Goal: Task Accomplishment & Management: Manage account settings

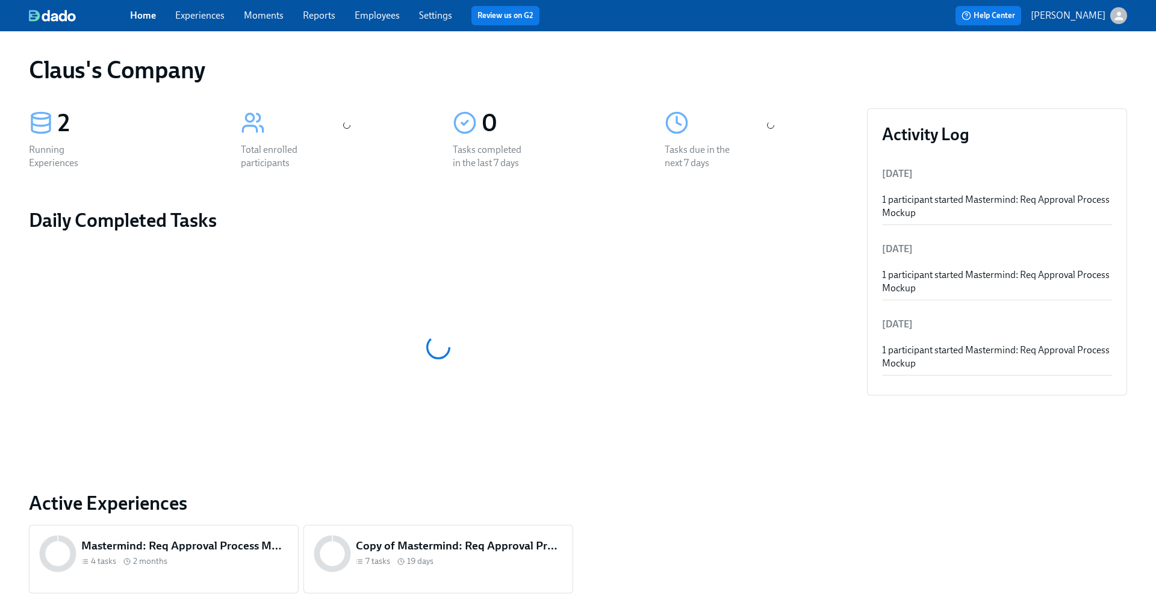
click at [1115, 17] on icon "button" at bounding box center [1119, 16] width 13 height 13
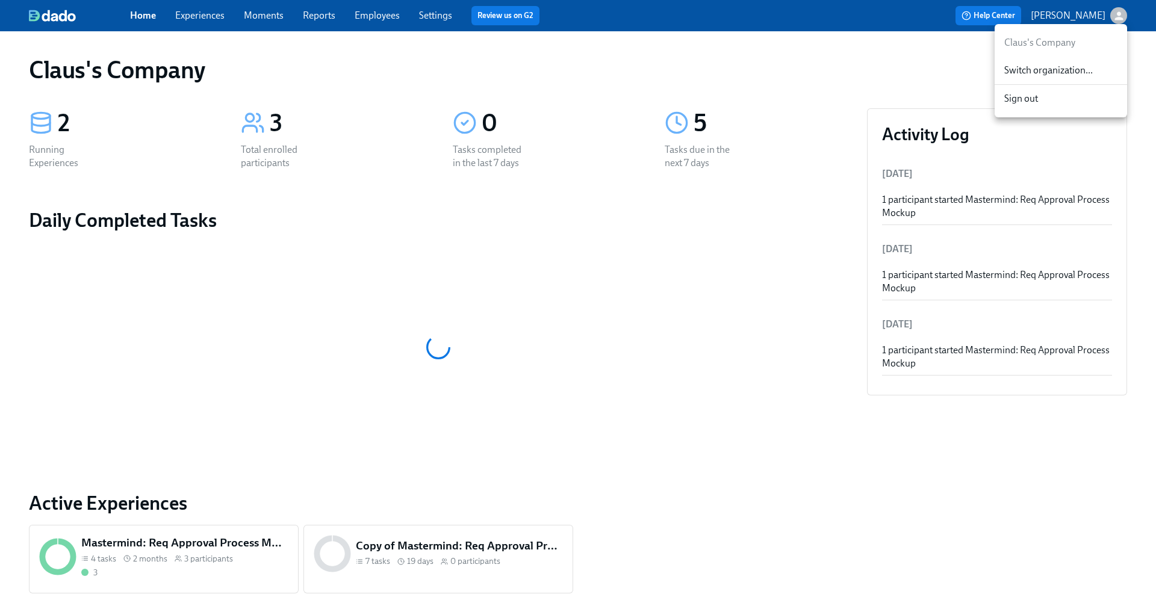
click at [1083, 66] on span "Switch organization..." at bounding box center [1060, 70] width 113 height 13
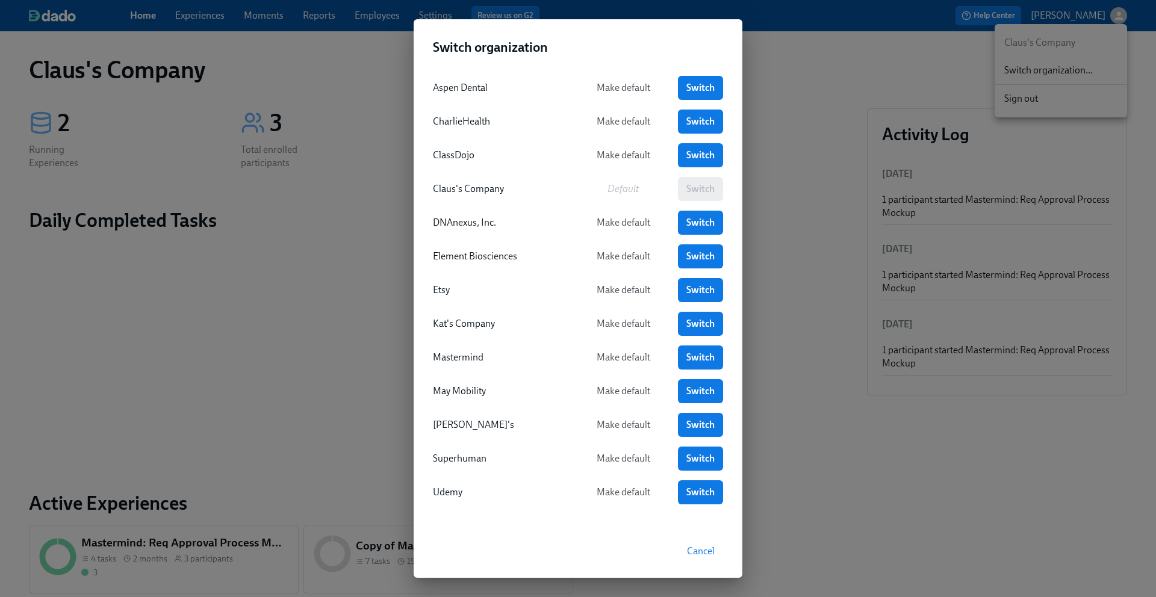
scroll to position [4, 0]
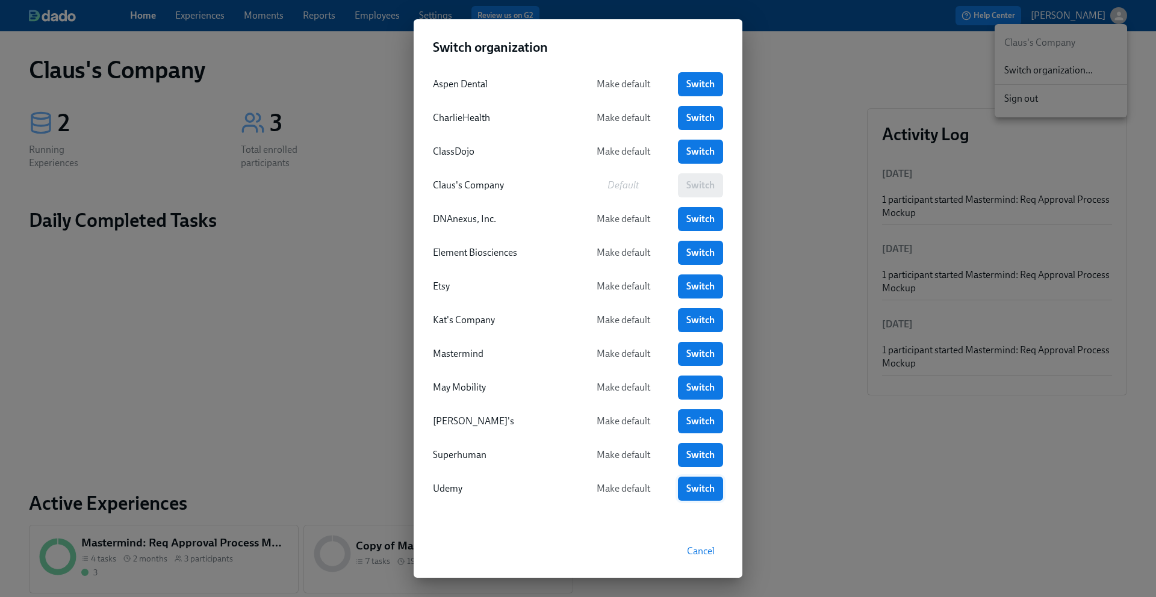
click at [697, 486] on span "Switch" at bounding box center [701, 489] width 28 height 12
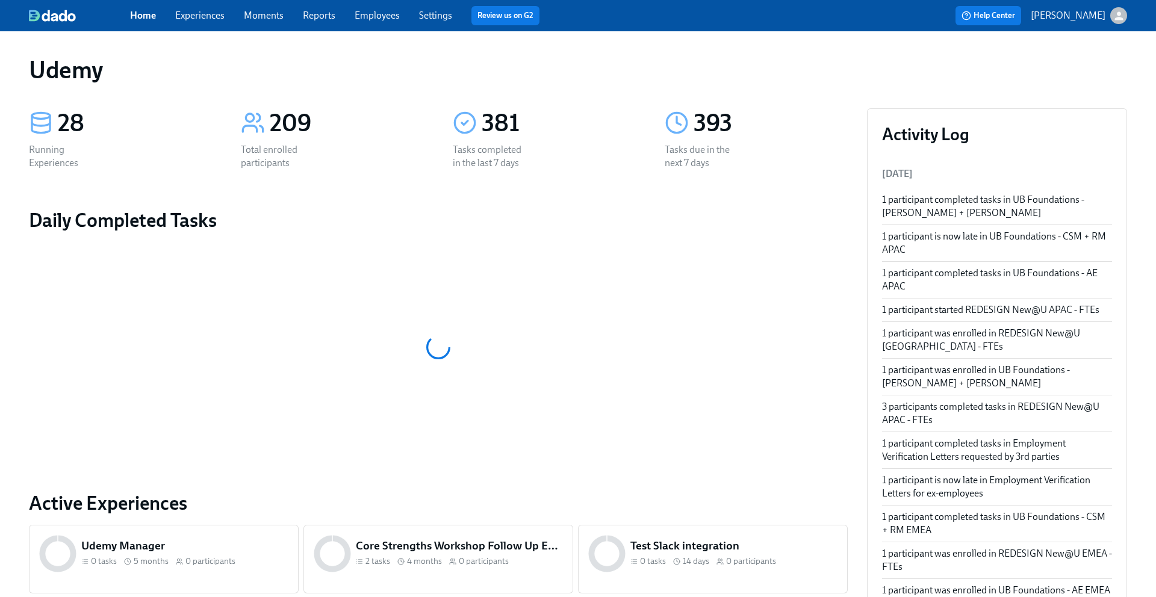
click at [207, 12] on link "Experiences" at bounding box center [199, 15] width 49 height 11
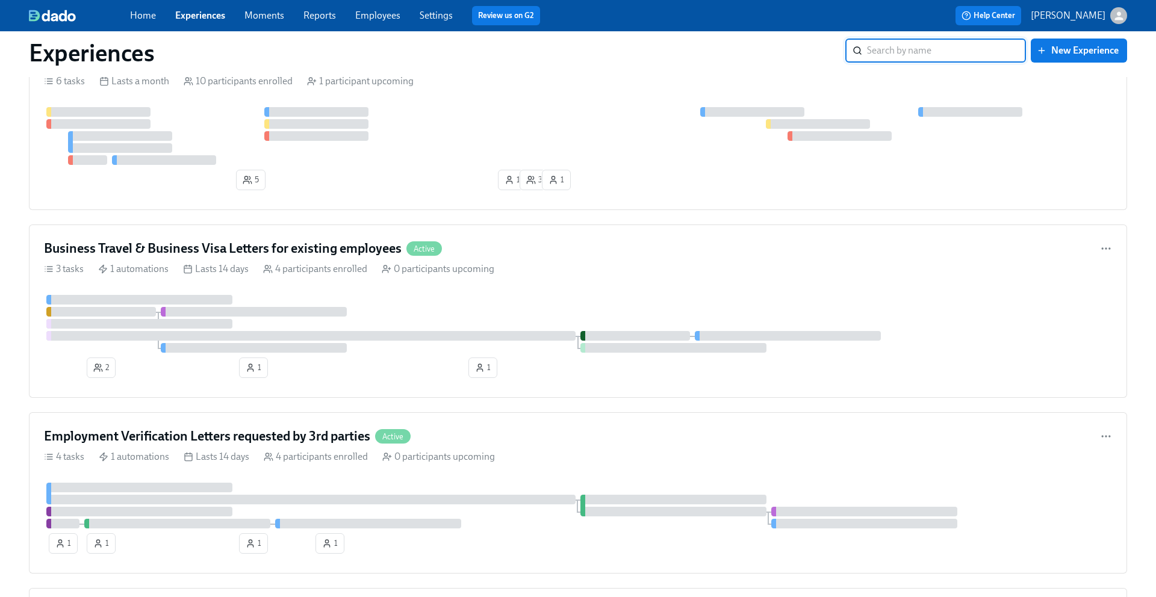
scroll to position [1764, 0]
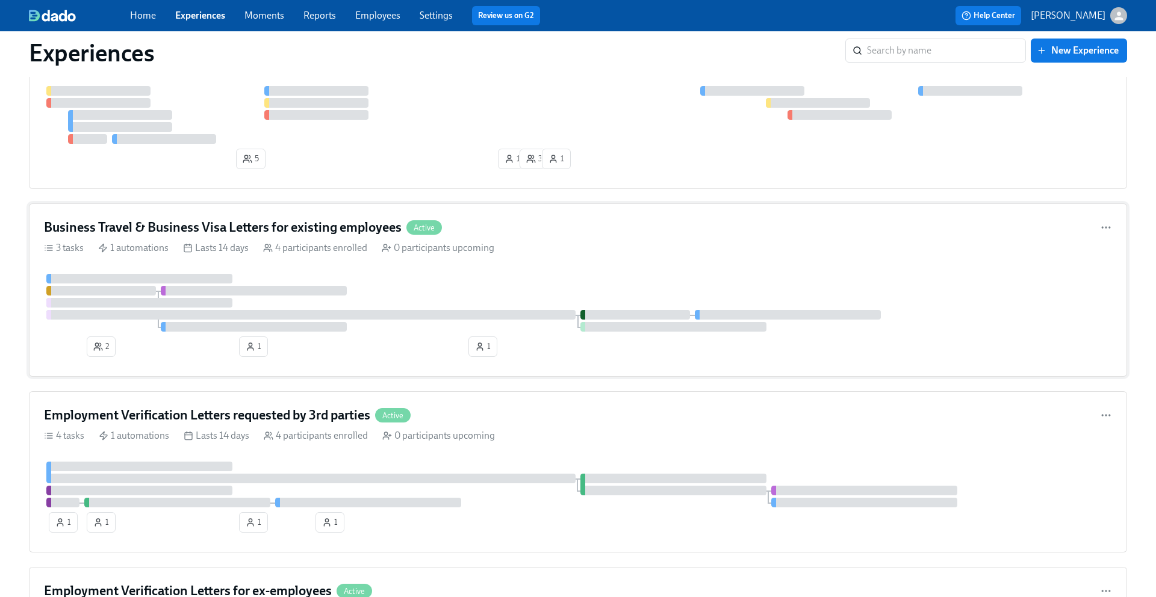
click at [587, 217] on div "Business Travel & Business Visa Letters for existing employees Active 3 tasks 1…" at bounding box center [578, 290] width 1098 height 173
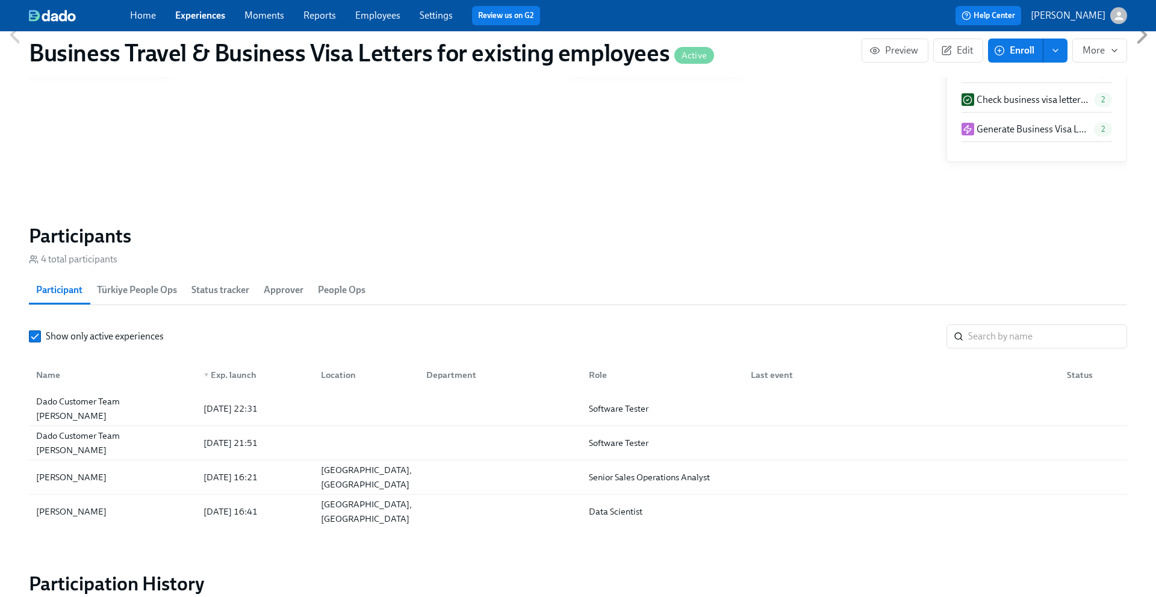
scroll to position [1036, 0]
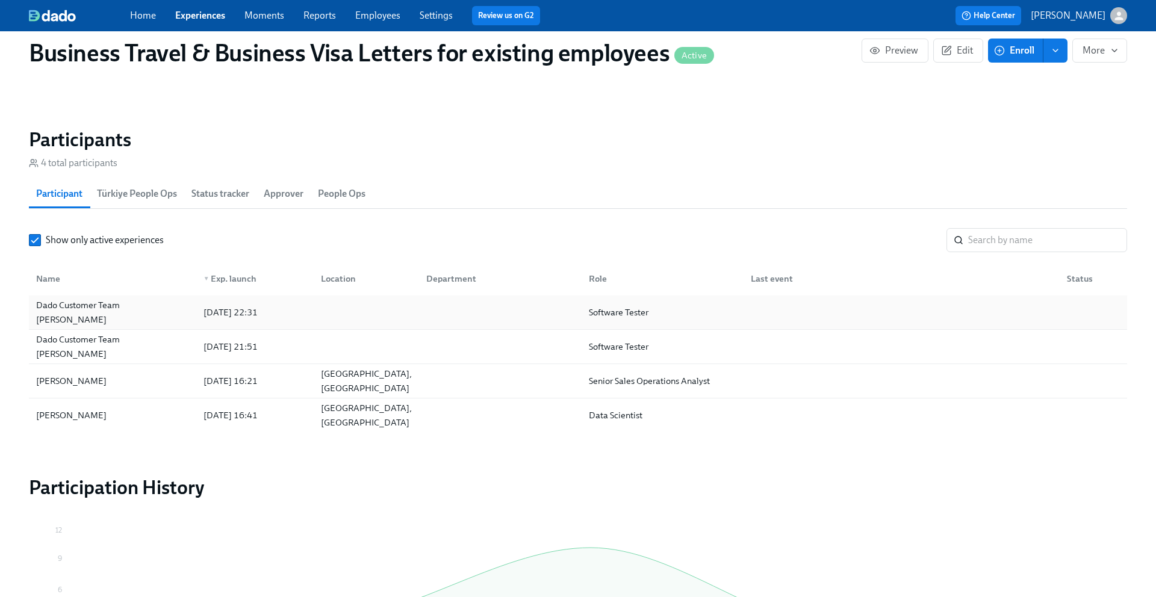
click at [563, 314] on div at bounding box center [498, 313] width 163 height 24
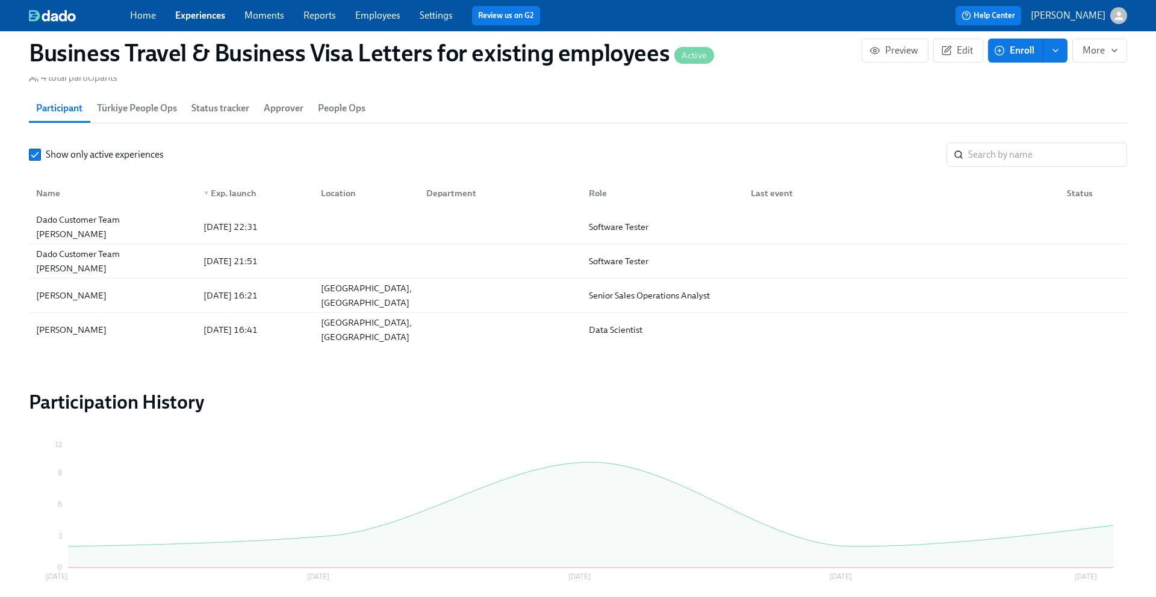
scroll to position [1125, 0]
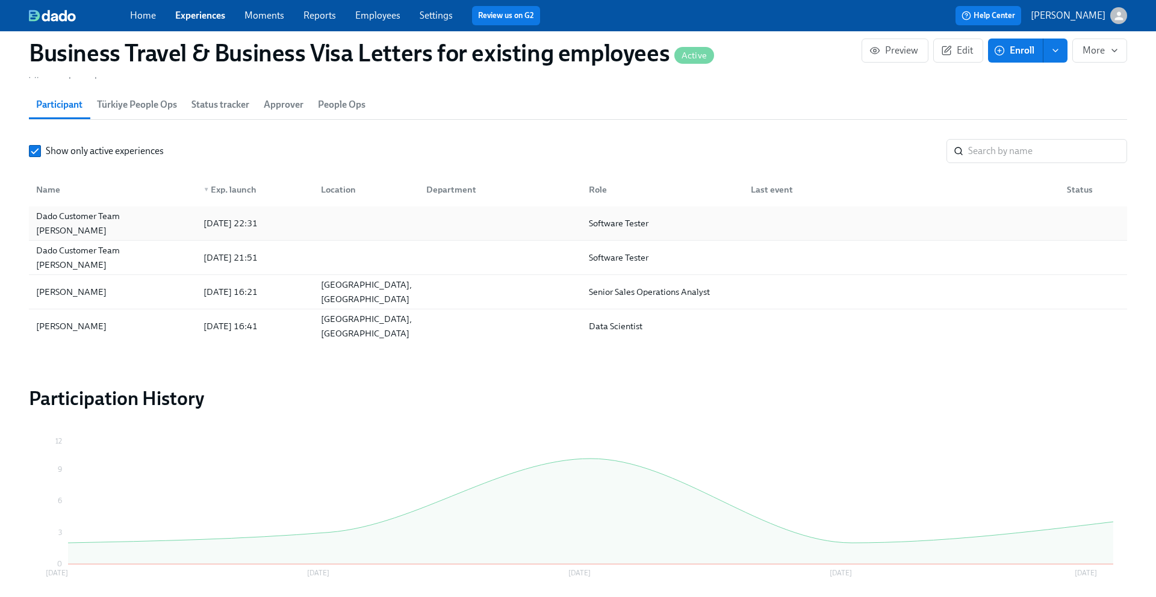
click at [110, 225] on div "Dado Customer Team Meyer" at bounding box center [112, 223] width 163 height 29
click at [140, 254] on div "Dado Customer Team Meyer" at bounding box center [112, 257] width 163 height 29
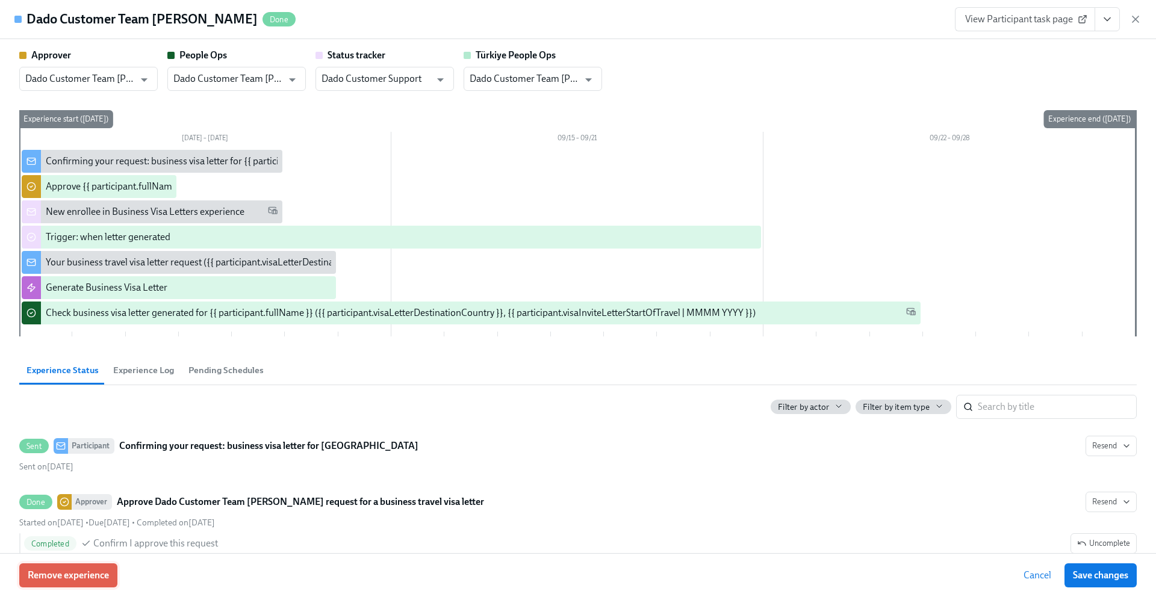
click at [66, 573] on span "Remove experience" at bounding box center [68, 576] width 81 height 12
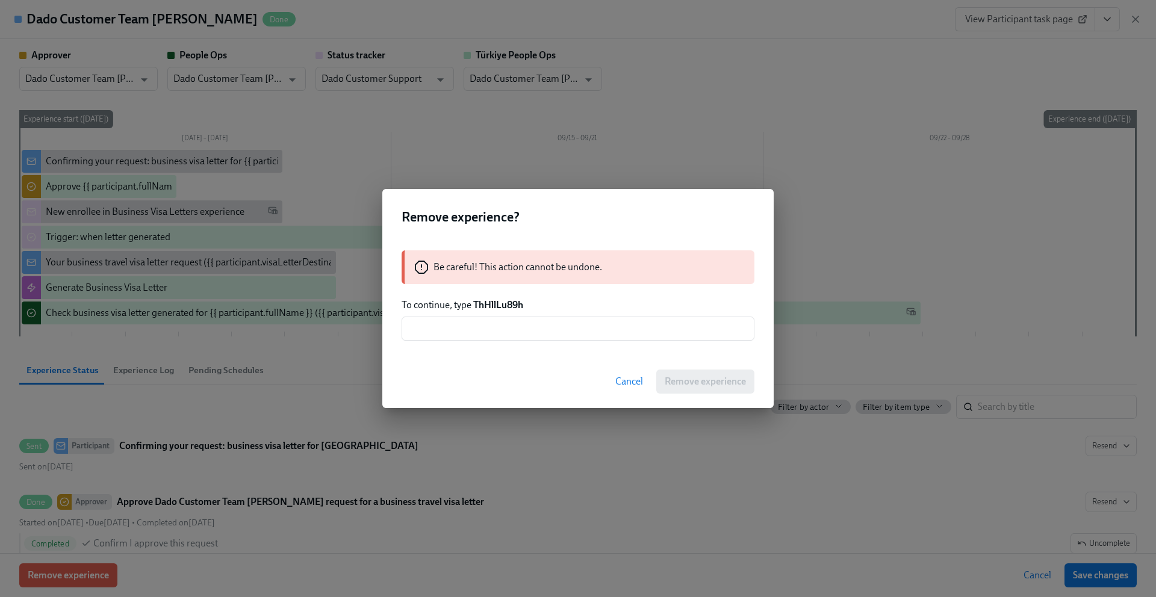
click at [630, 383] on span "Cancel" at bounding box center [629, 382] width 28 height 12
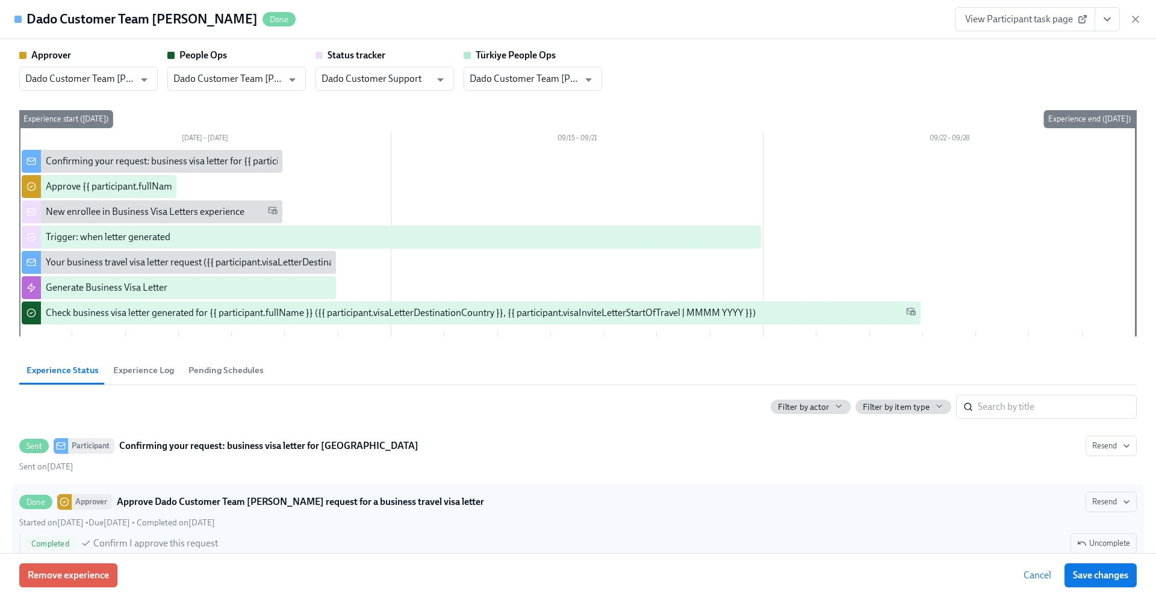
scroll to position [0, 34]
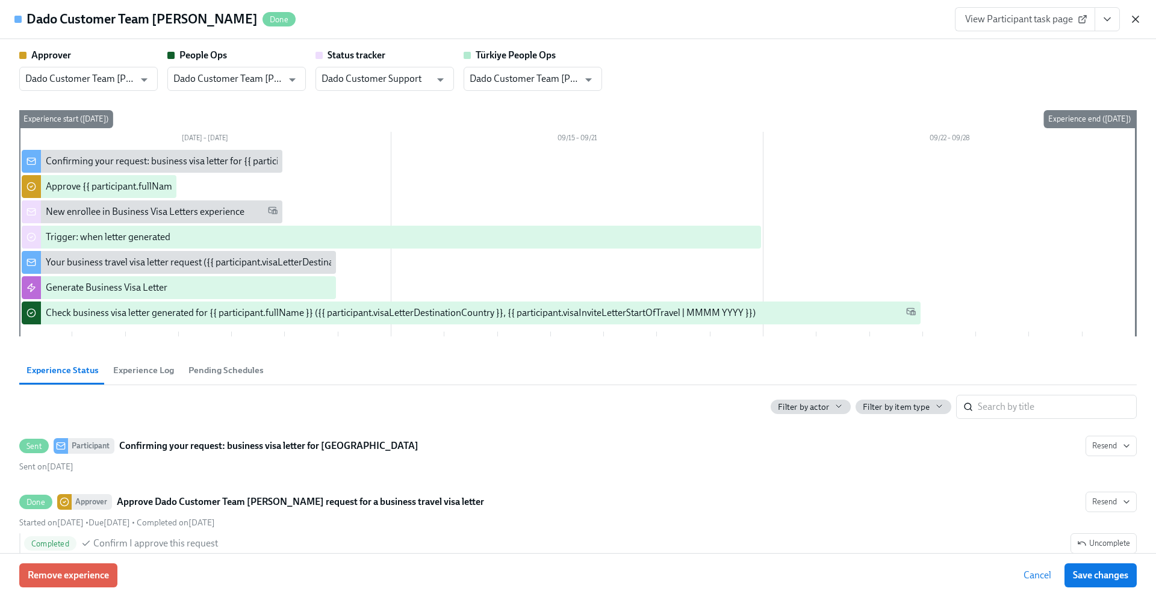
click at [1138, 16] on icon "button" at bounding box center [1136, 19] width 6 height 6
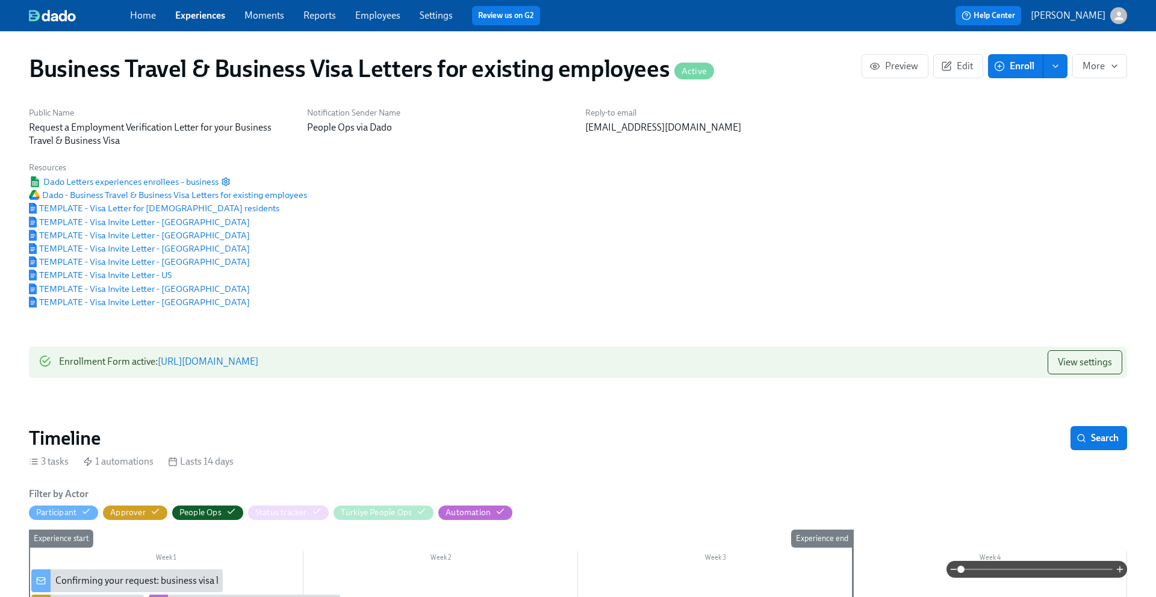
scroll to position [4, 0]
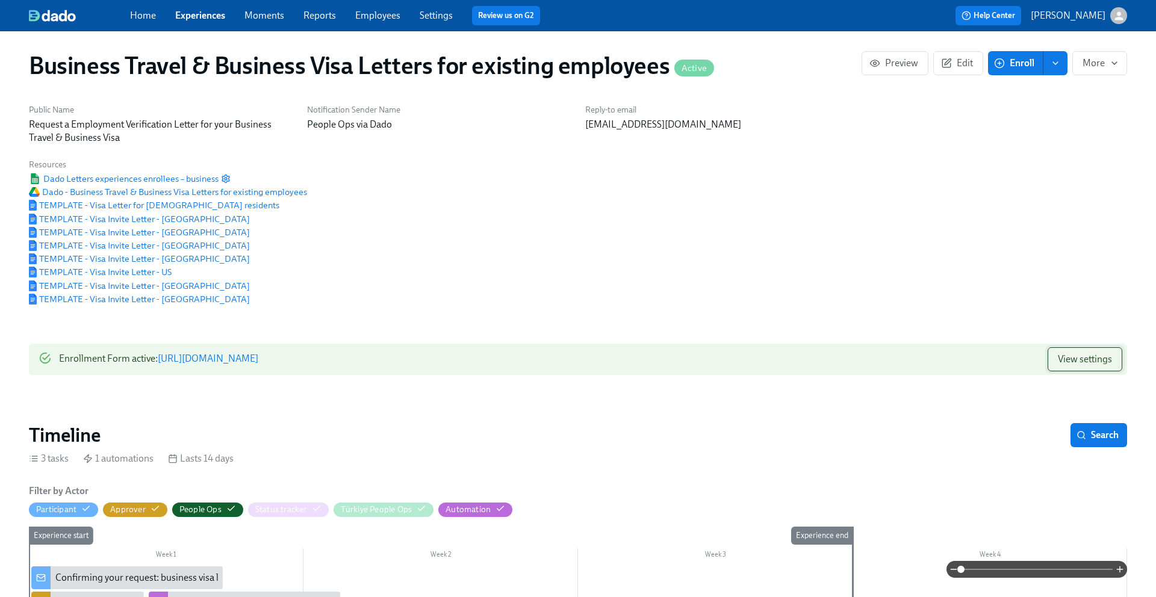
click at [1103, 358] on span "View settings" at bounding box center [1085, 359] width 54 height 12
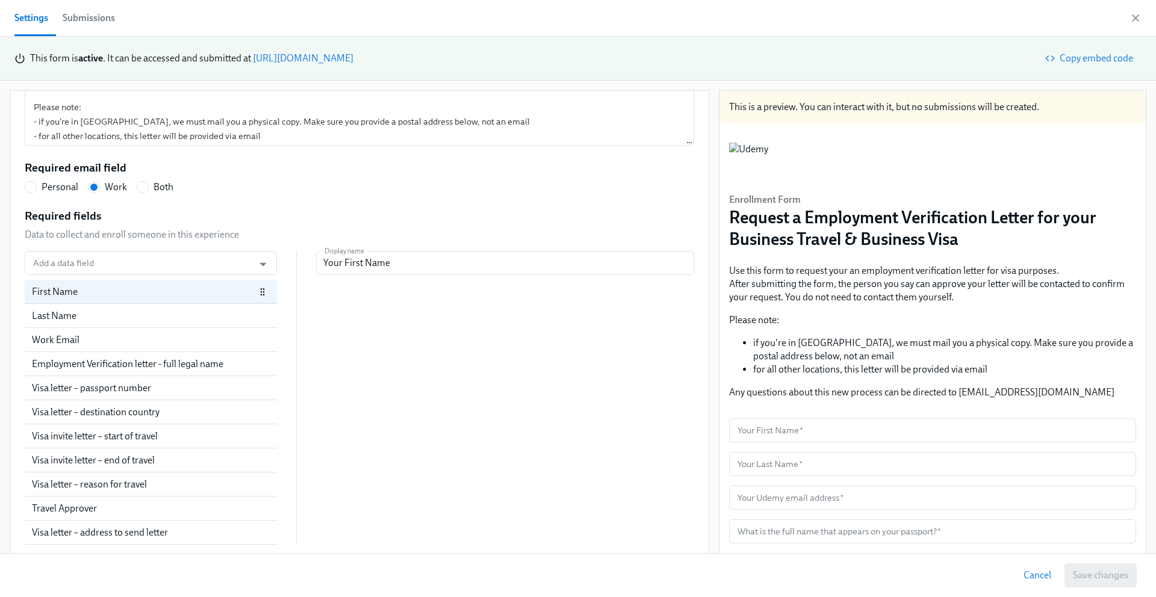
scroll to position [11, 0]
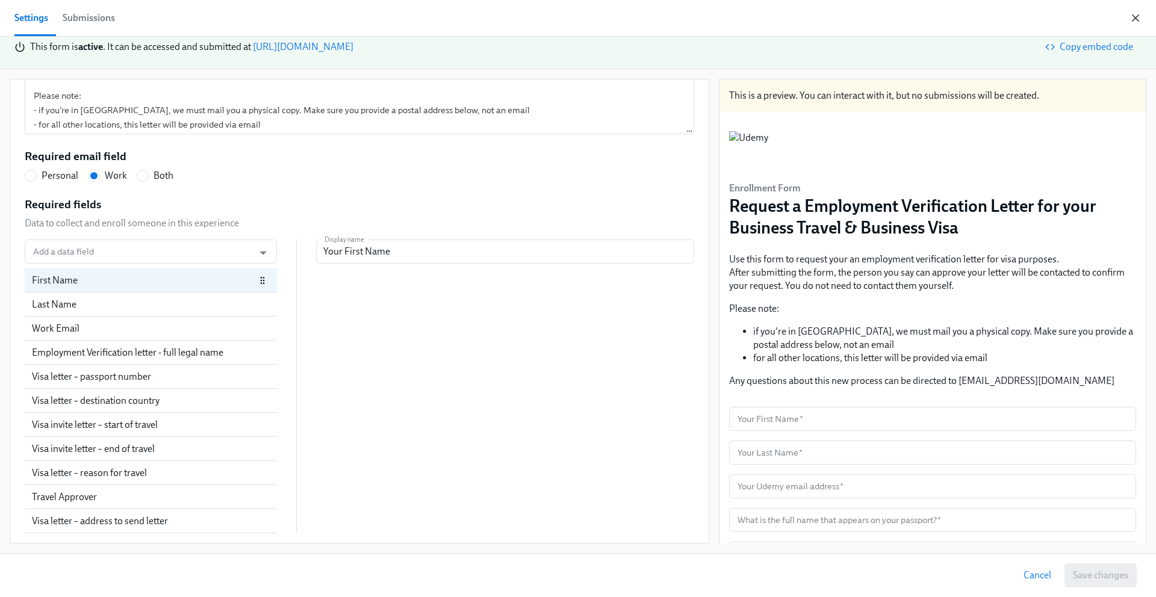
click at [1138, 19] on icon "button" at bounding box center [1136, 18] width 6 height 6
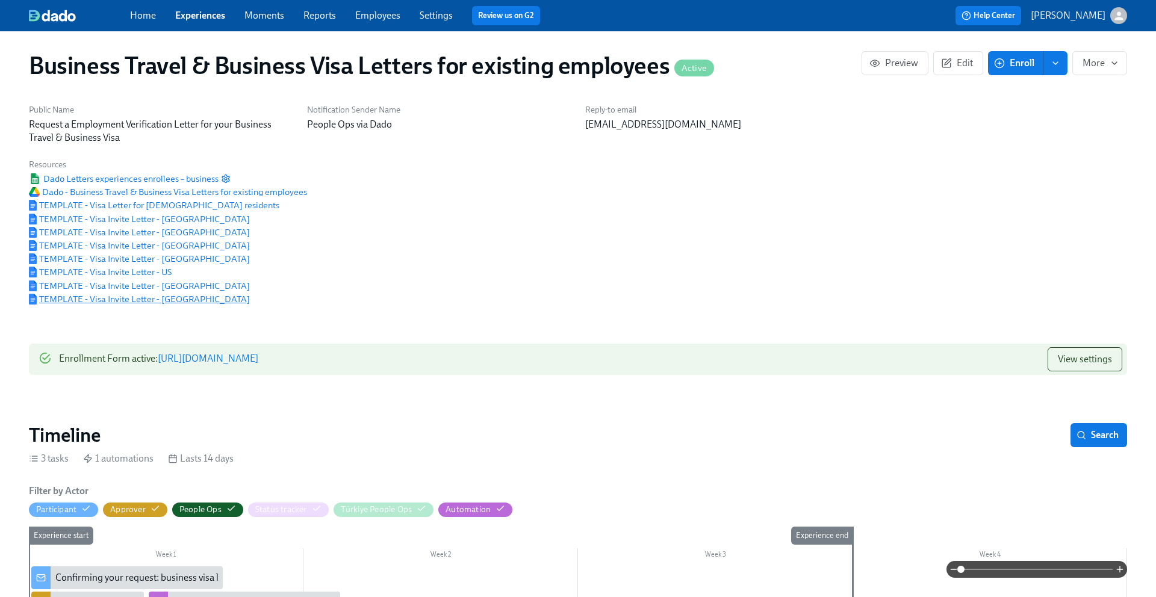
click at [72, 296] on span "TEMPLATE - Visa Invite Letter - Brazil" at bounding box center [139, 299] width 221 height 12
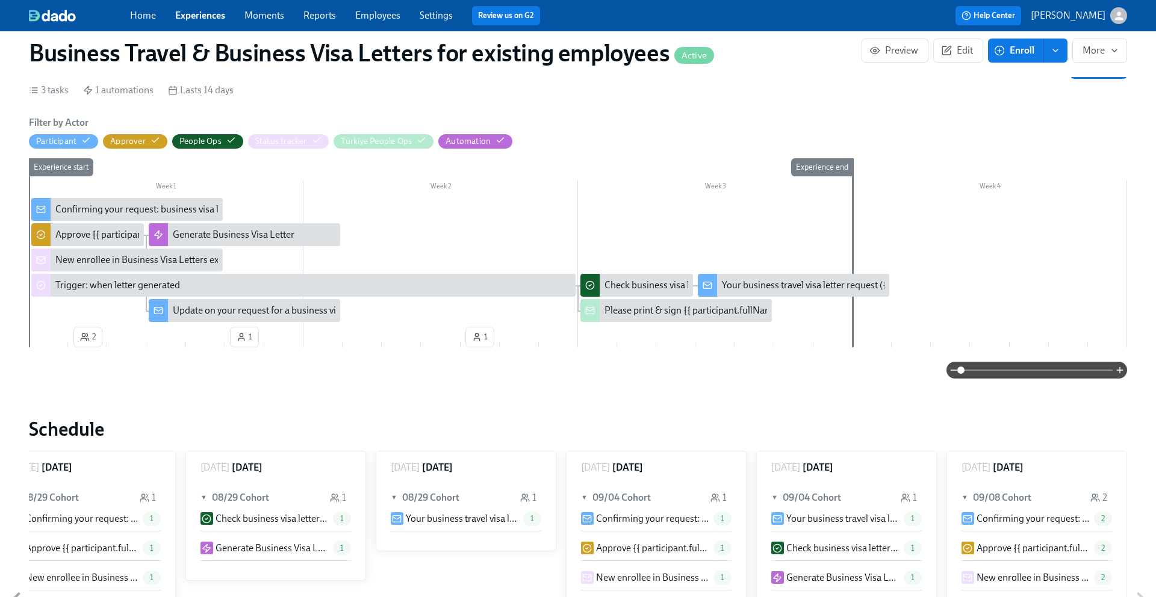
scroll to position [381, 0]
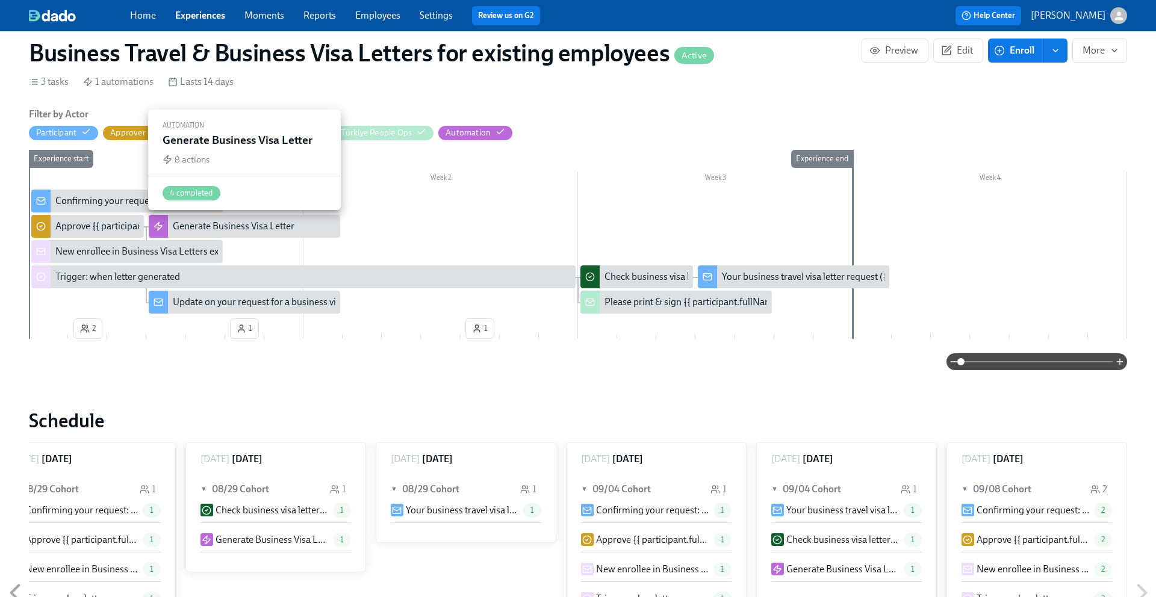
click at [225, 232] on div "Generate Business Visa Letter" at bounding box center [234, 226] width 122 height 13
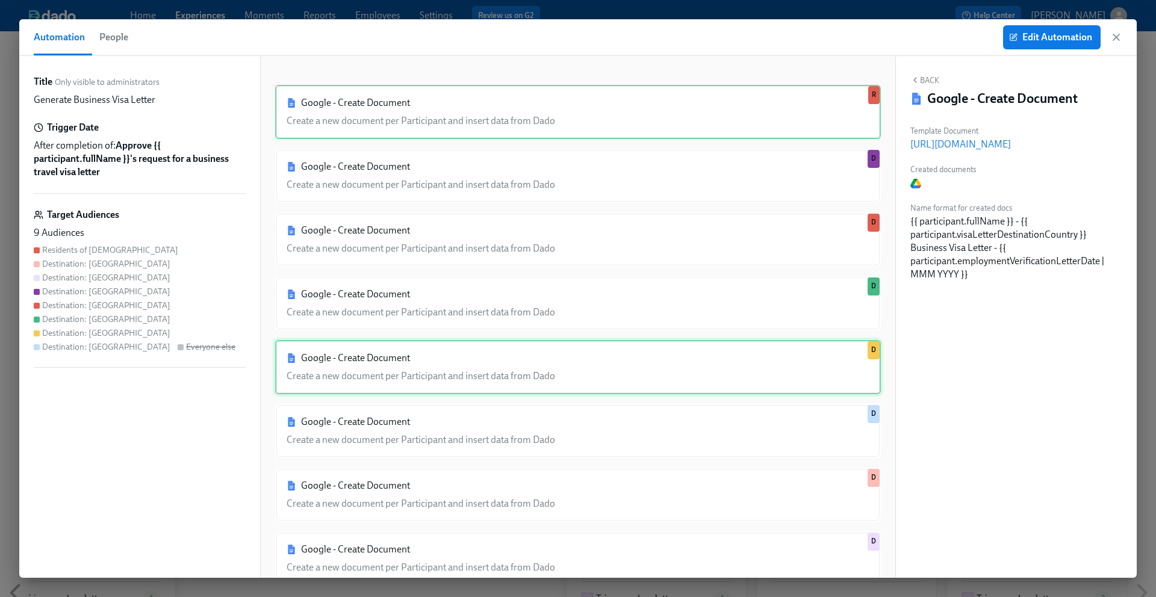
scroll to position [37, 0]
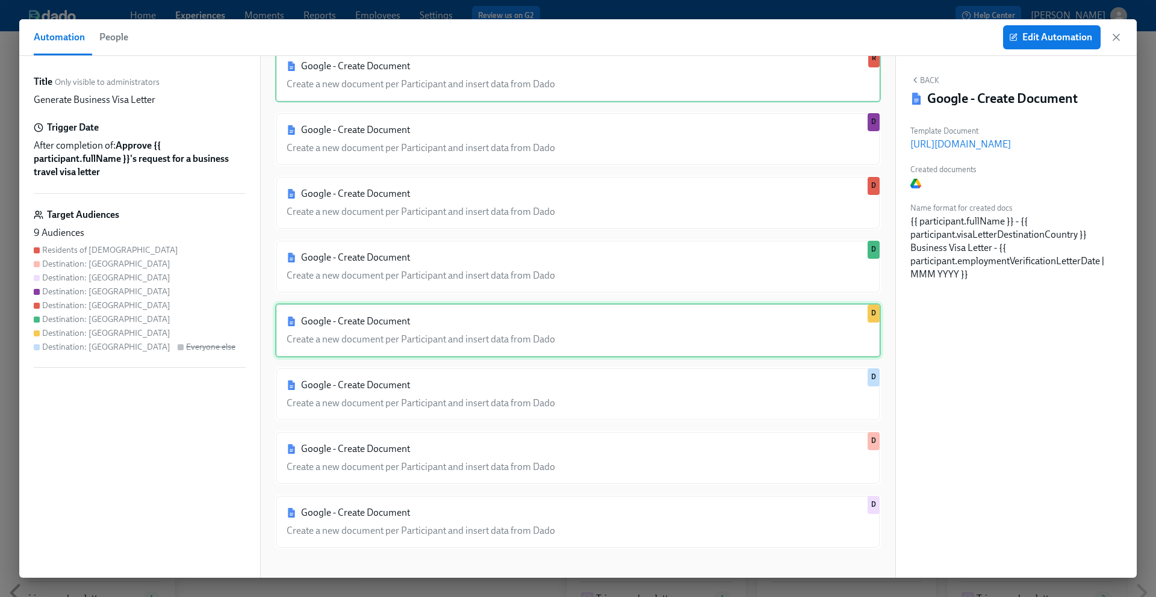
click at [436, 320] on div "Google - Create Document Create a new document per Participant and insert data …" at bounding box center [578, 331] width 606 height 54
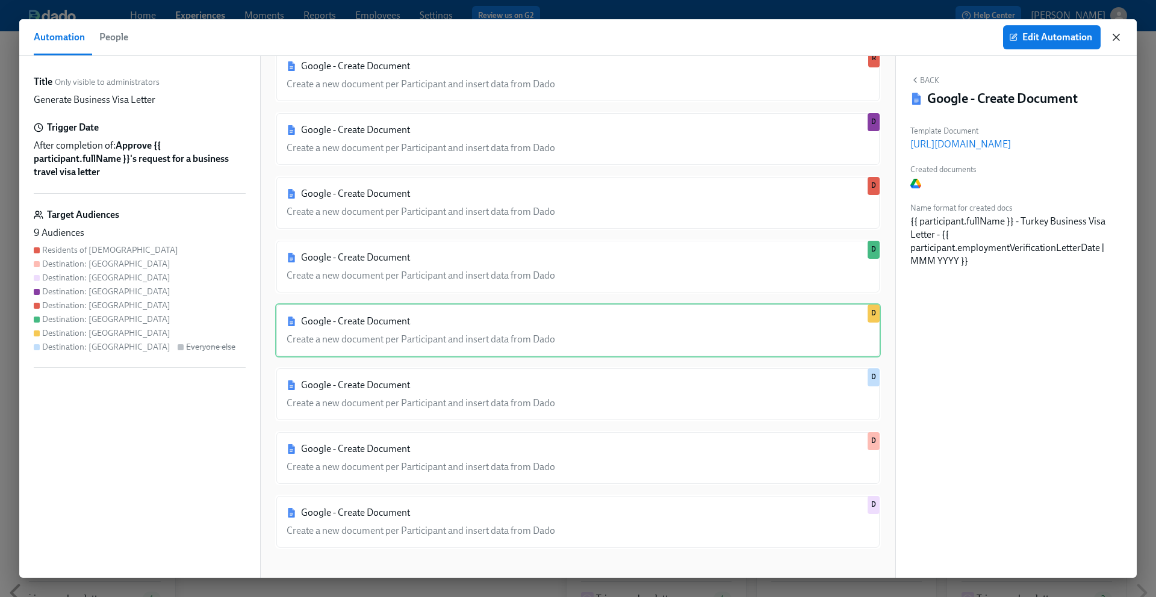
click at [1117, 34] on icon "button" at bounding box center [1116, 37] width 12 height 12
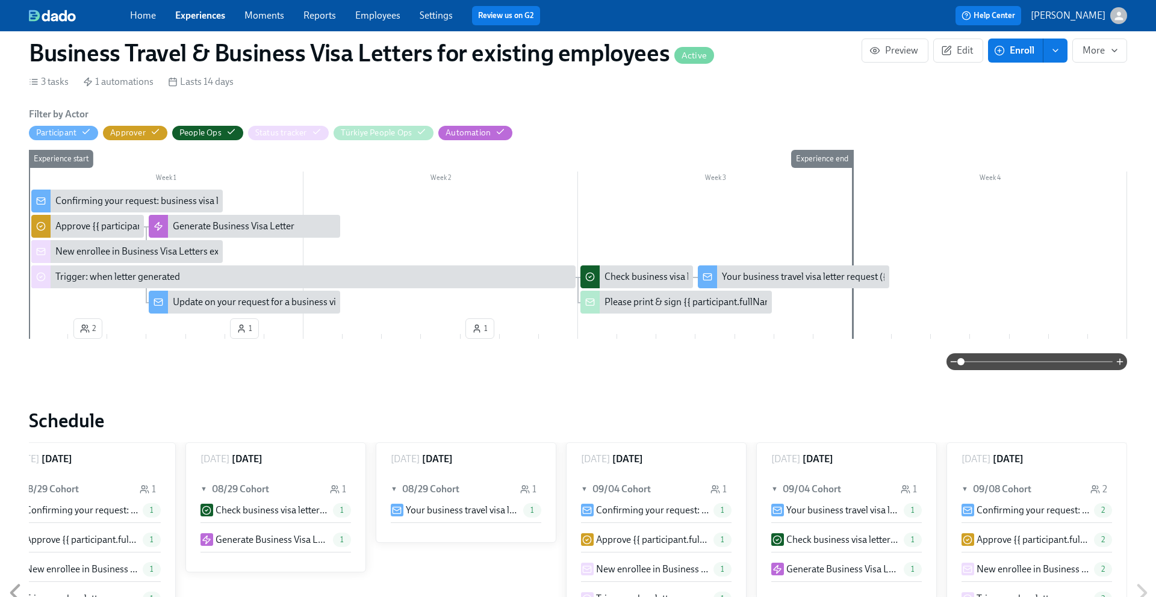
click at [75, 208] on div "Confirming your request: business visa letter for {{ participant.visaLetterDest…" at bounding box center [127, 201] width 192 height 23
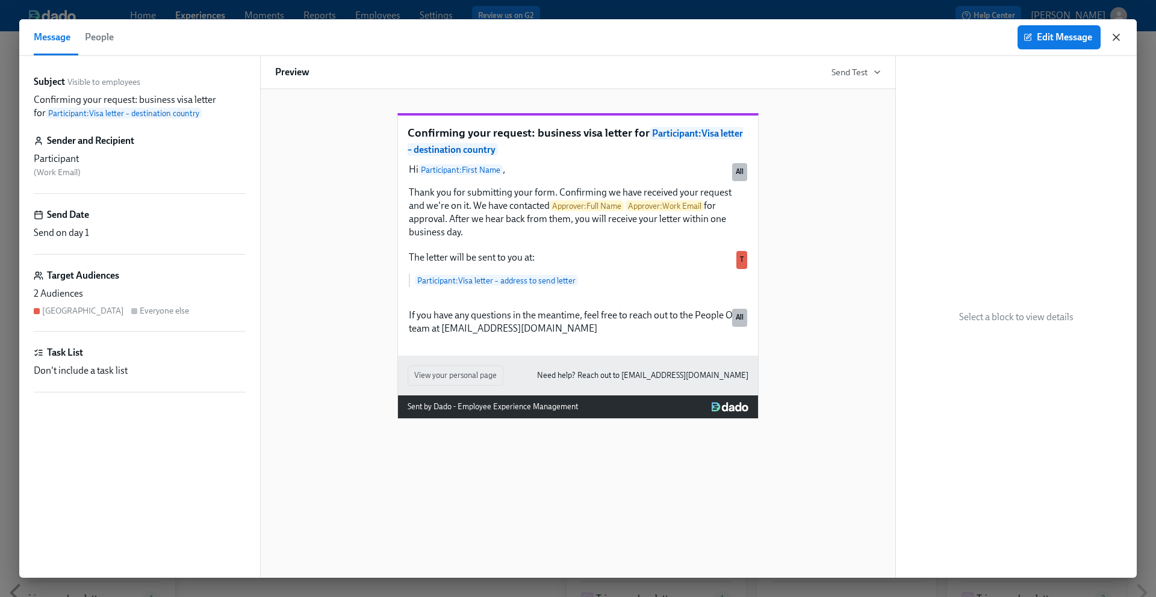
click at [1121, 38] on icon "button" at bounding box center [1116, 37] width 12 height 12
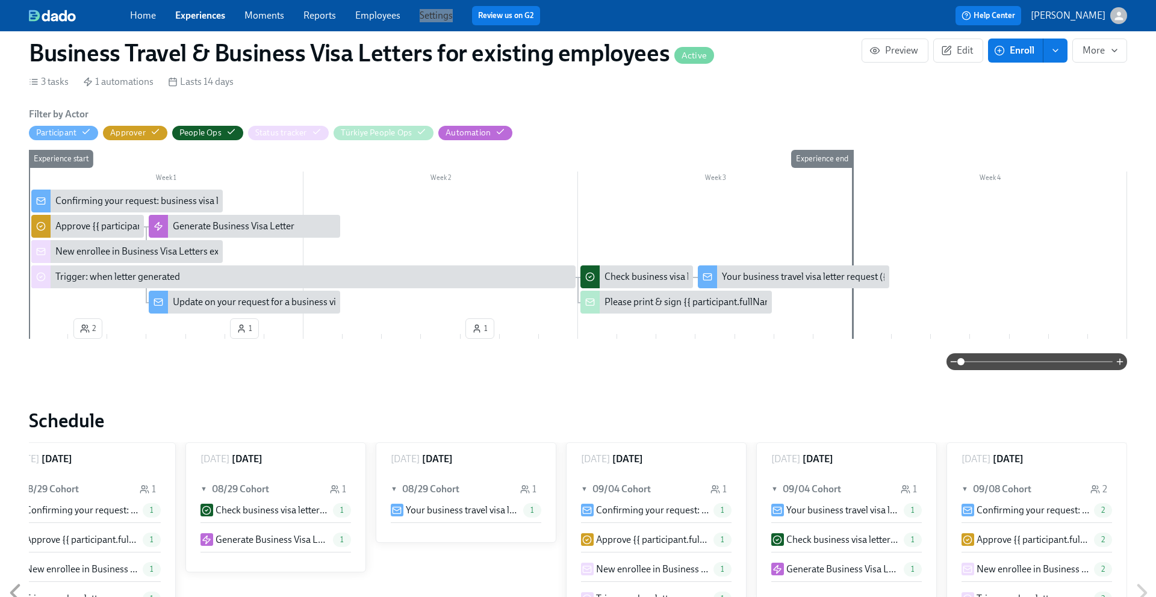
drag, startPoint x: 431, startPoint y: 17, endPoint x: 497, endPoint y: 2, distance: 67.2
click at [0, 0] on div "Home Experiences Moments Reports Employees Settings Review us on G2 Help Center…" at bounding box center [578, 15] width 1156 height 31
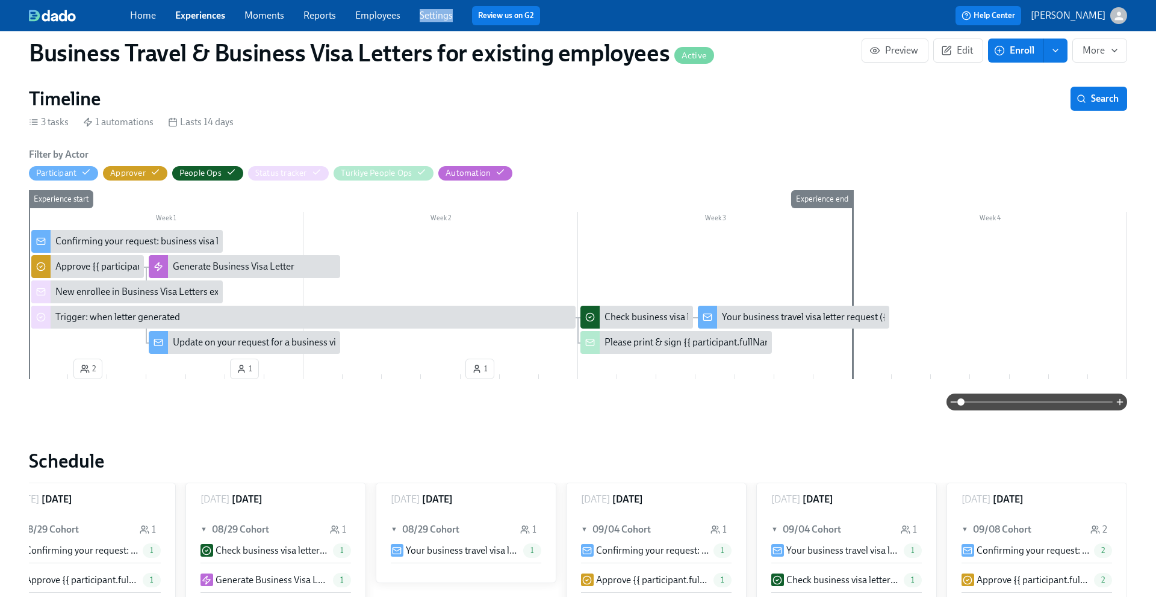
scroll to position [323, 0]
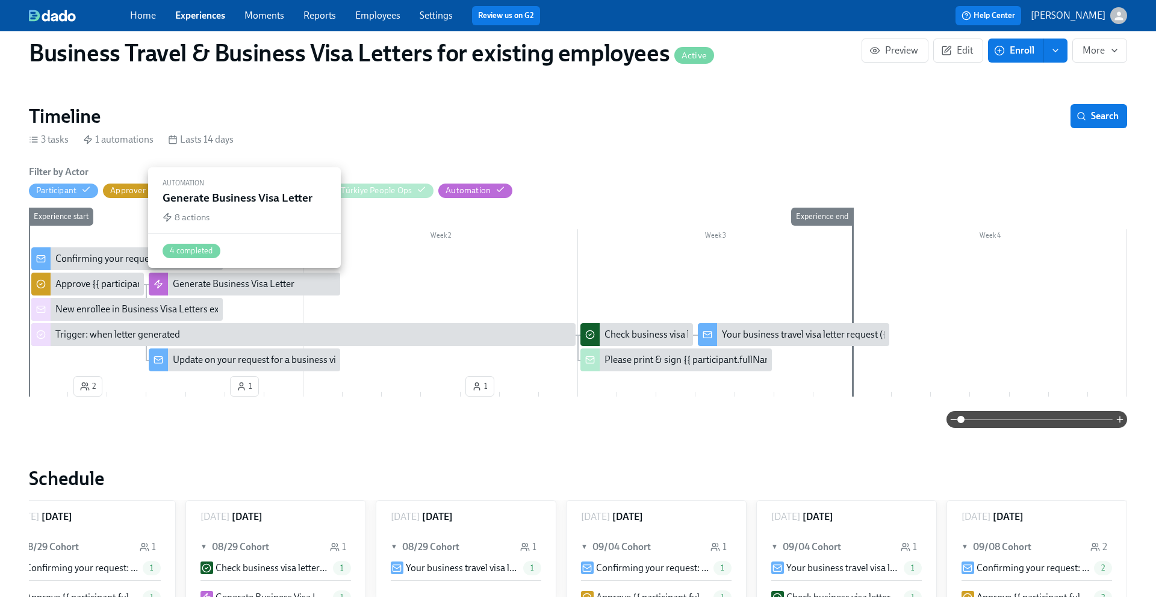
click at [205, 291] on div "Generate Business Visa Letter" at bounding box center [245, 284] width 192 height 23
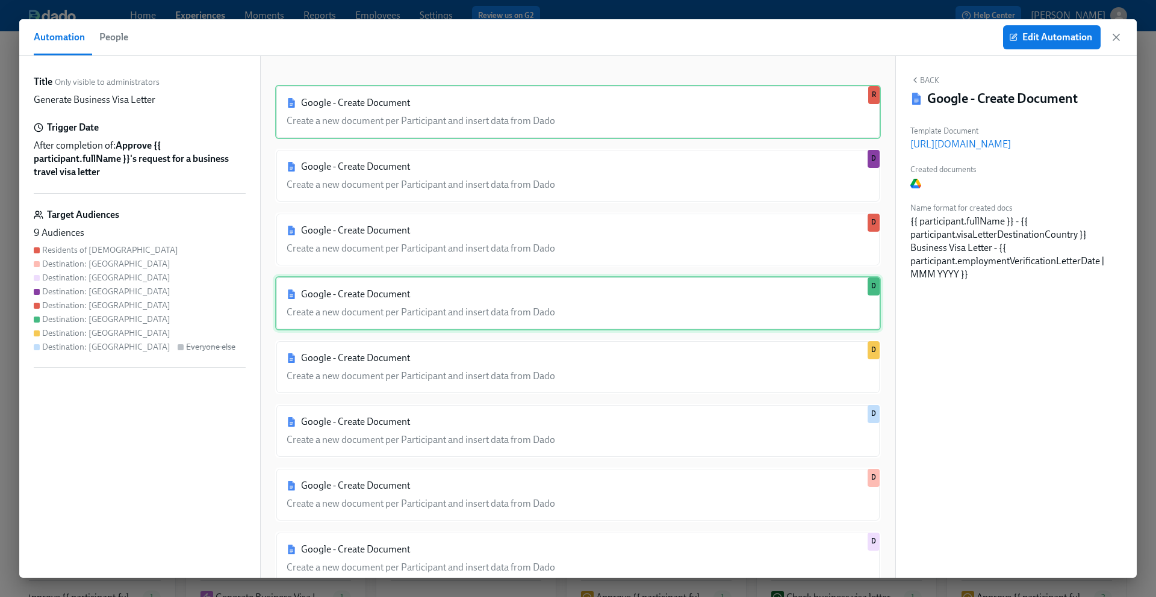
scroll to position [37, 0]
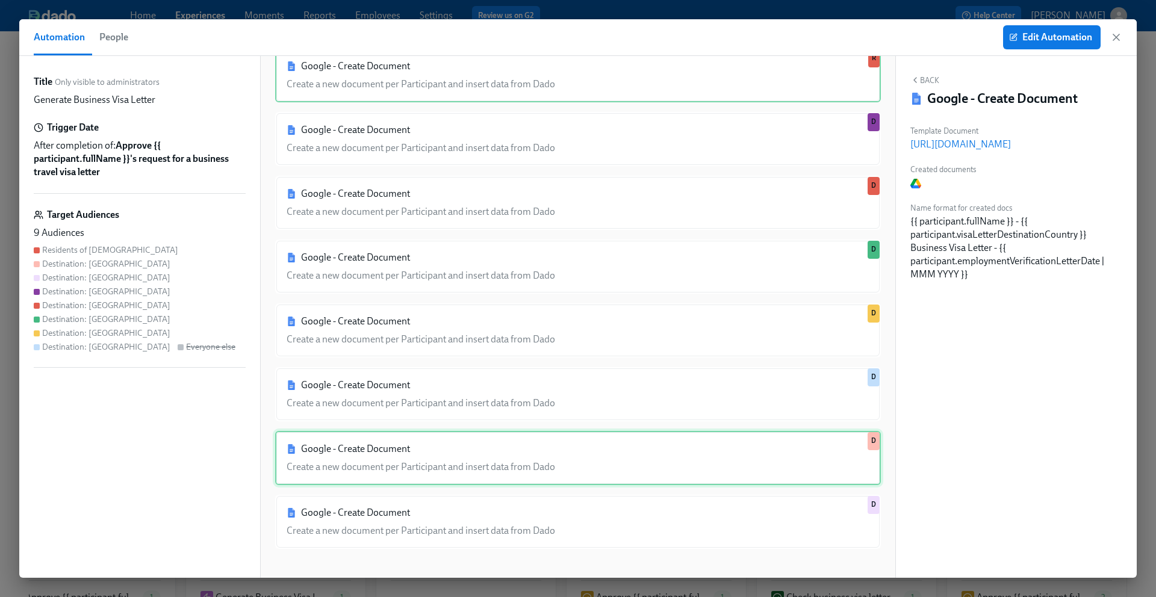
click at [528, 447] on div "Google - Create Document Create a new document per Participant and insert data …" at bounding box center [578, 458] width 606 height 54
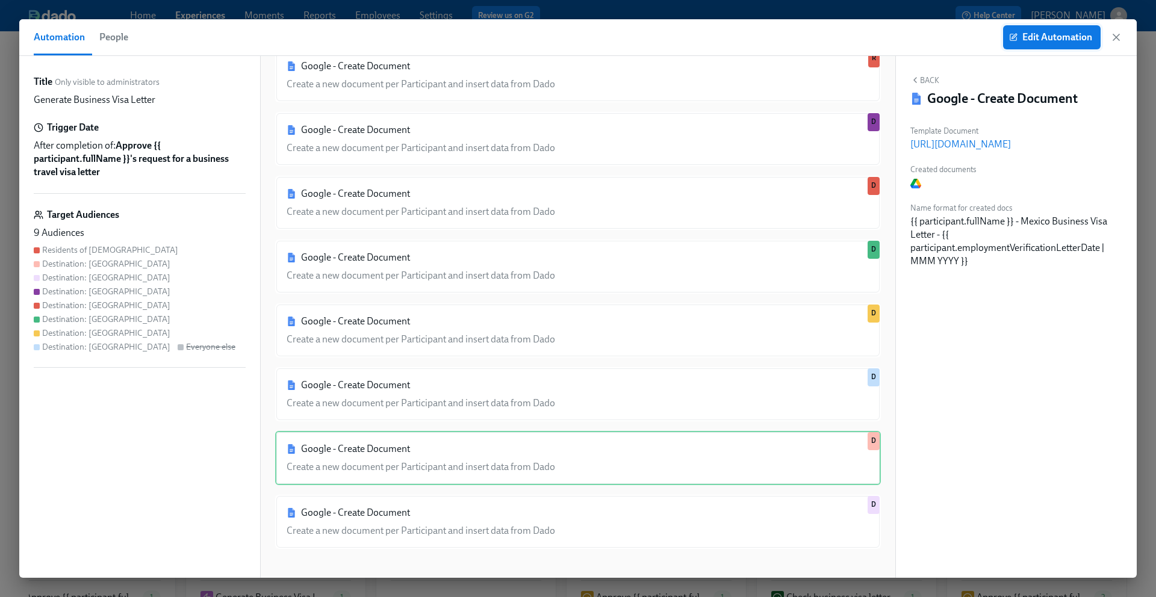
click at [1040, 35] on span "Edit Automation" at bounding box center [1052, 37] width 81 height 12
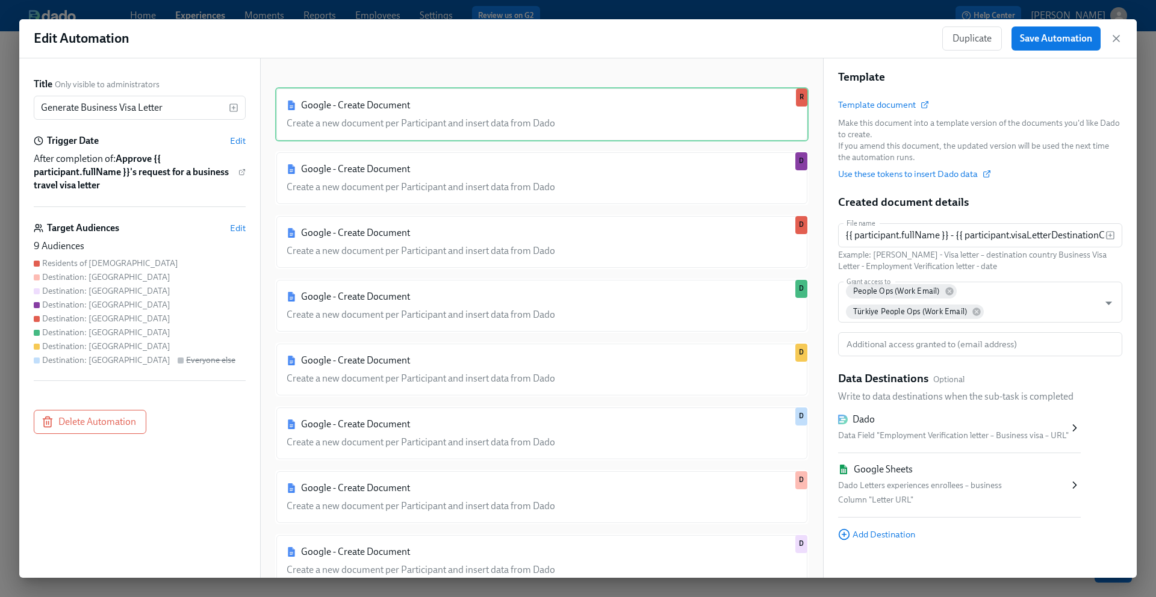
scroll to position [197, 0]
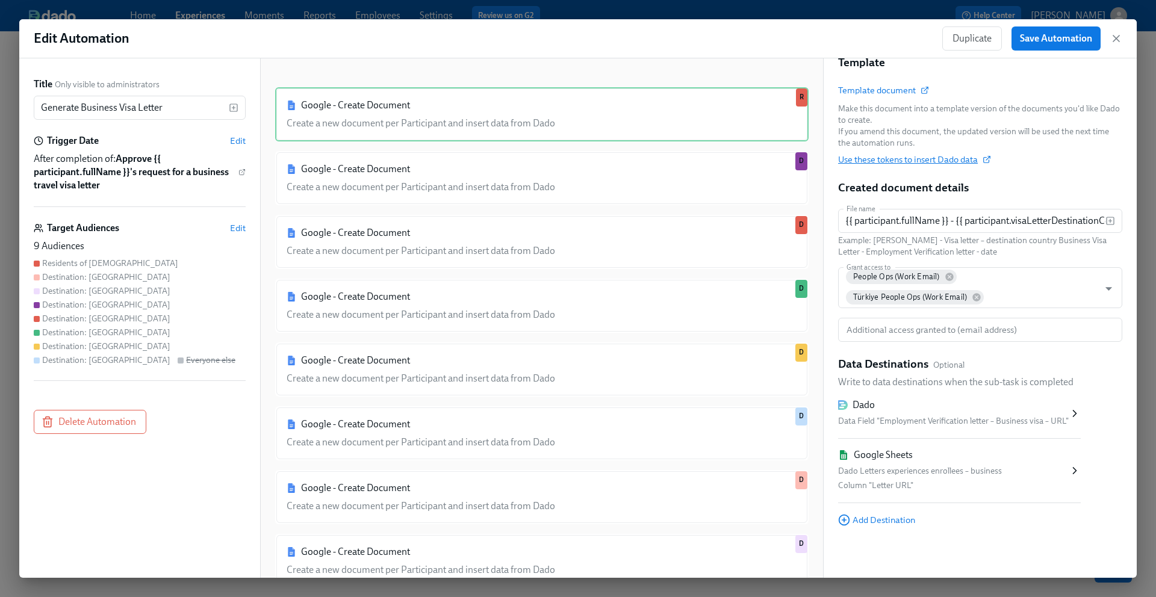
click at [975, 158] on span "Use these tokens to insert Dado data" at bounding box center [914, 160] width 152 height 12
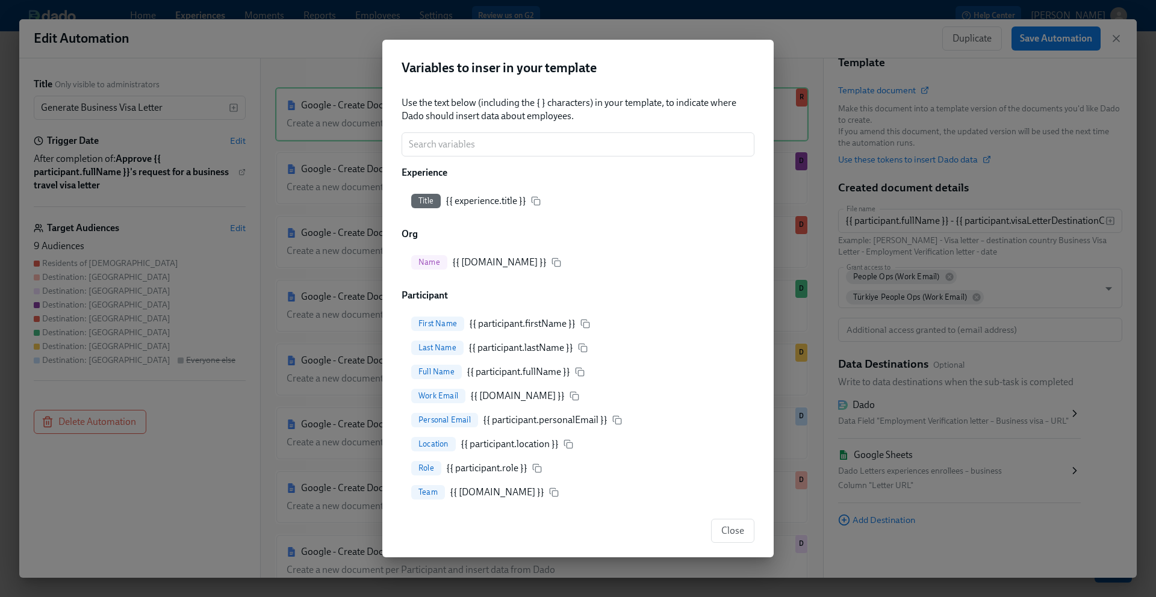
scroll to position [1795, 0]
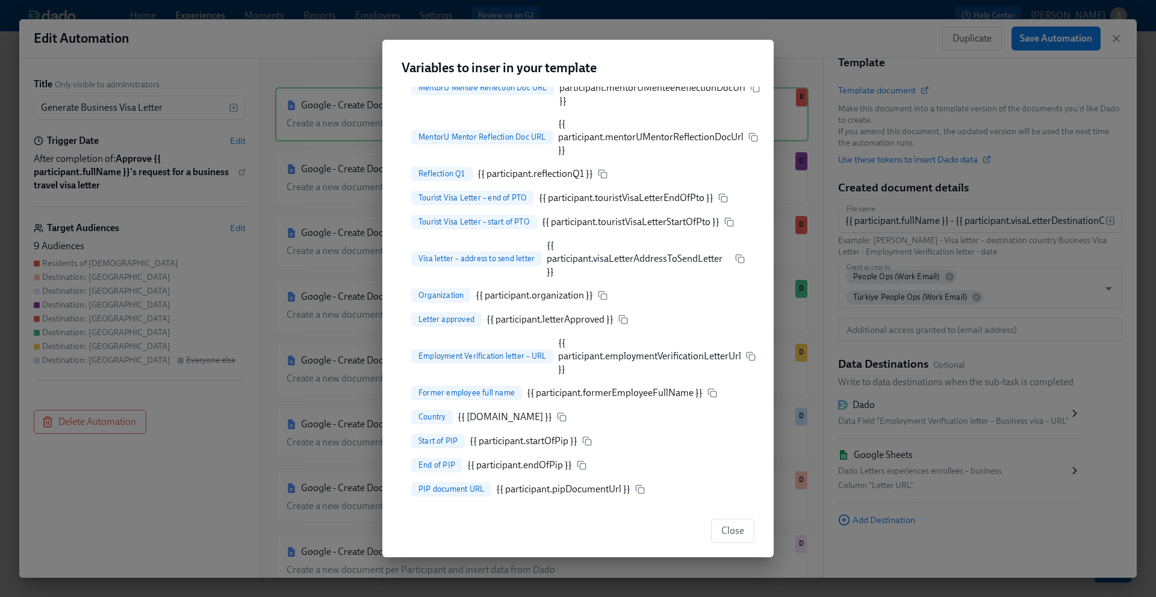
click at [634, 277] on p "{{ participant.visaLetterAddressToSendLetter }}" at bounding box center [639, 259] width 184 height 40
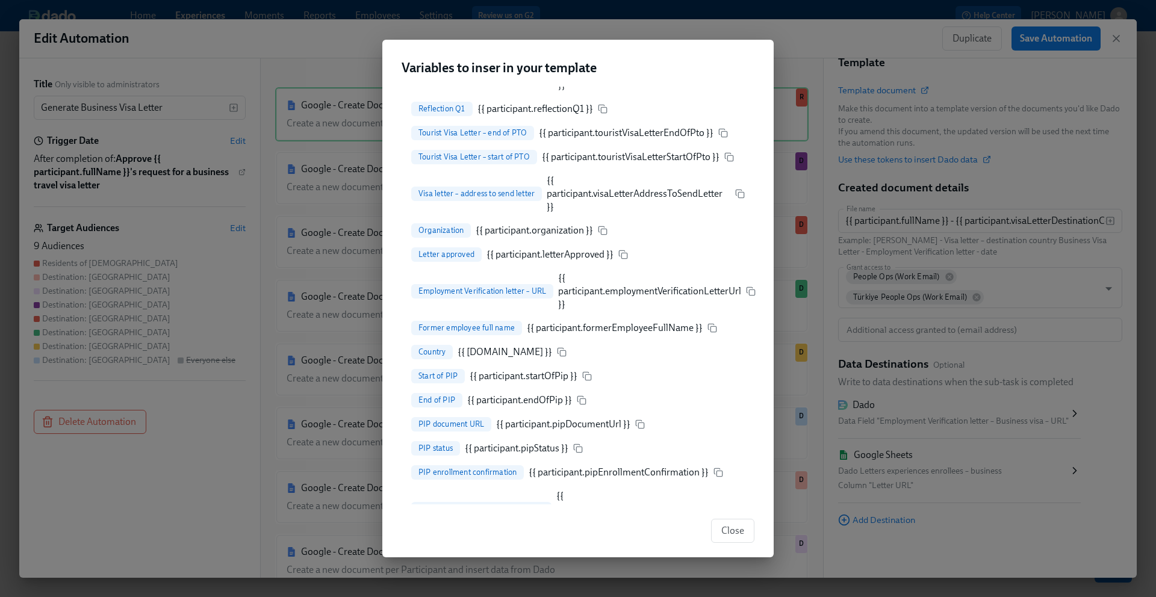
scroll to position [1860, 0]
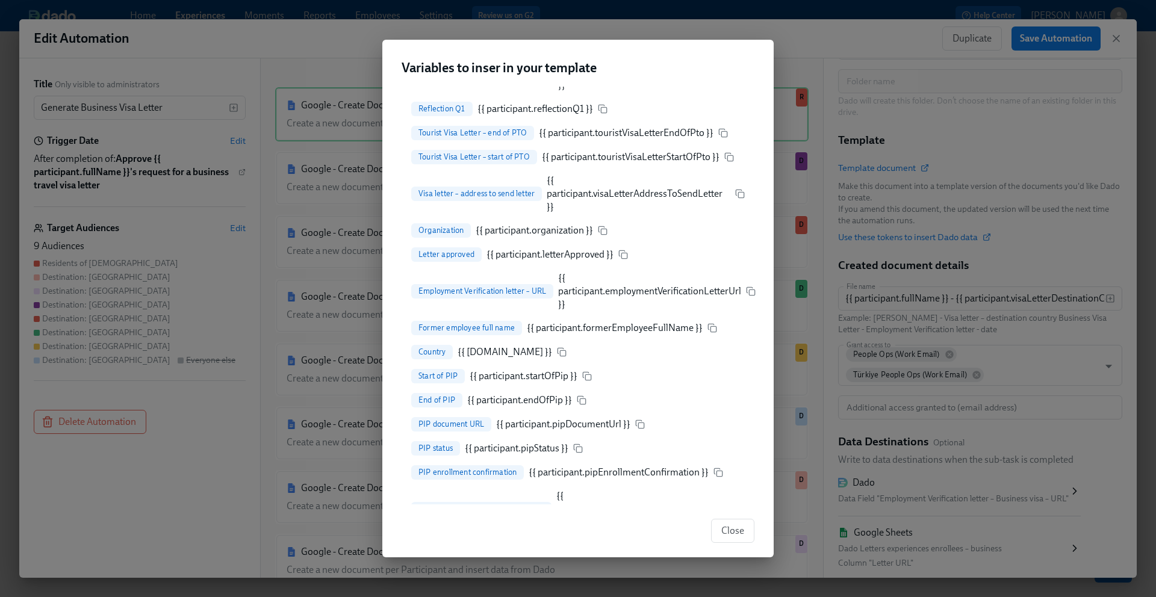
click at [801, 87] on div "Variables to inser in your template Use the text below (including the { } chara…" at bounding box center [578, 298] width 1156 height 597
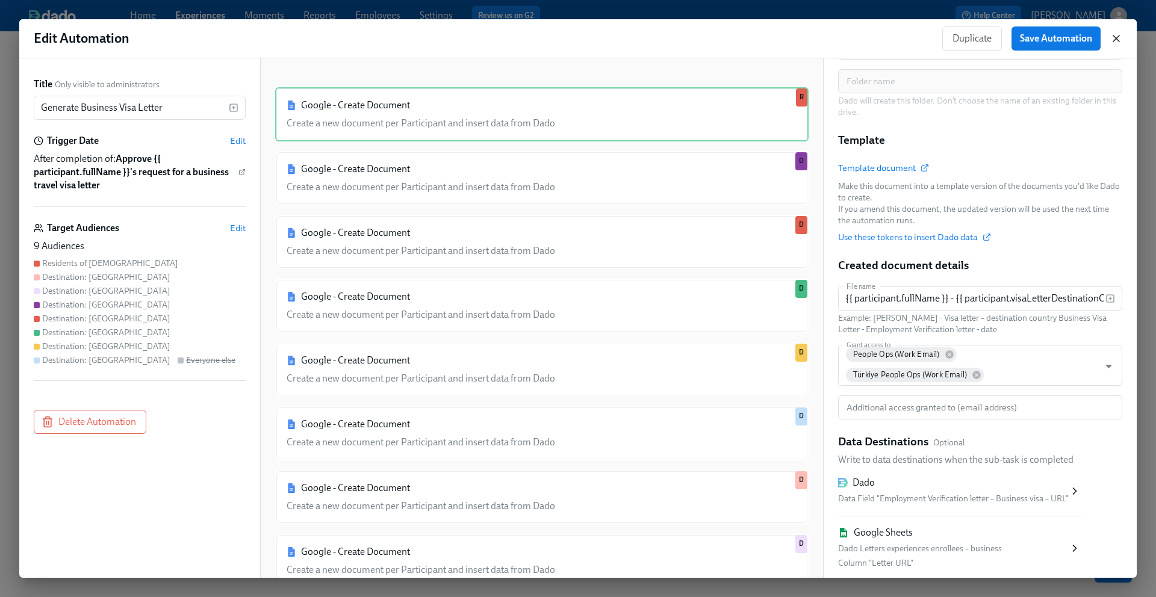
click at [1119, 34] on icon "button" at bounding box center [1116, 39] width 12 height 12
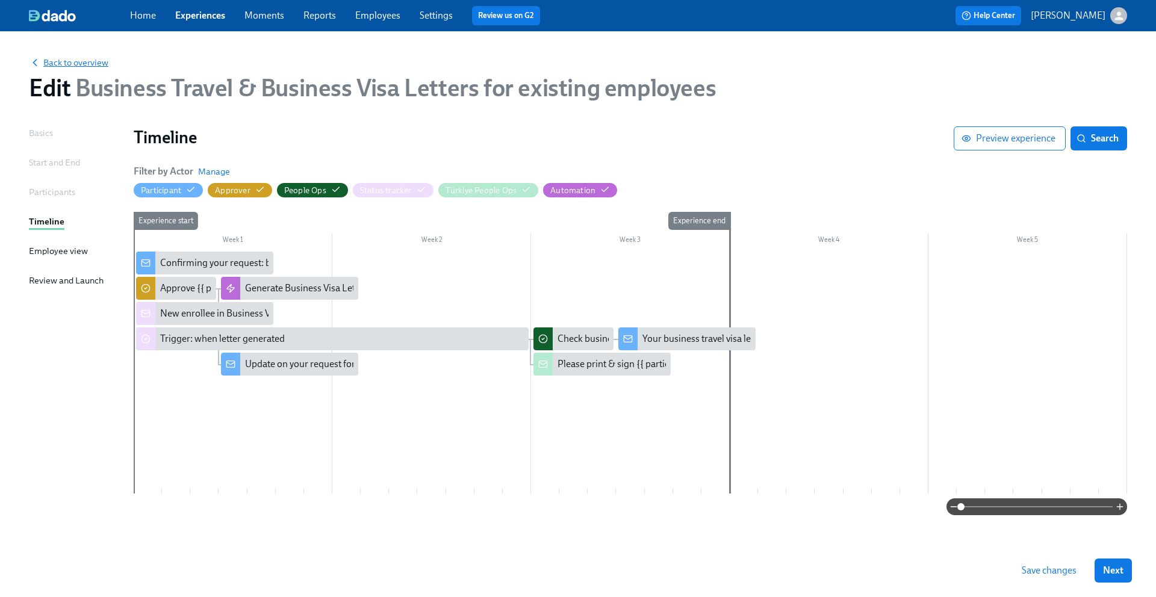
click at [69, 58] on span "Back to overview" at bounding box center [68, 63] width 79 height 12
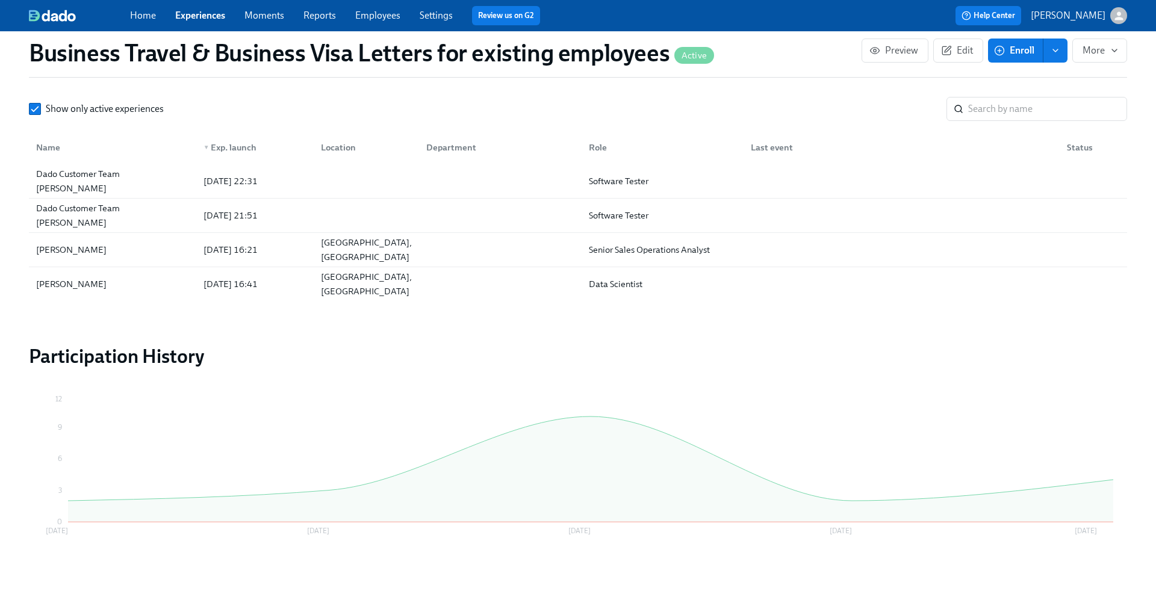
scroll to position [1162, 0]
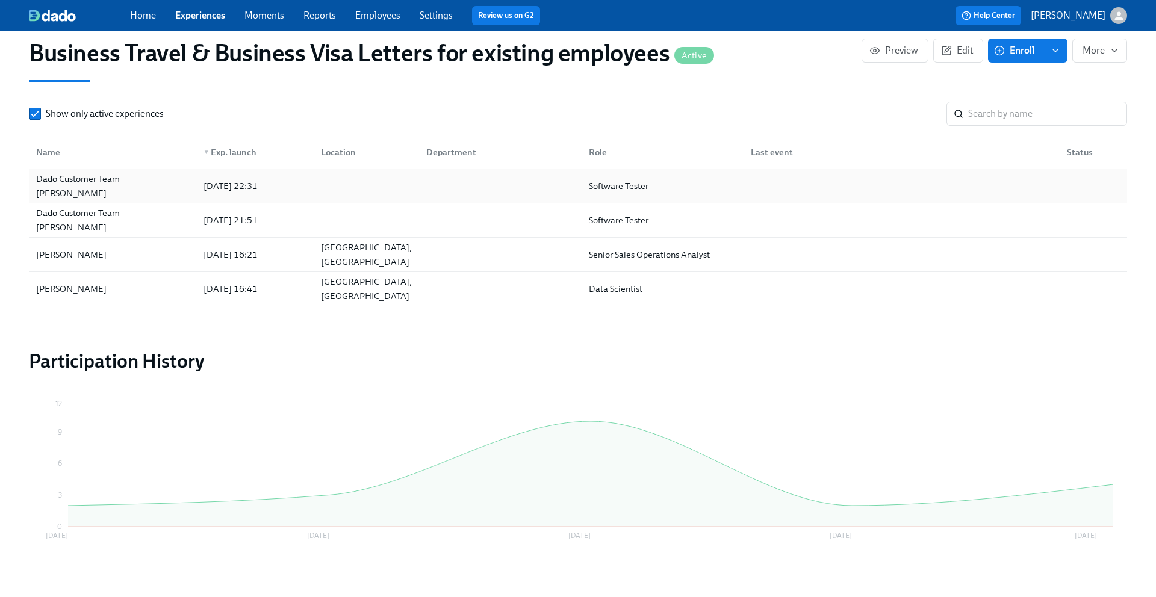
click at [135, 181] on div "Dado Customer Team Meyer" at bounding box center [112, 186] width 163 height 29
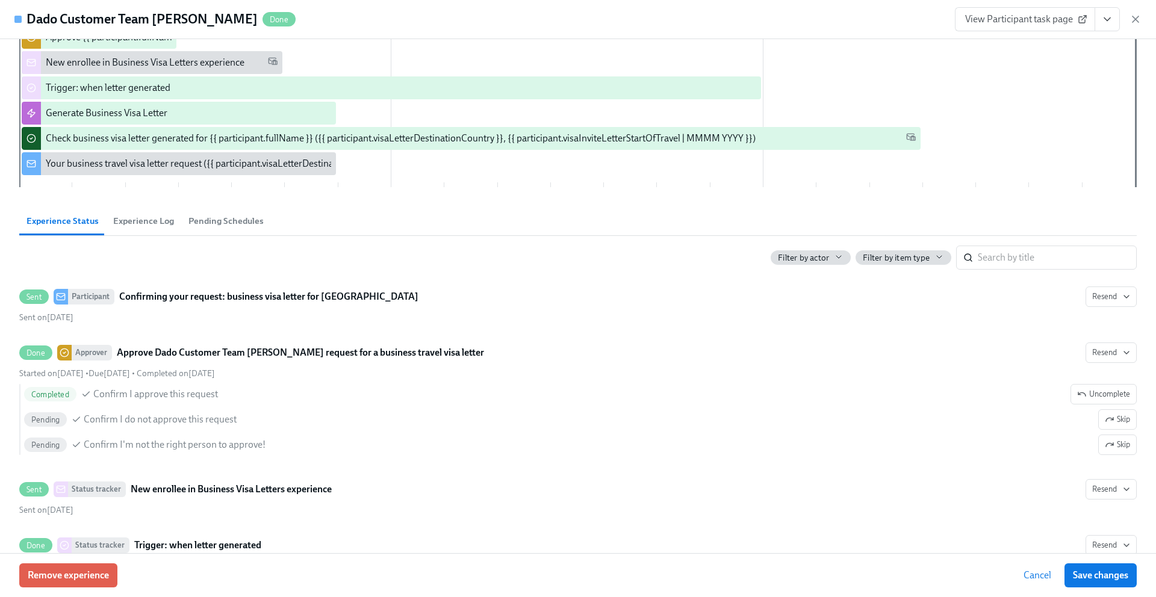
scroll to position [466, 0]
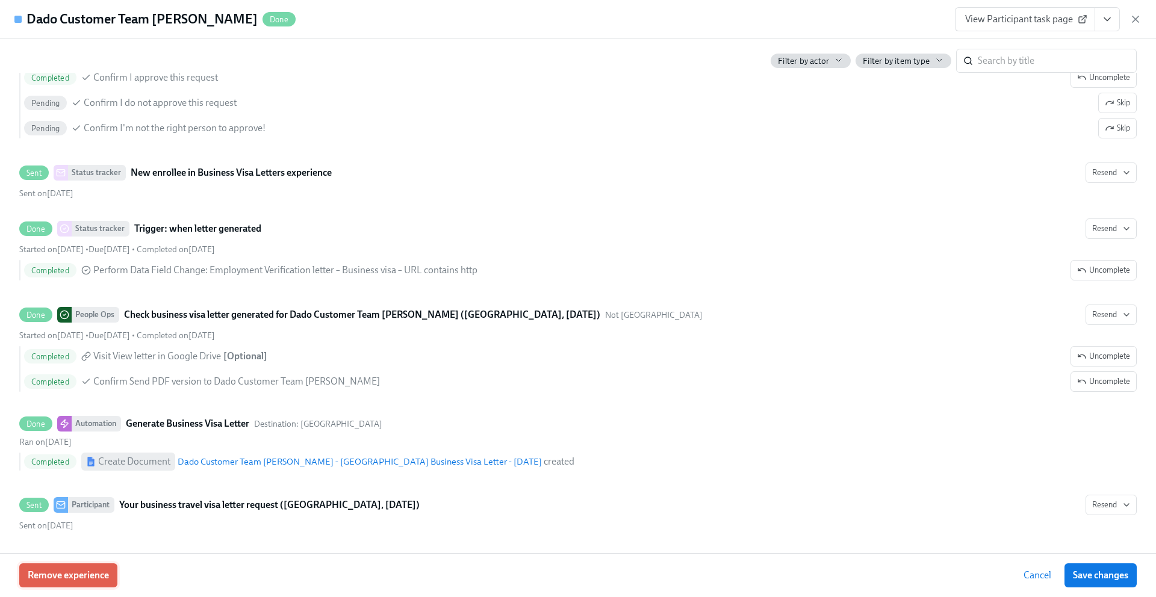
click at [79, 579] on span "Remove experience" at bounding box center [68, 576] width 81 height 12
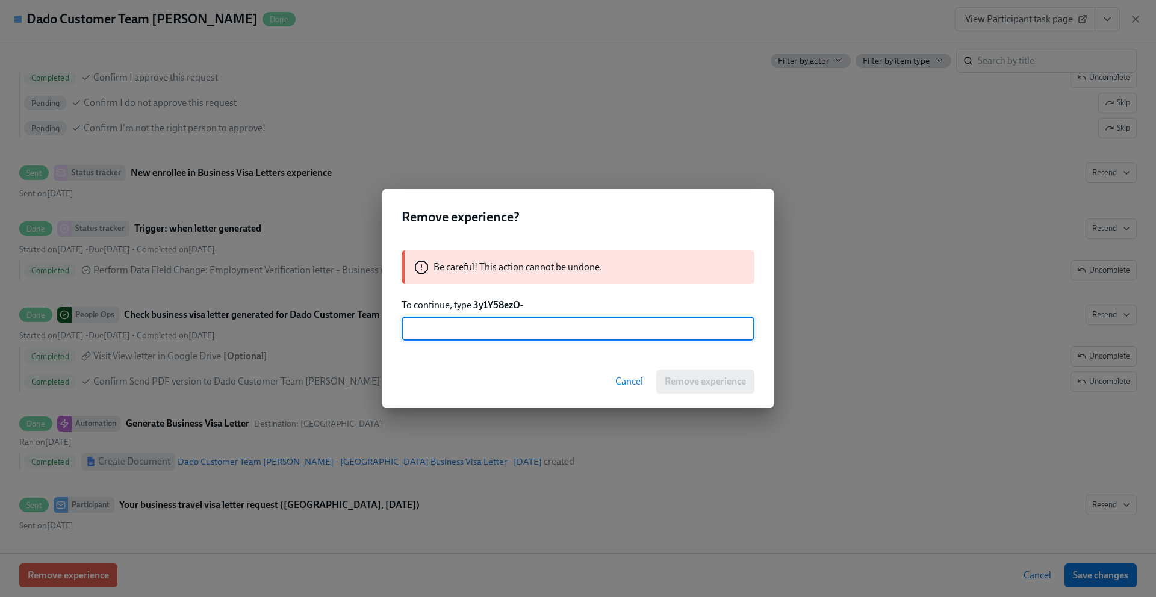
click at [456, 322] on input "text" at bounding box center [578, 329] width 353 height 24
type input "3y1Y58ezO-"
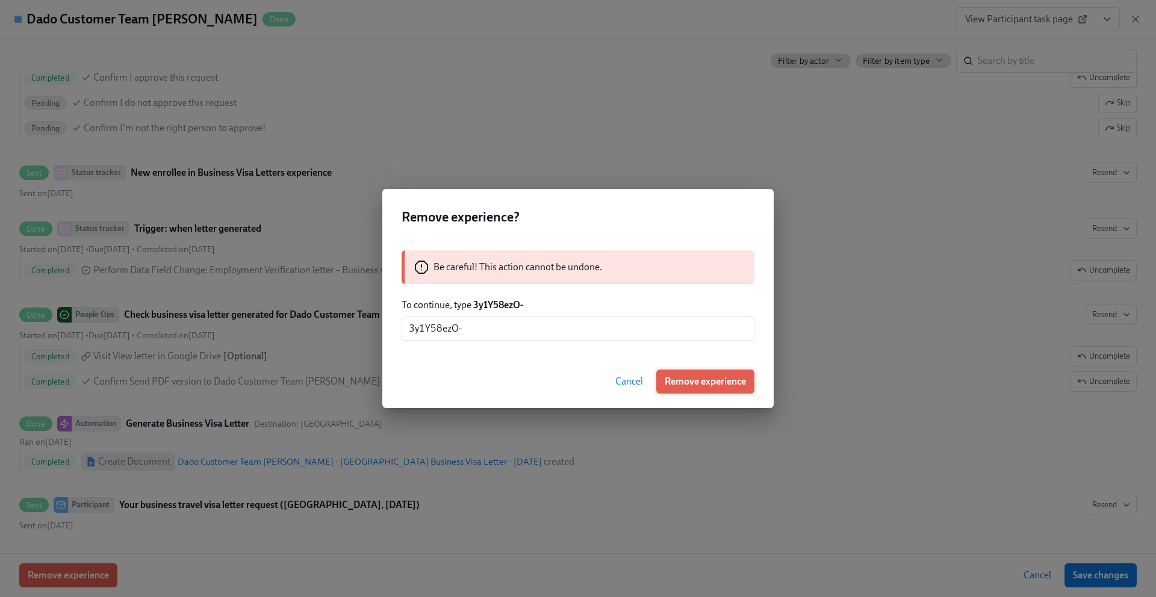
click at [724, 378] on span "Remove experience" at bounding box center [705, 382] width 81 height 12
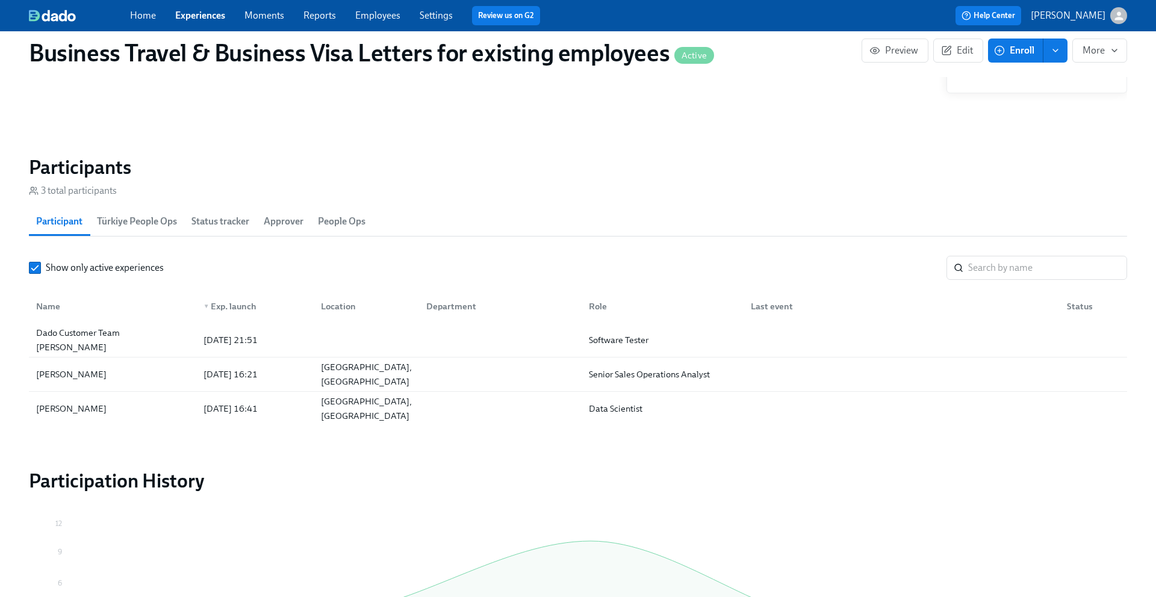
scroll to position [1032, 0]
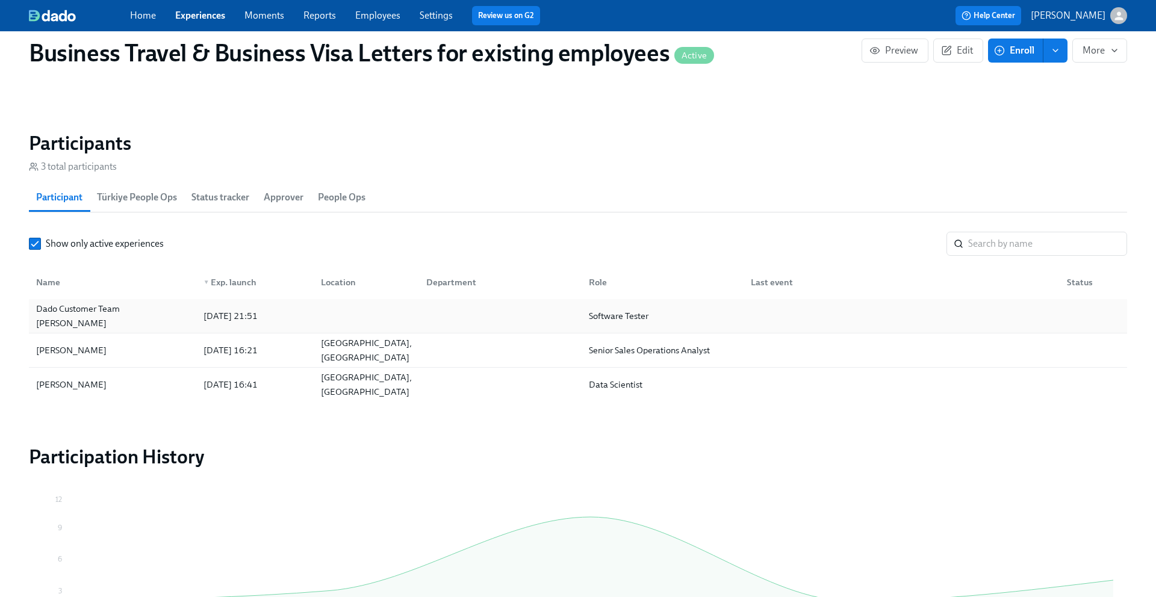
click at [151, 313] on div "Dado Customer Team Meyer" at bounding box center [112, 316] width 163 height 24
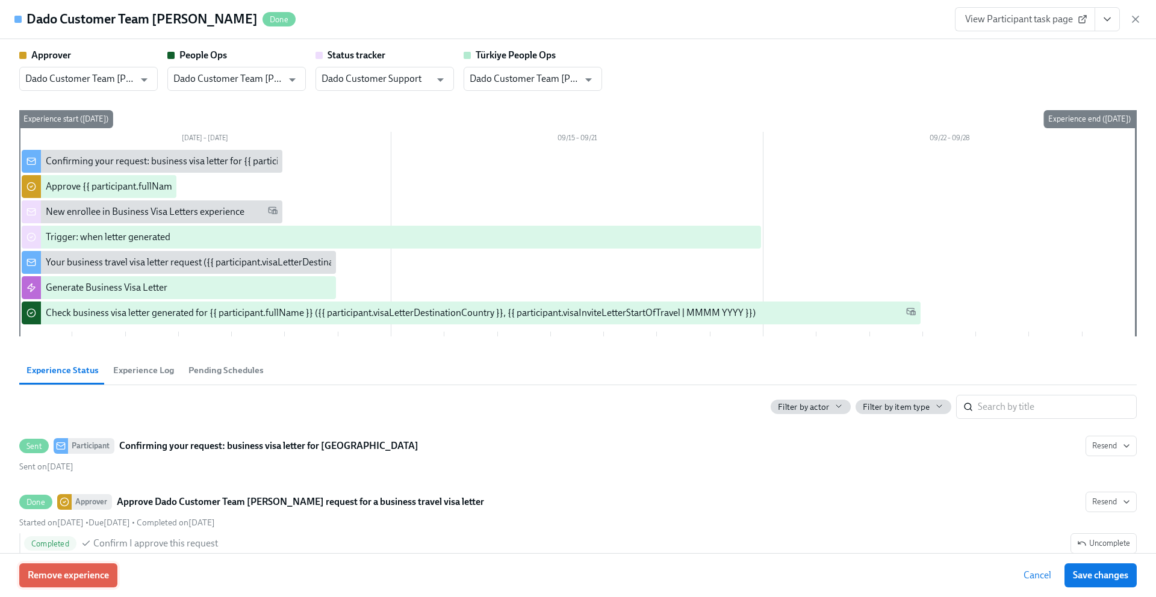
click at [95, 568] on button "Remove experience" at bounding box center [68, 576] width 98 height 24
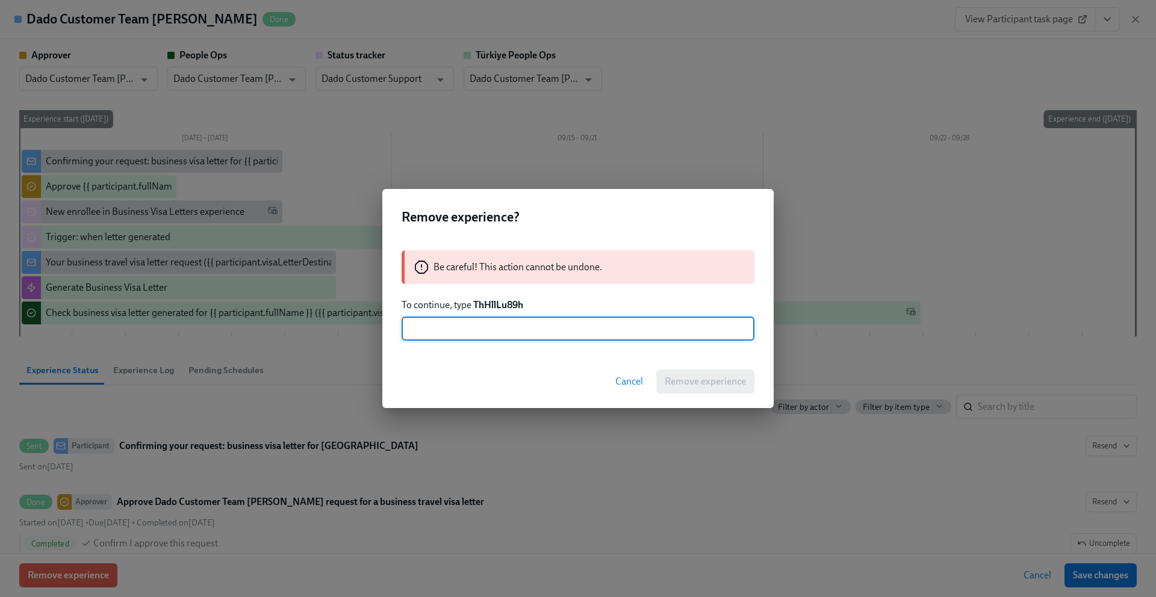
click at [447, 335] on input "text" at bounding box center [578, 329] width 353 height 24
type input "ThHllLu89h"
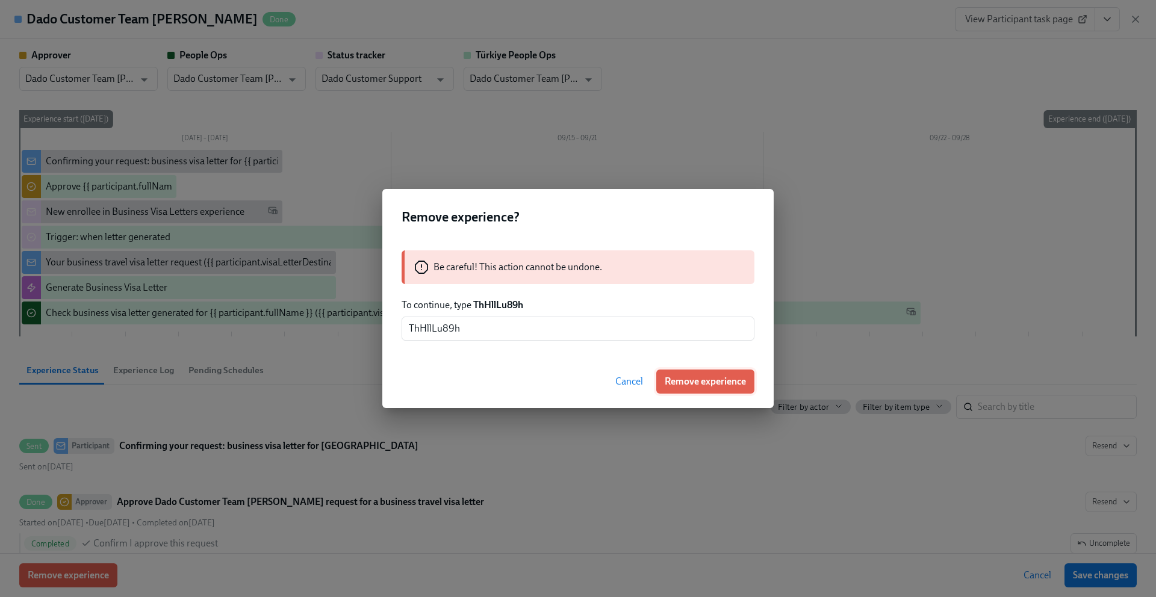
click at [696, 389] on button "Remove experience" at bounding box center [705, 382] width 98 height 24
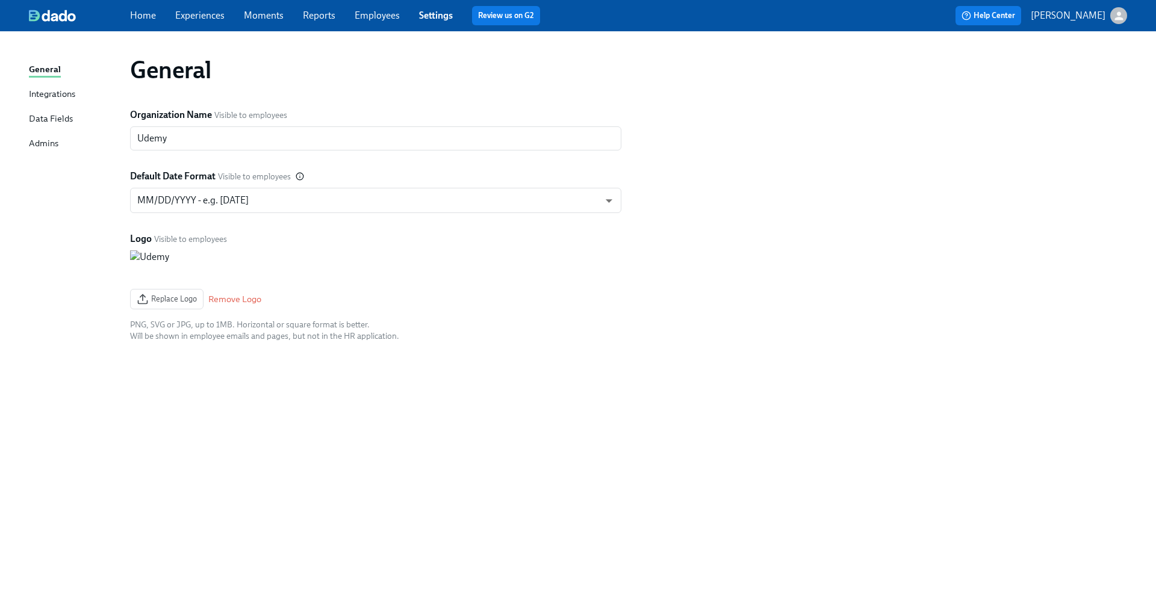
click at [40, 123] on div "Data Fields" at bounding box center [51, 119] width 44 height 15
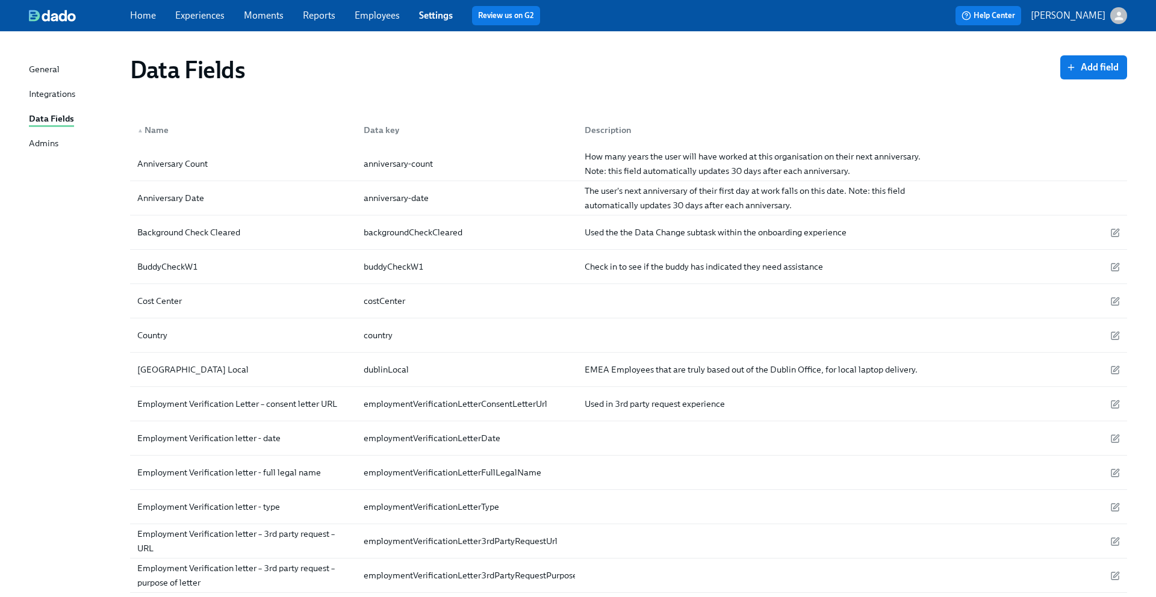
click at [185, 17] on link "Experiences" at bounding box center [199, 15] width 49 height 11
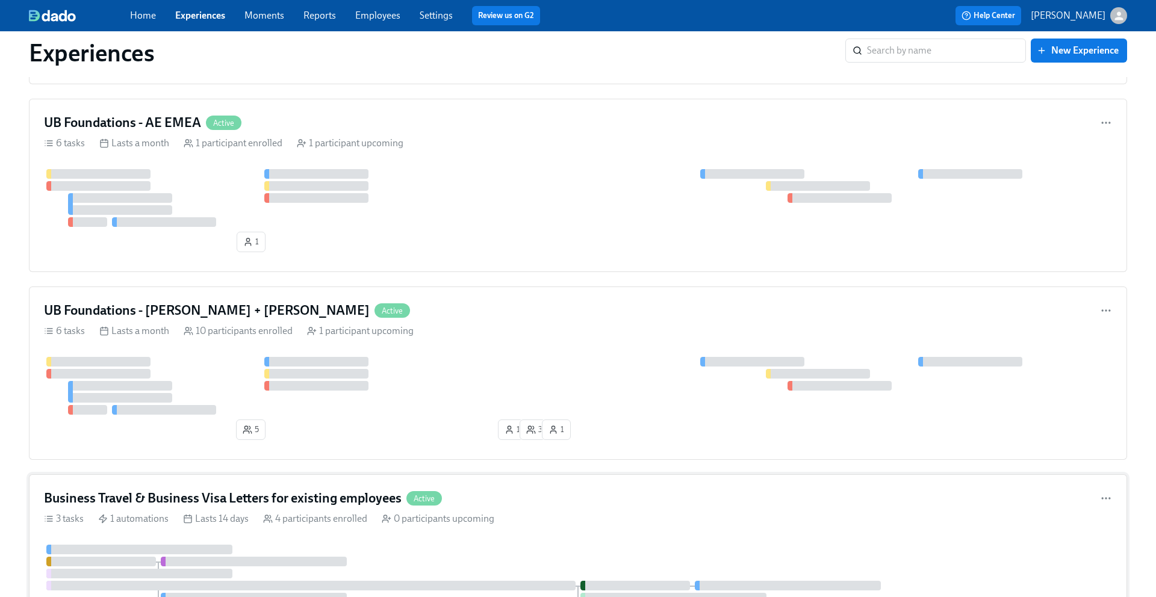
scroll to position [1654, 0]
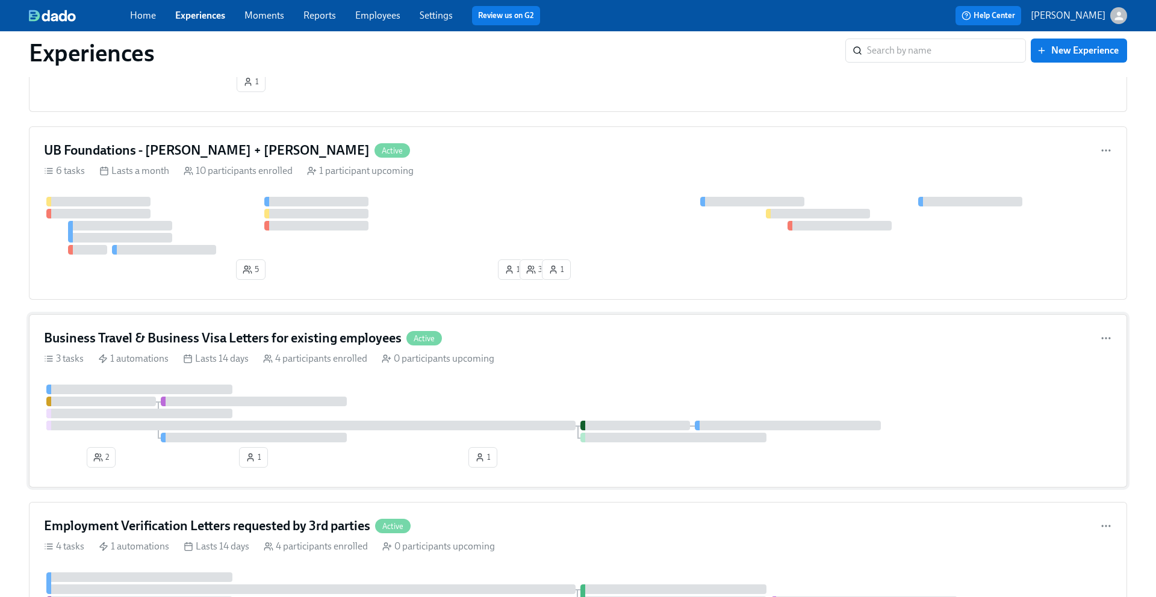
click at [324, 332] on h4 "Business Travel & Business Visa Letters for existing employees" at bounding box center [223, 338] width 358 height 18
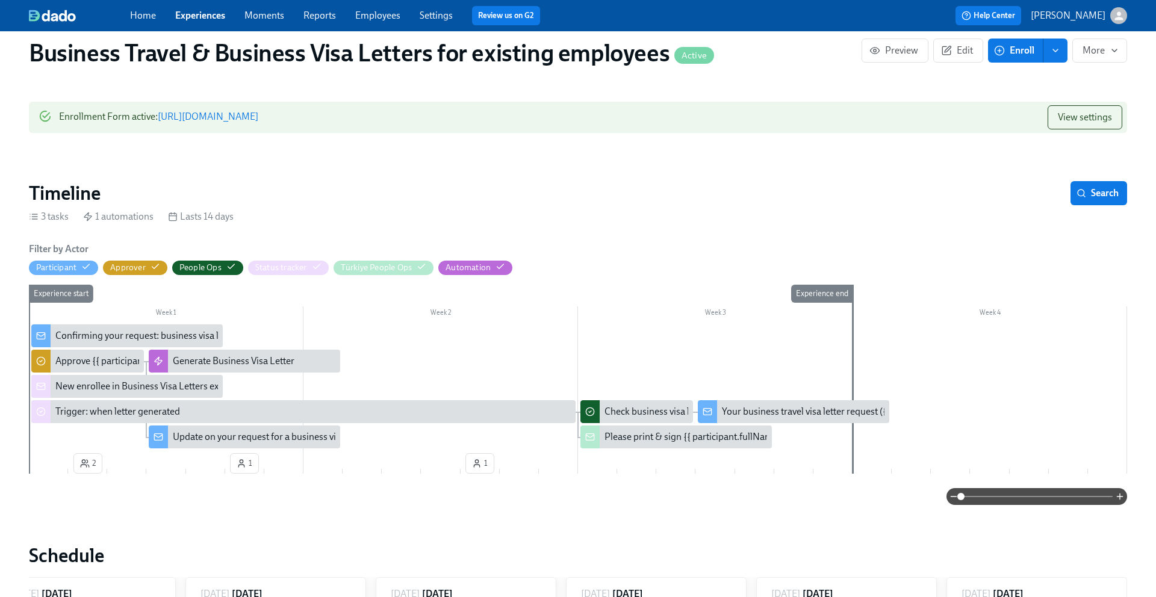
scroll to position [360, 0]
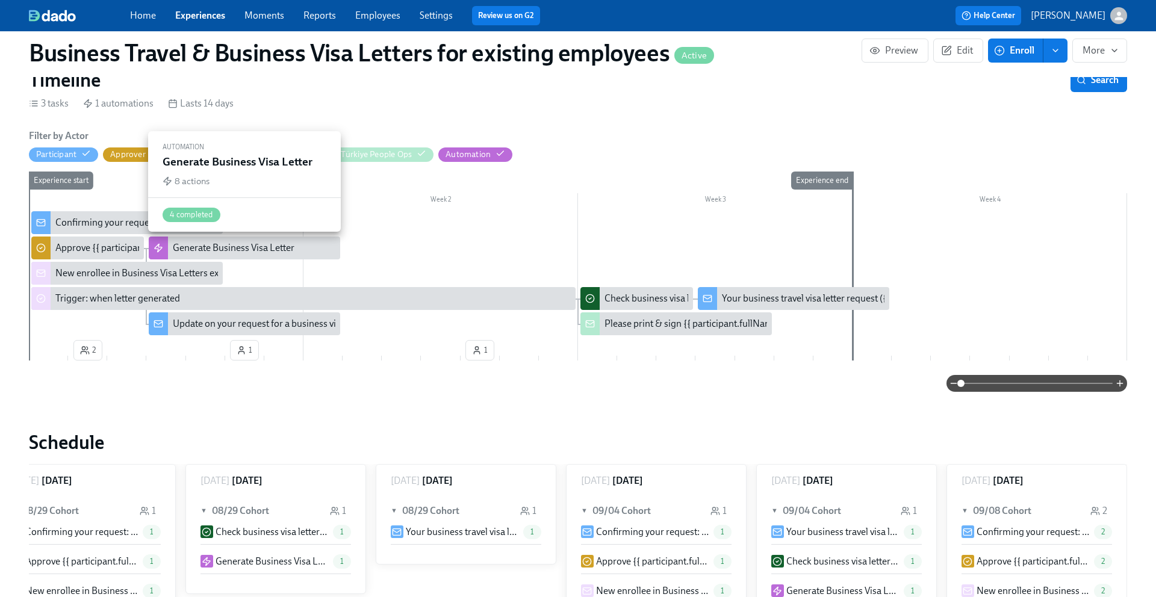
click at [219, 249] on div "Generate Business Visa Letter" at bounding box center [234, 247] width 122 height 13
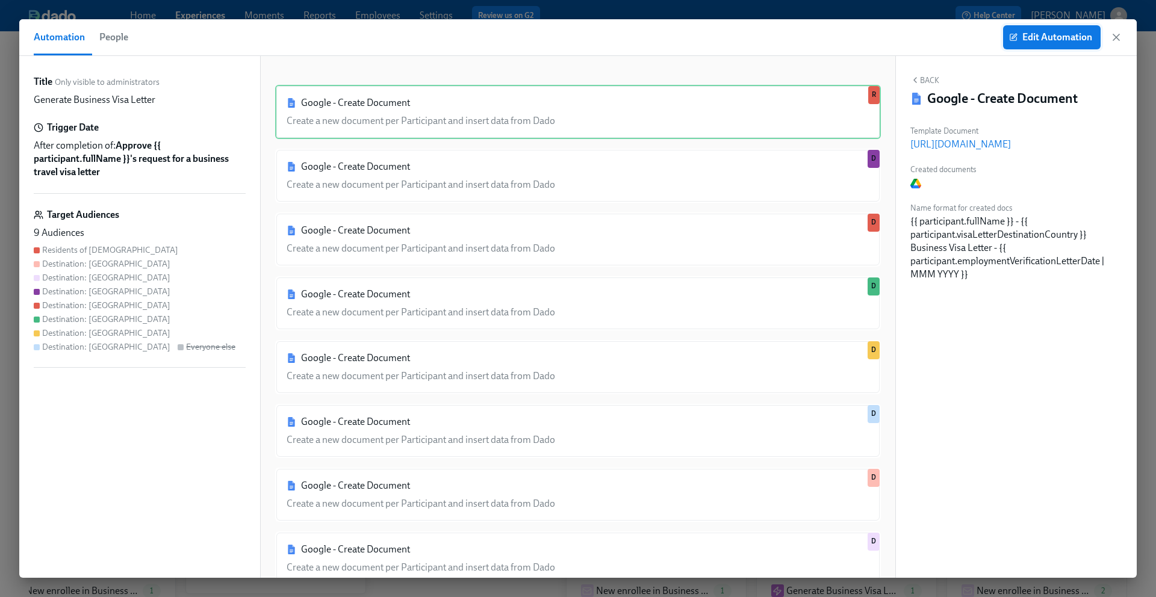
click at [1041, 38] on span "Edit Automation" at bounding box center [1052, 37] width 81 height 12
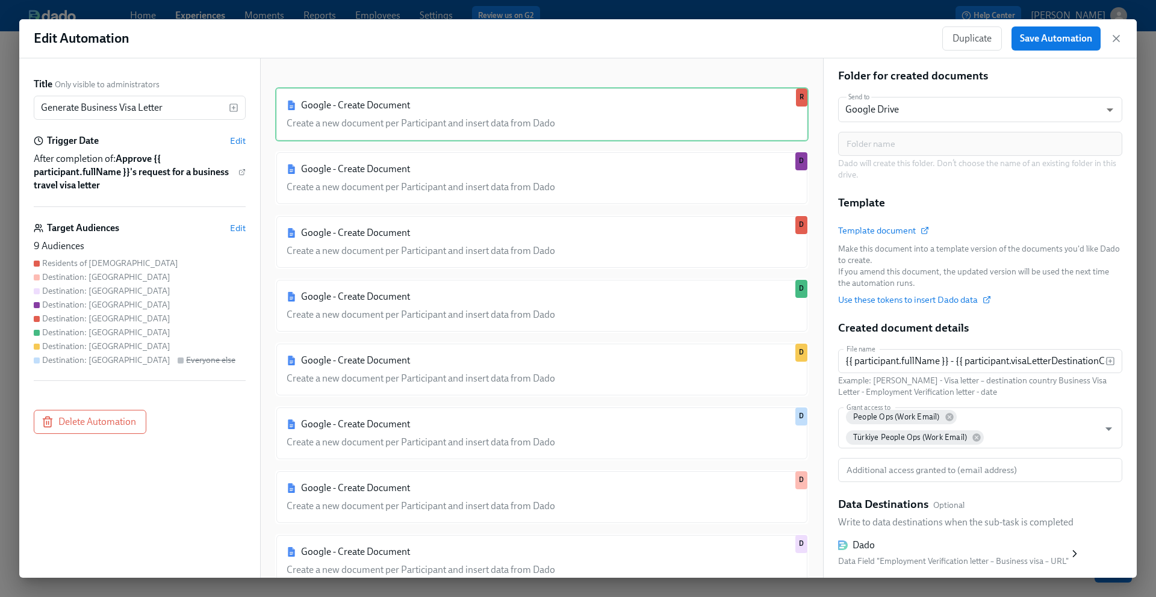
scroll to position [197, 0]
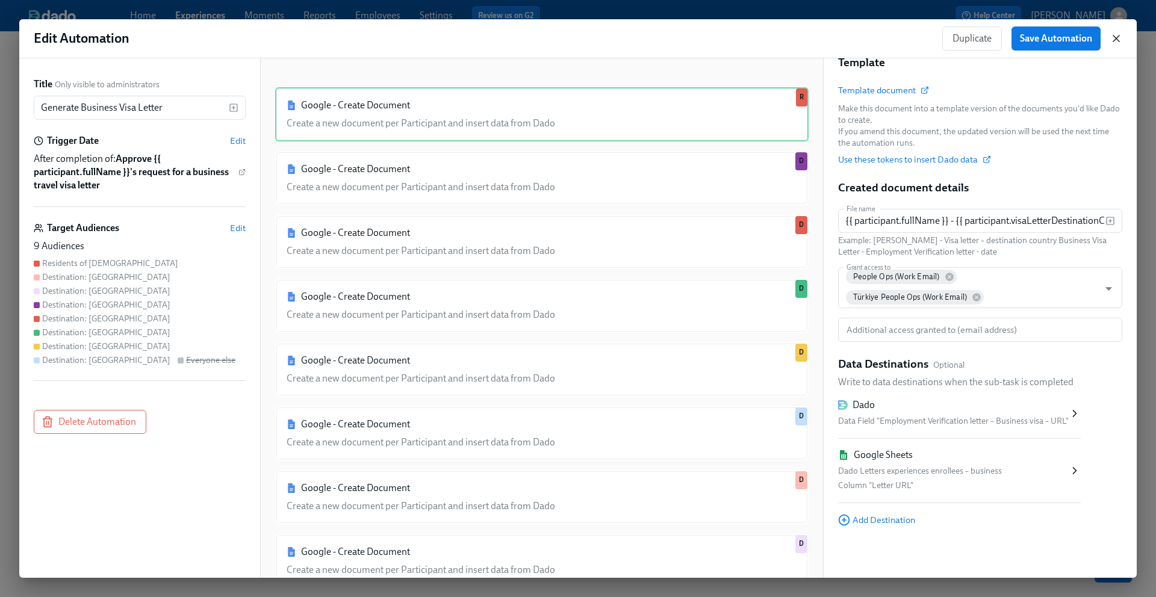
click at [1115, 36] on icon "button" at bounding box center [1116, 39] width 12 height 12
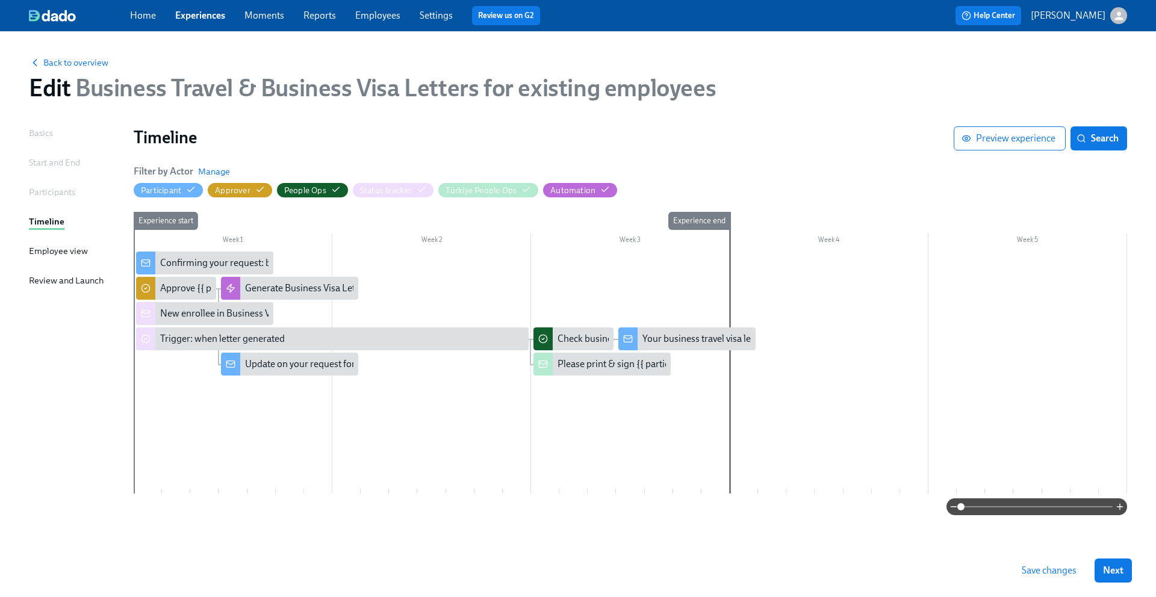
click at [368, 17] on link "Employees" at bounding box center [377, 15] width 45 height 11
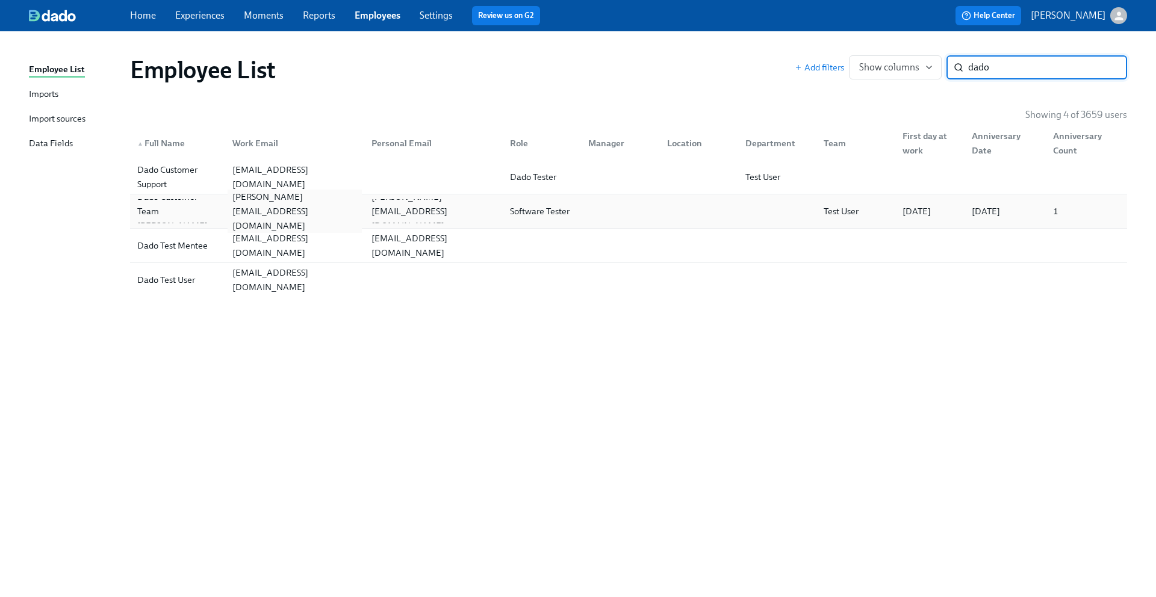
type input "dado"
click at [307, 214] on div "claus.meyer+udemy@dadohr.com" at bounding box center [295, 211] width 134 height 43
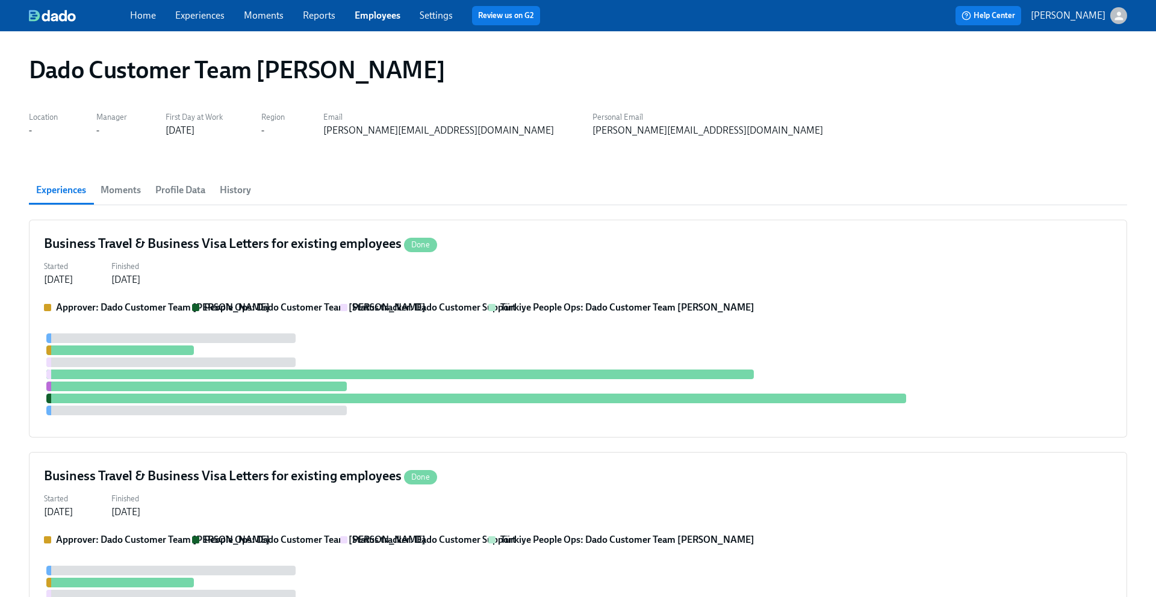
click at [193, 192] on span "Profile Data" at bounding box center [180, 190] width 50 height 17
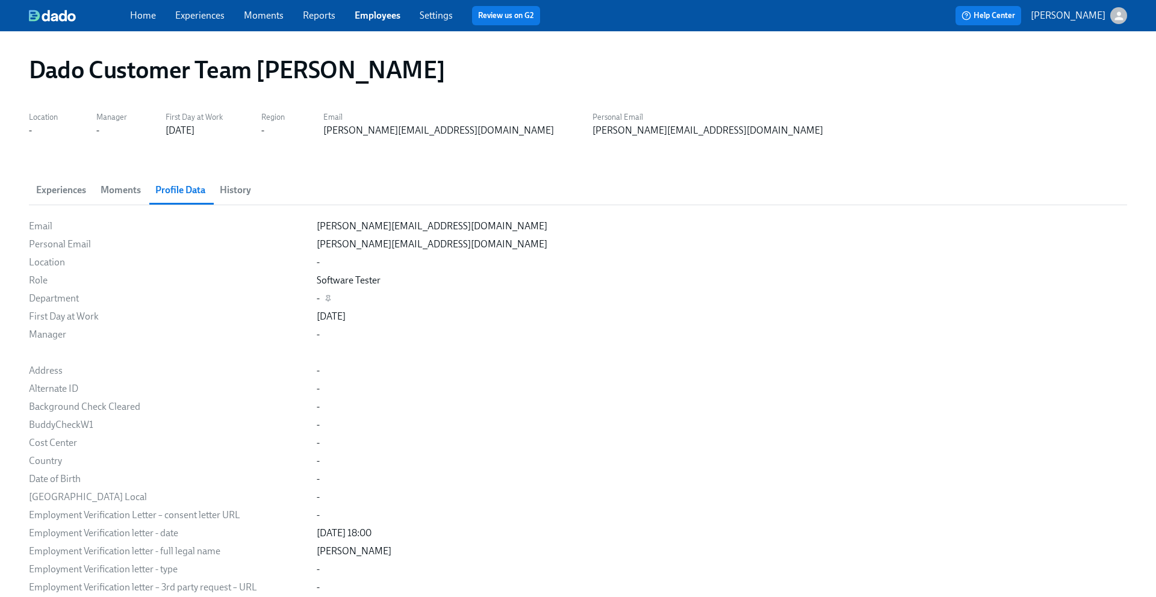
scroll to position [1373, 0]
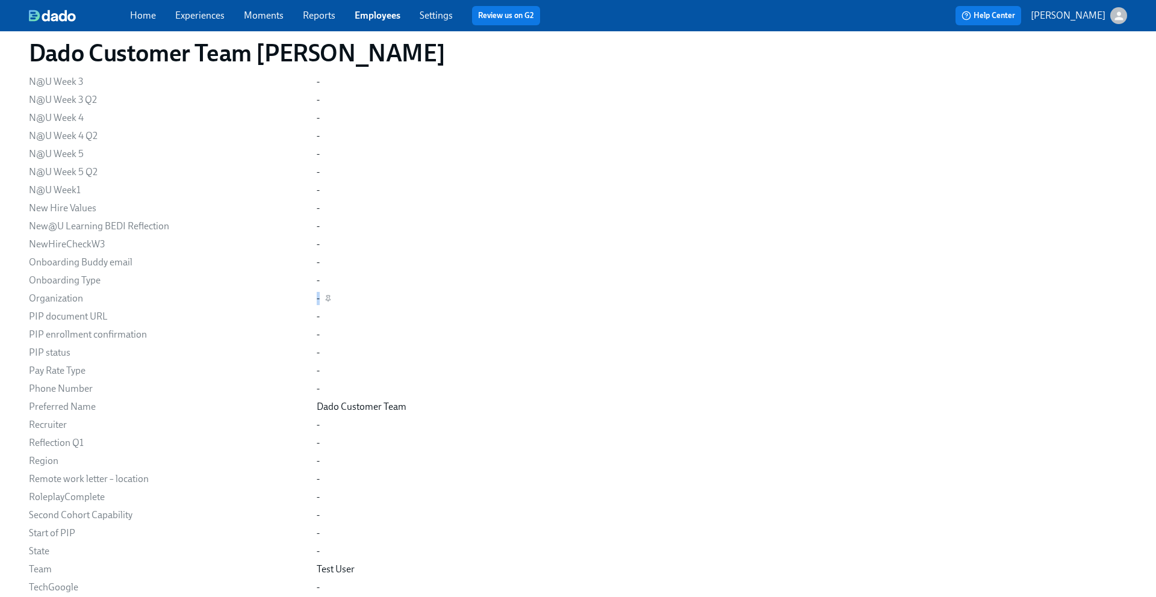
drag, startPoint x: 308, startPoint y: 303, endPoint x: 320, endPoint y: 303, distance: 12.0
click at [320, 303] on div "Email claus.meyer+udemy@dadohr.com Personal Email claus.meyer+udemy@dadohr.com …" at bounding box center [578, 64] width 1098 height 2434
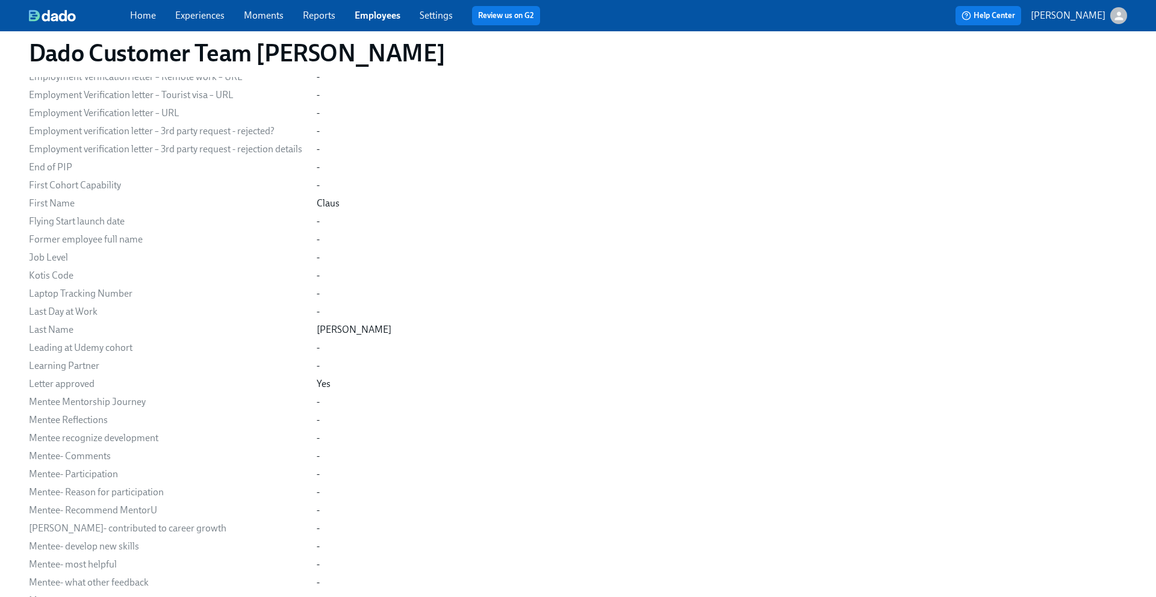
scroll to position [0, 0]
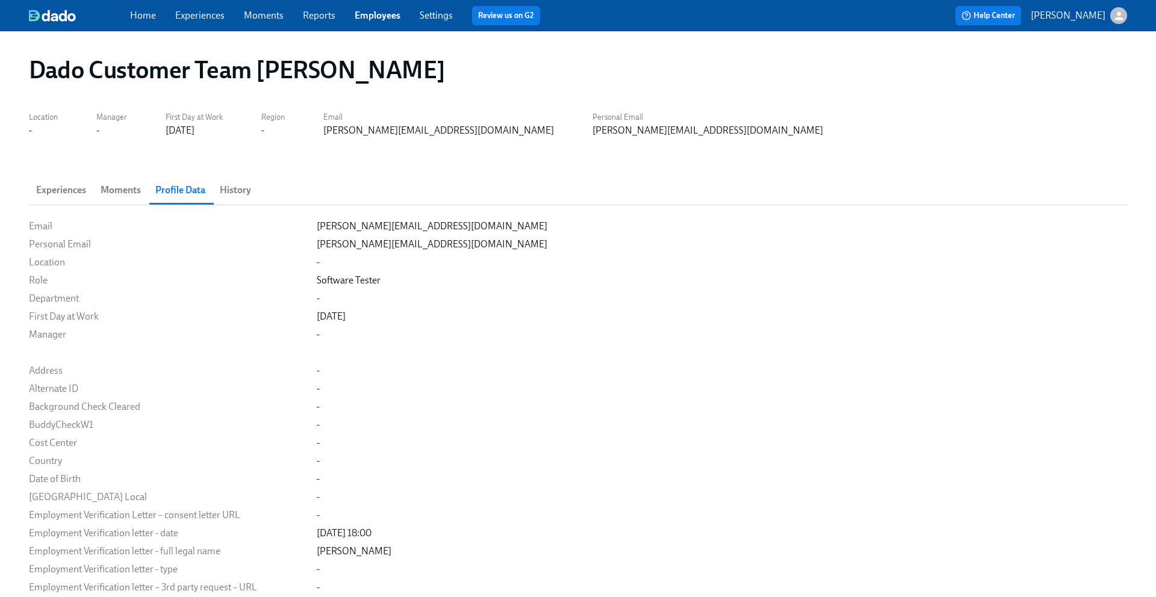
click at [49, 190] on span "Experiences" at bounding box center [61, 190] width 50 height 17
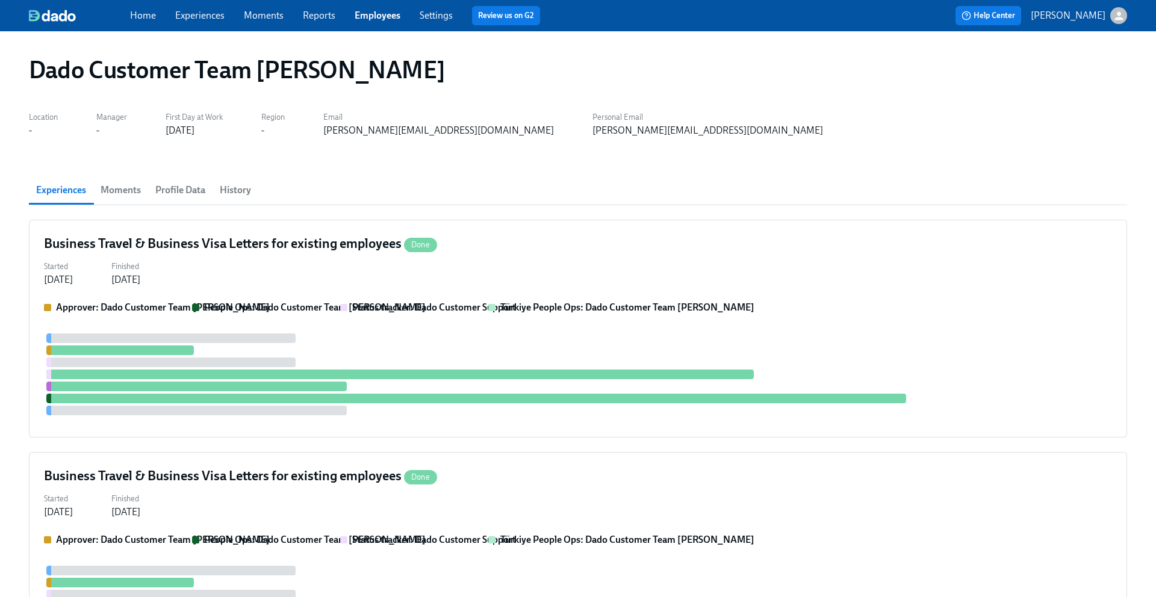
click at [196, 199] on button "Profile Data" at bounding box center [180, 190] width 64 height 29
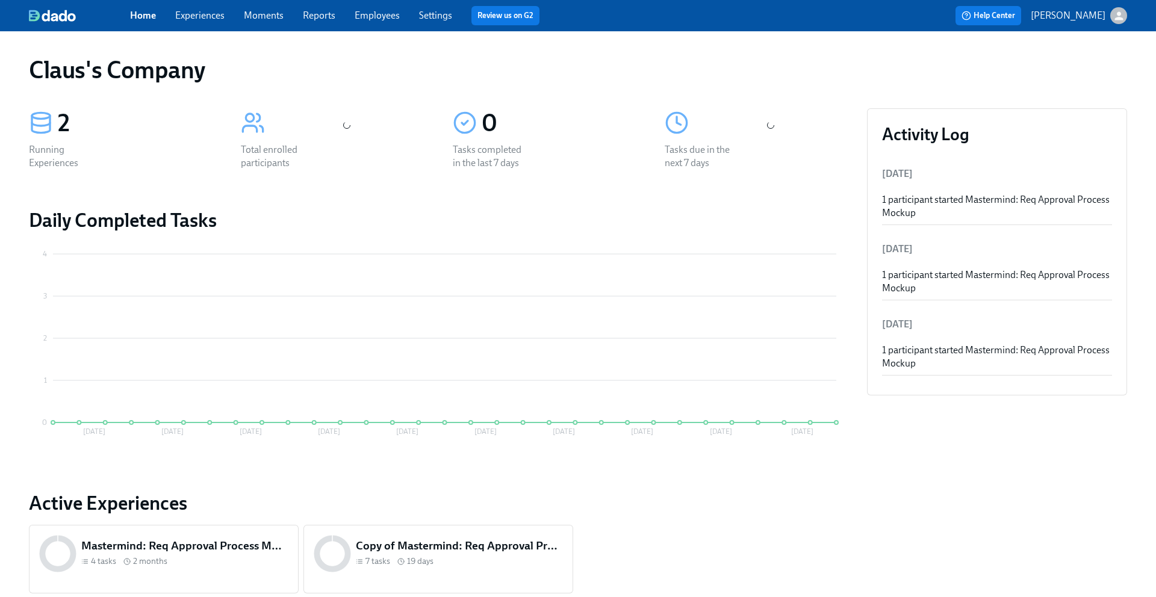
click at [1121, 18] on icon "button" at bounding box center [1119, 15] width 8 height 8
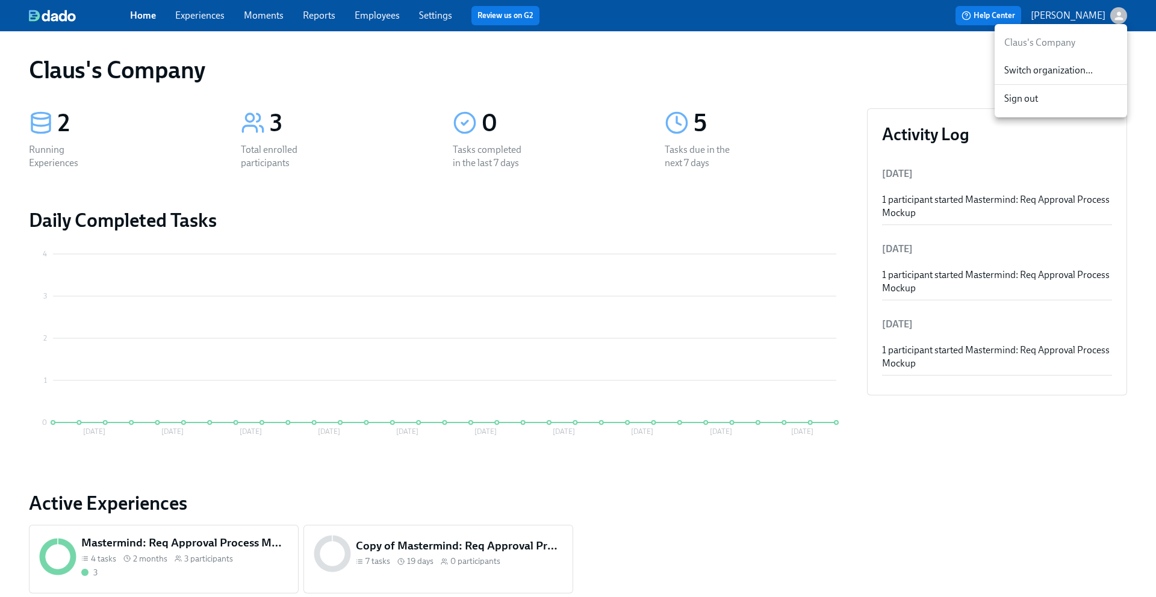
click at [1048, 75] on span "Switch organization..." at bounding box center [1060, 70] width 113 height 13
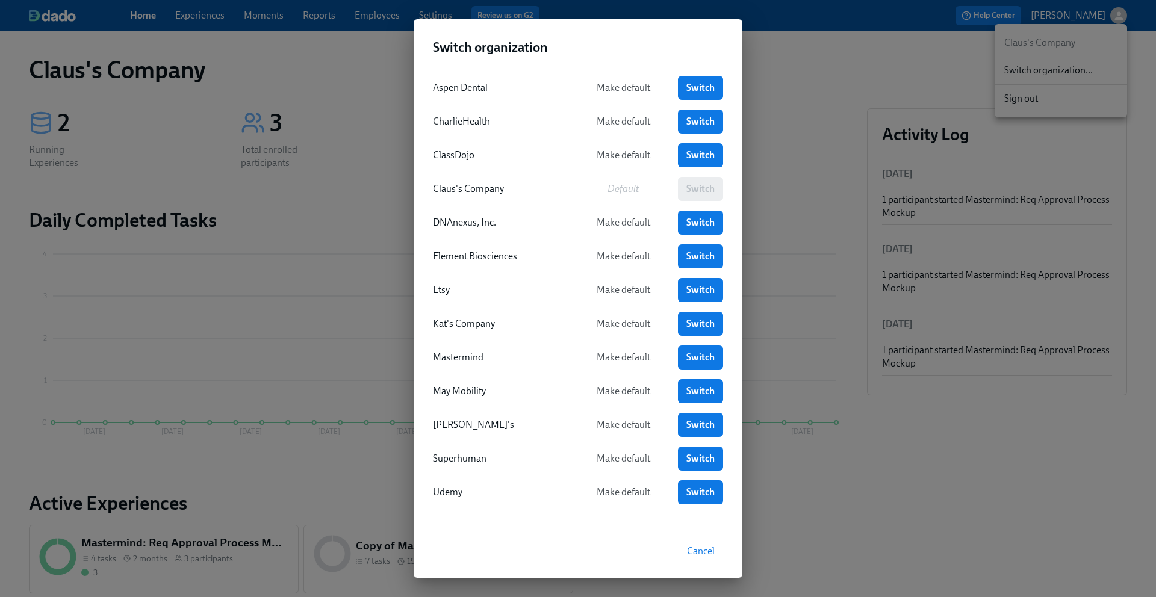
scroll to position [4, 0]
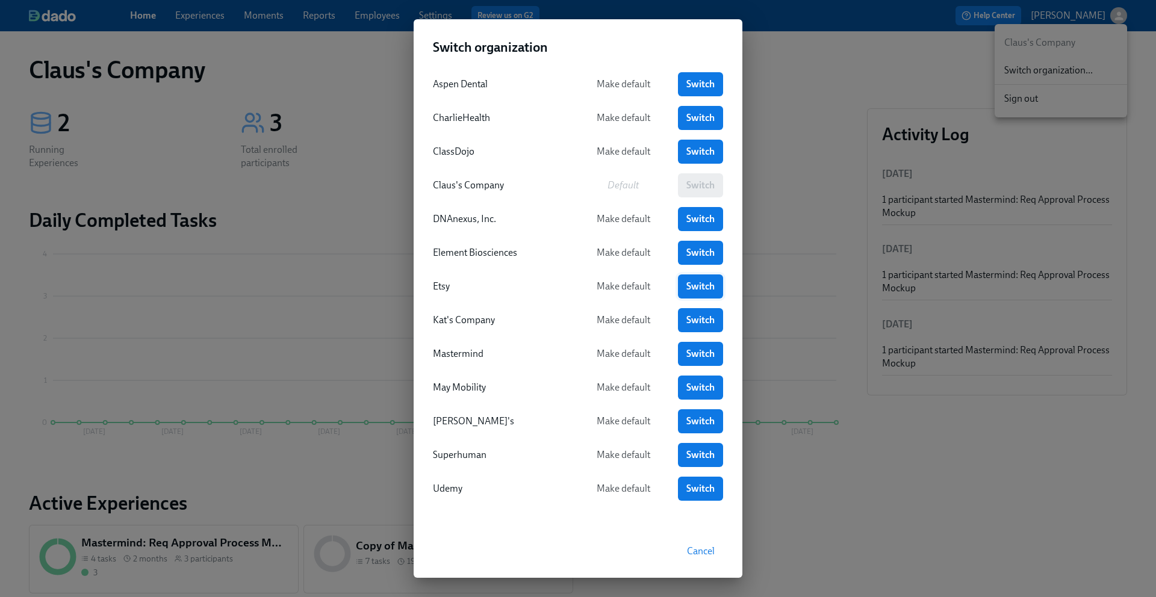
click at [696, 287] on span "Switch" at bounding box center [701, 287] width 28 height 12
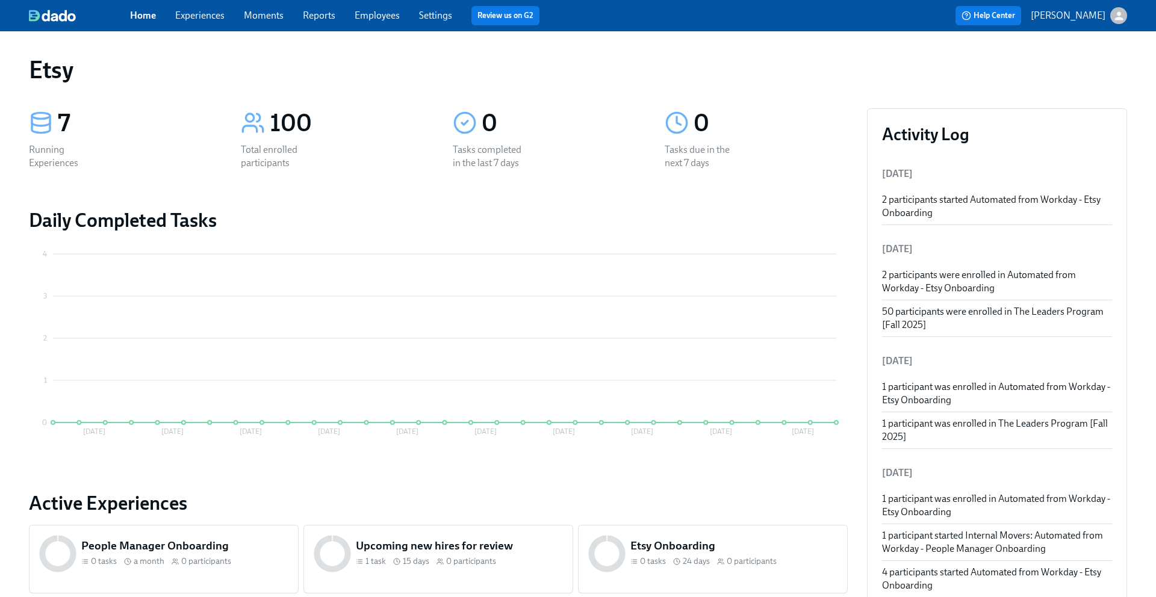
click at [208, 16] on link "Experiences" at bounding box center [199, 15] width 49 height 11
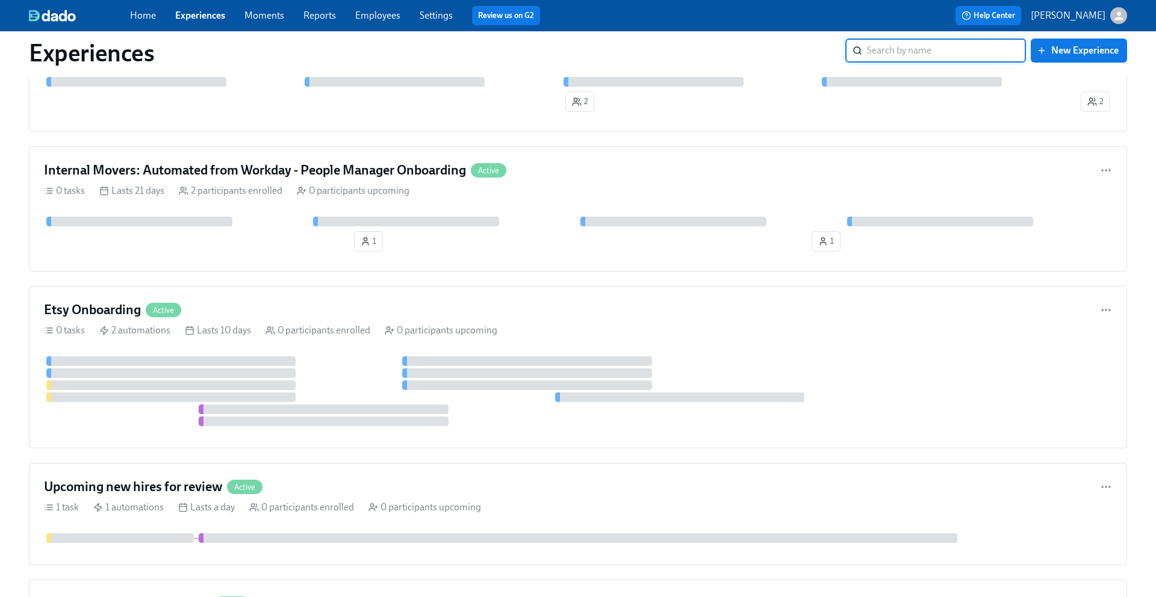
scroll to position [434, 0]
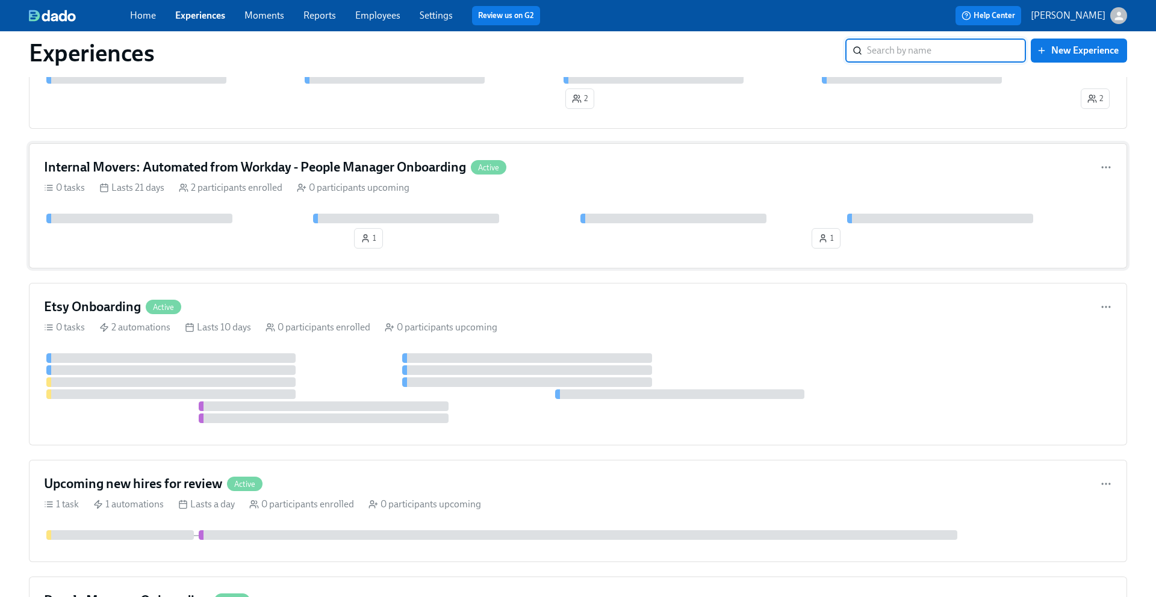
click at [364, 164] on h4 "Internal Movers: Automated from Workday - People Manager Onboarding" at bounding box center [255, 167] width 422 height 18
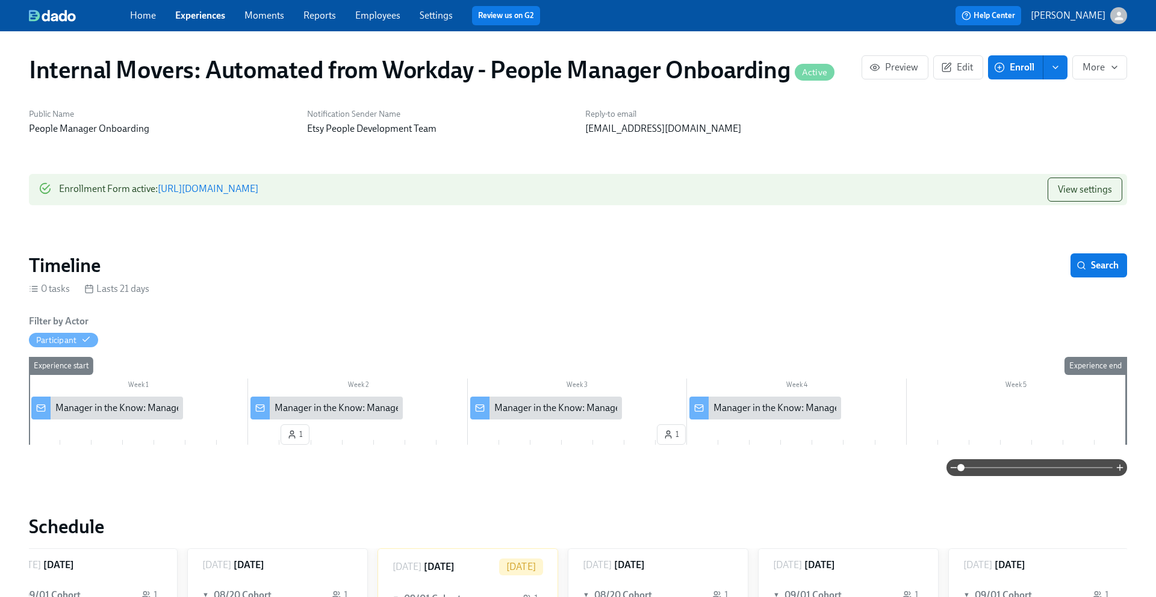
scroll to position [0, 414]
click at [964, 63] on span "Edit" at bounding box center [959, 67] width 30 height 12
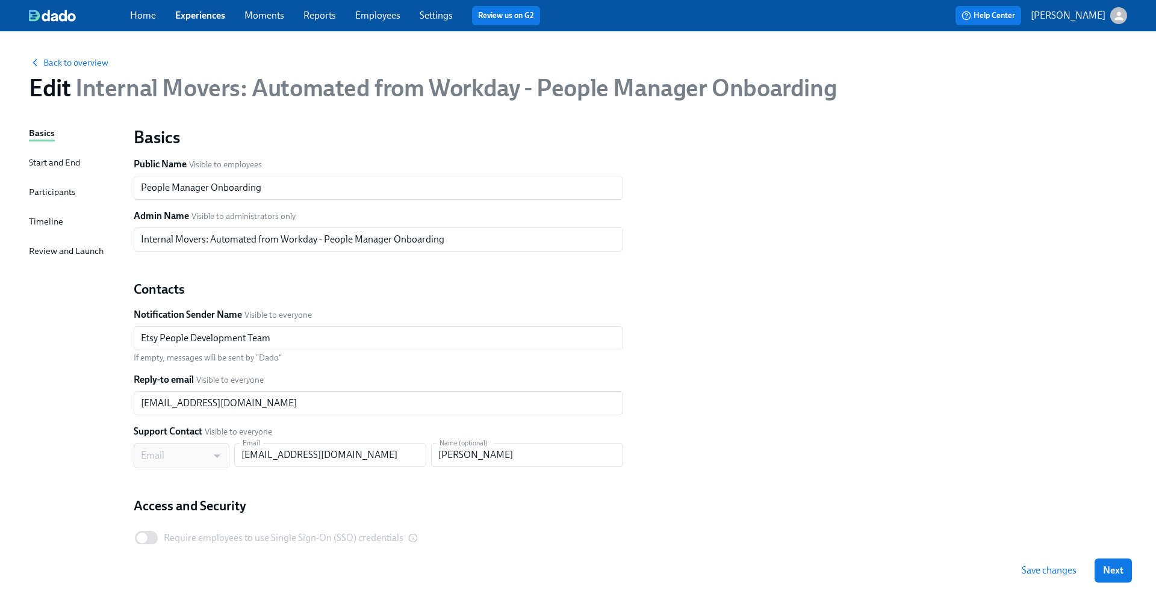
click at [53, 187] on div "Participants" at bounding box center [52, 191] width 46 height 13
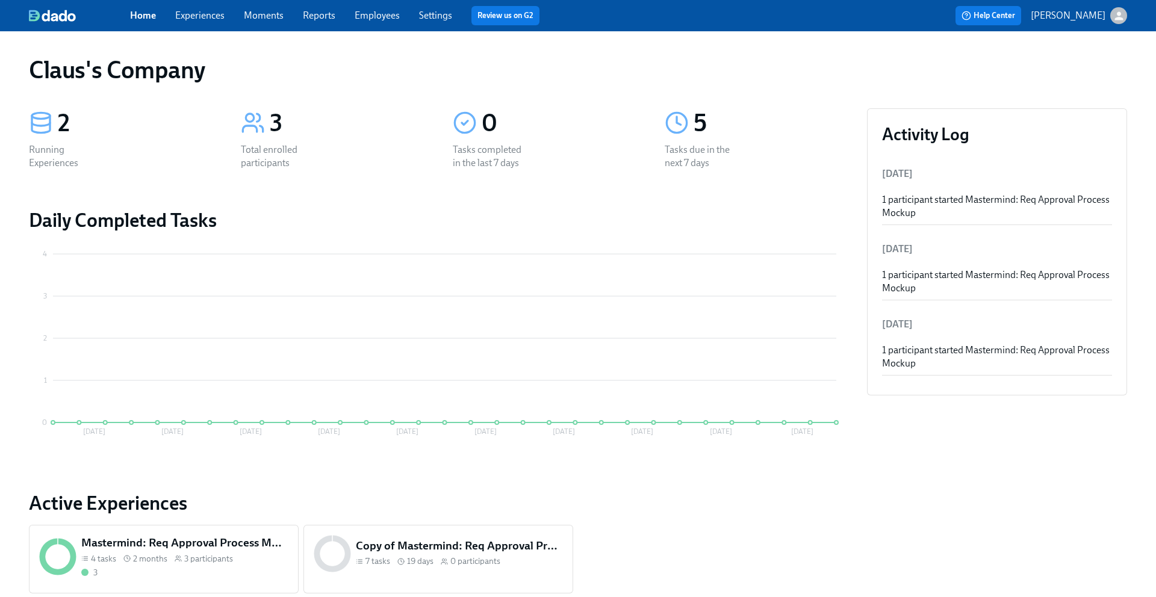
click at [217, 11] on link "Experiences" at bounding box center [199, 15] width 49 height 11
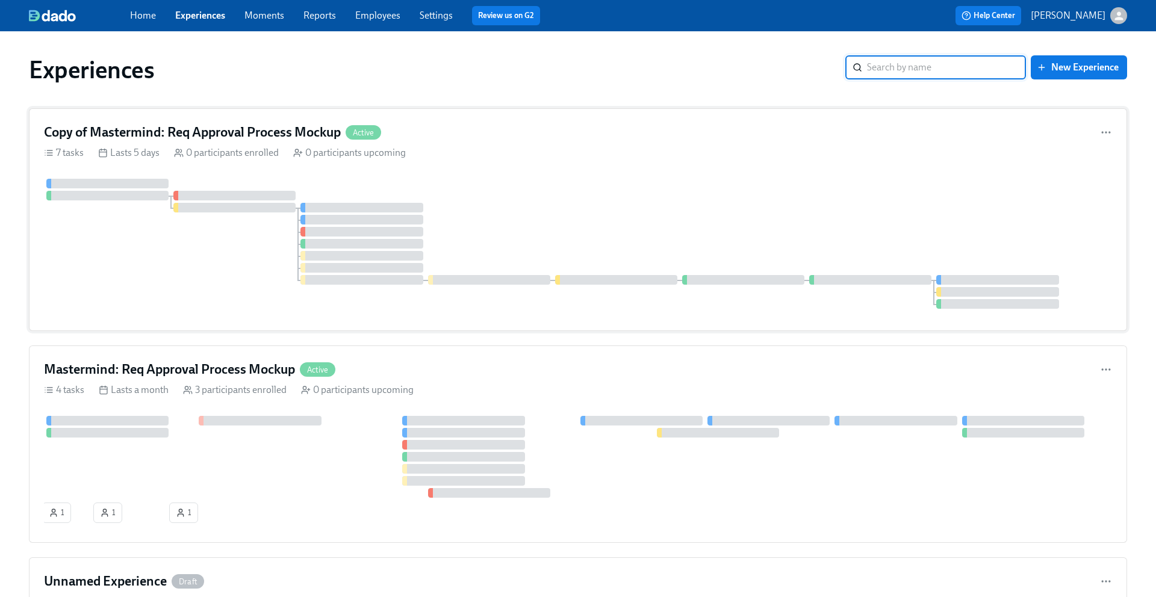
scroll to position [154, 0]
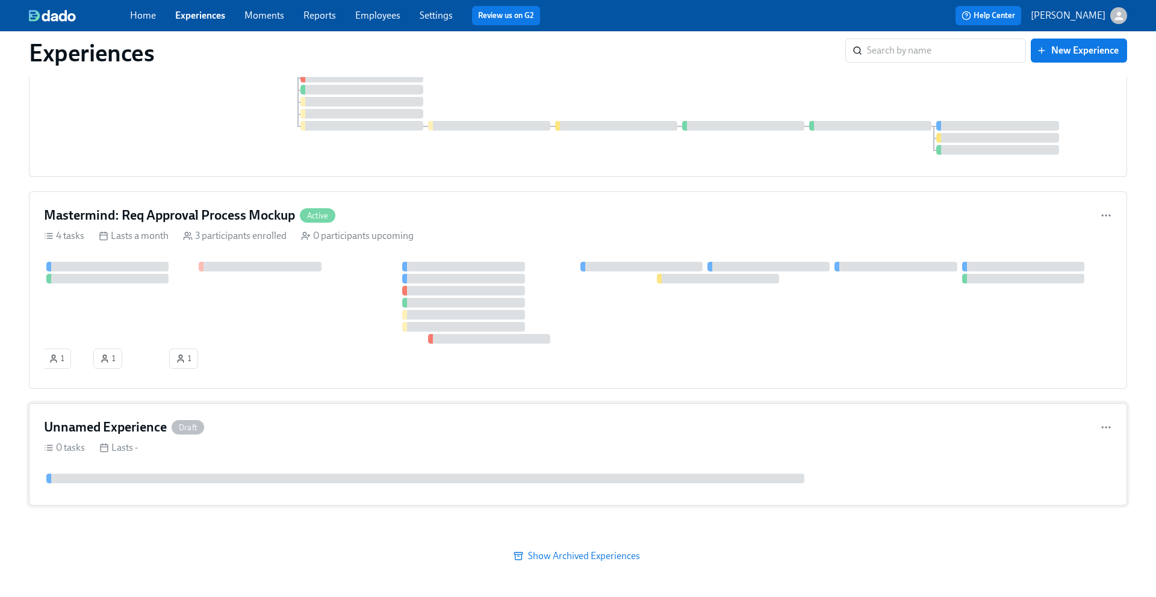
click at [285, 456] on div "Unnamed Experience Draft 0 tasks Lasts -" at bounding box center [578, 454] width 1098 height 102
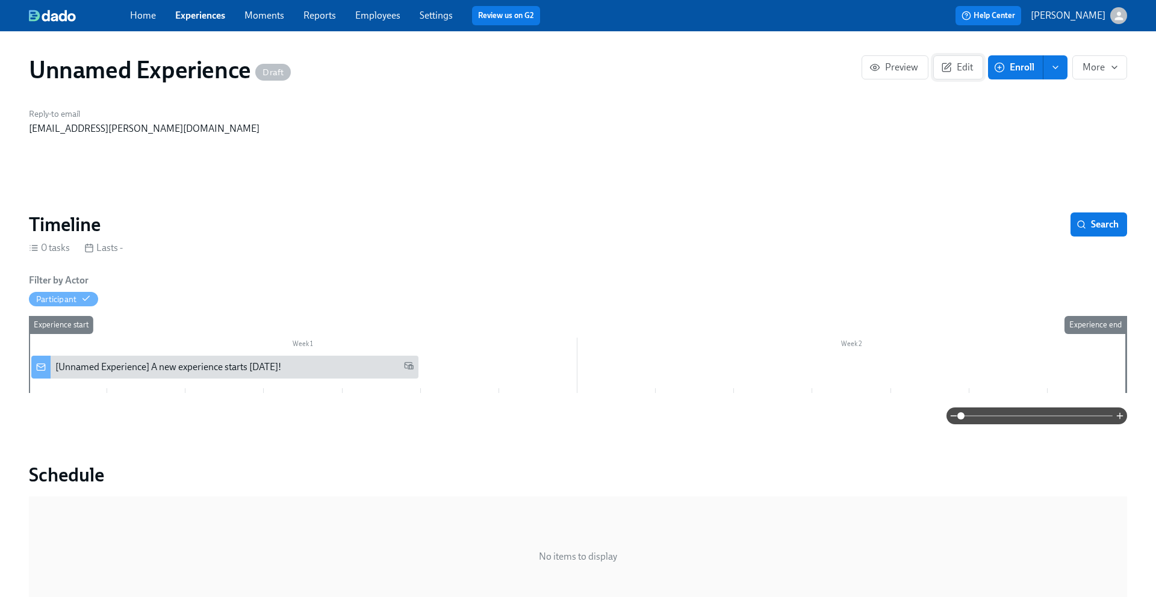
click at [950, 71] on icon "button" at bounding box center [946, 67] width 8 height 8
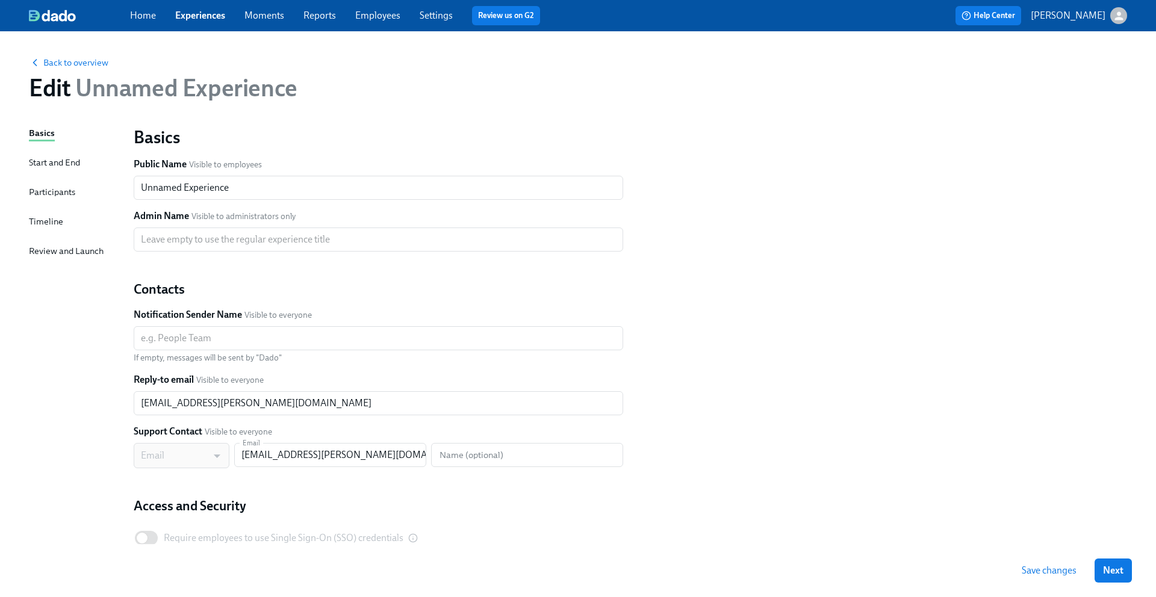
click at [62, 163] on div "Start and End" at bounding box center [54, 162] width 51 height 13
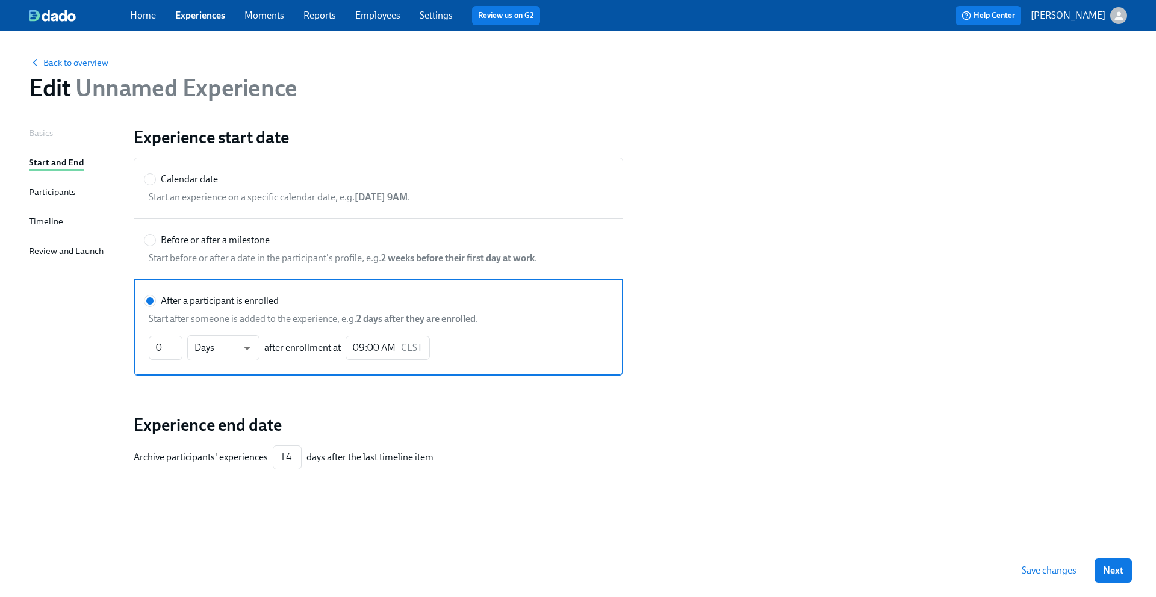
click at [57, 187] on div "Participants" at bounding box center [52, 191] width 46 height 13
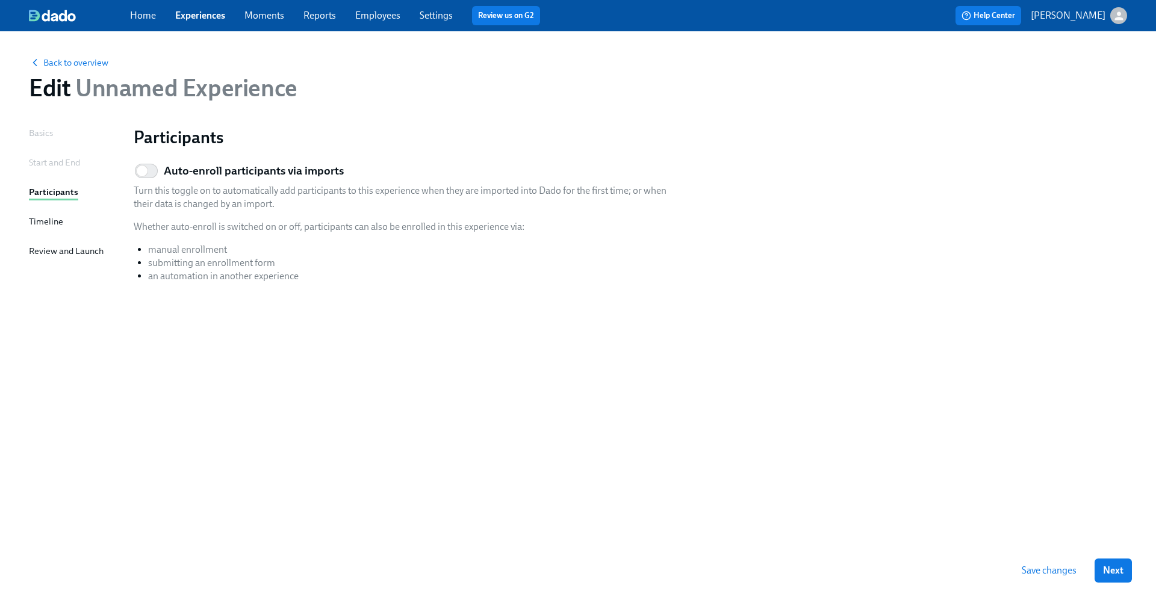
click at [80, 157] on div "Start and End" at bounding box center [54, 162] width 51 height 13
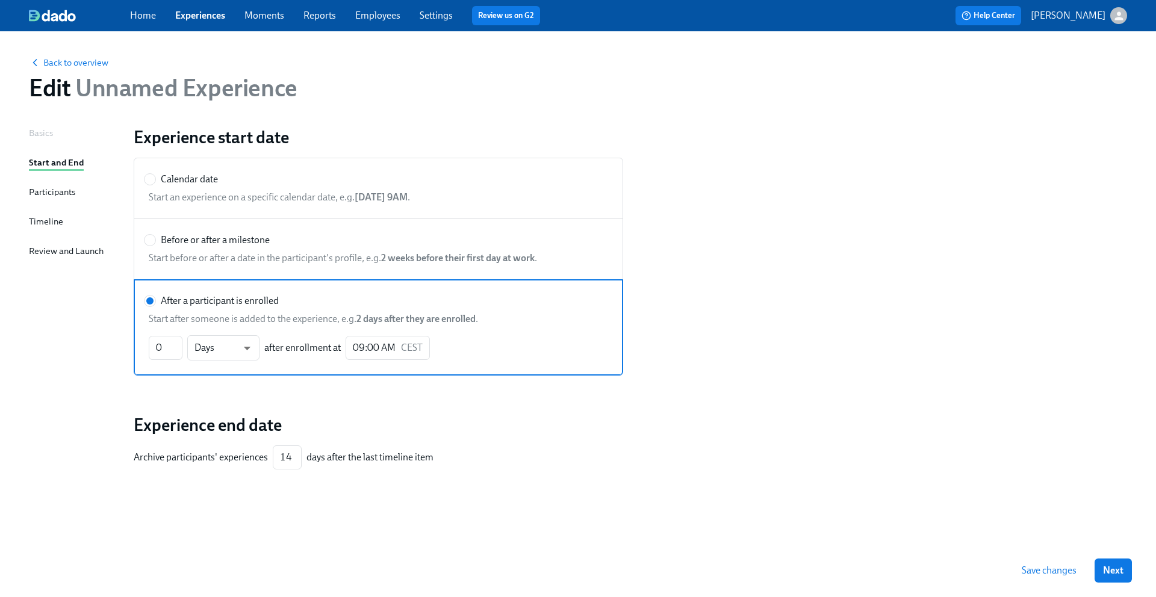
click at [58, 190] on div "Participants" at bounding box center [52, 191] width 46 height 13
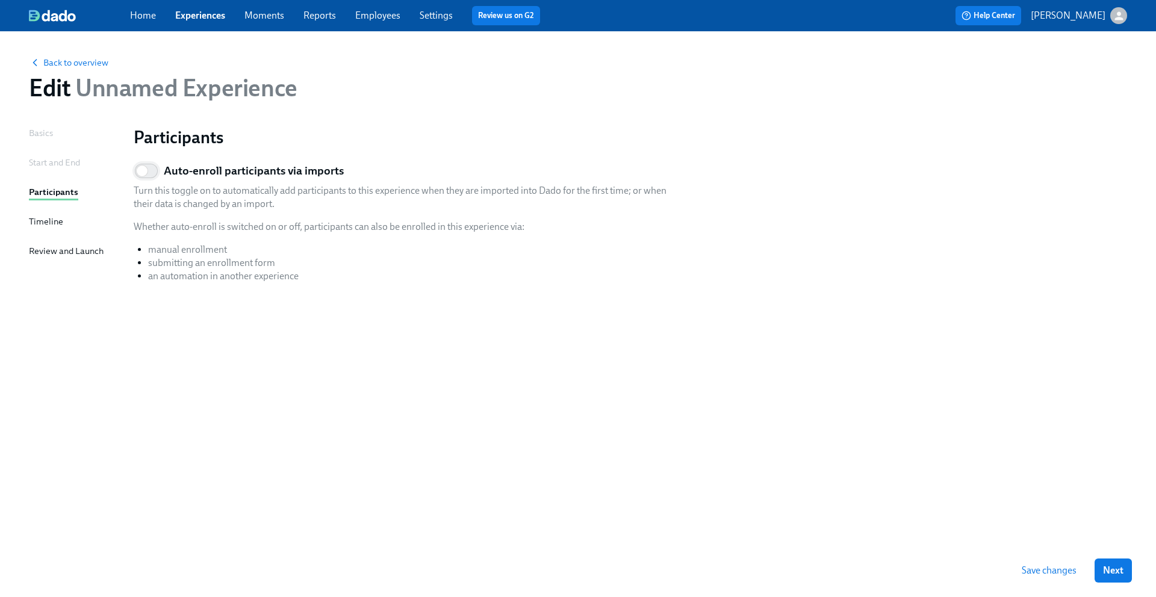
click at [153, 167] on input "Auto-enroll participants via imports" at bounding box center [141, 171] width 79 height 26
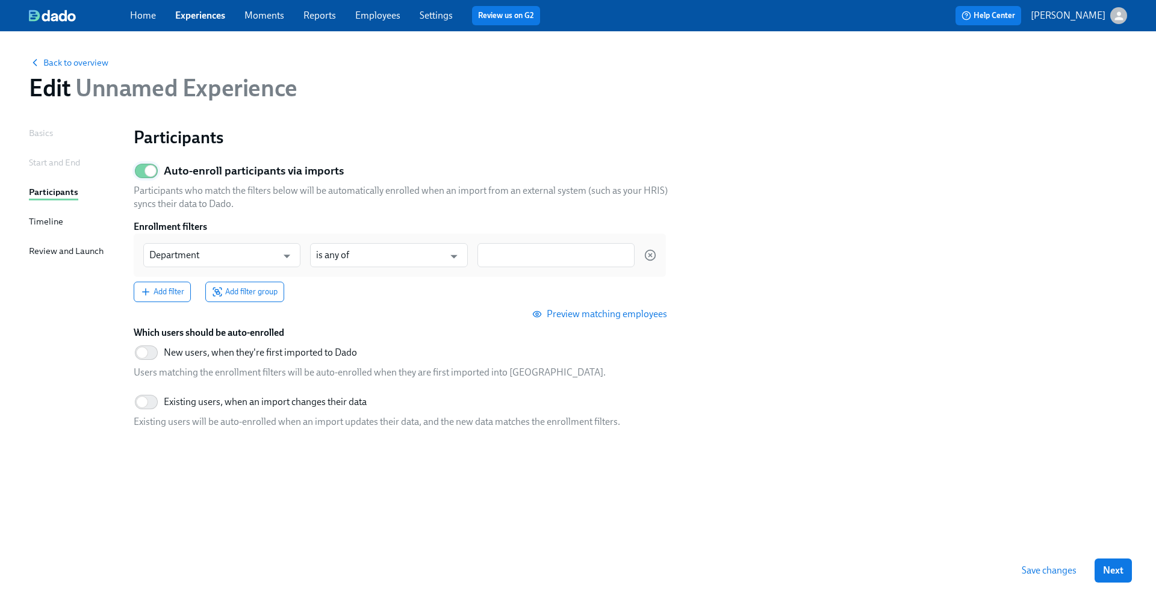
click at [151, 167] on input "Auto-enroll participants via imports" at bounding box center [150, 171] width 79 height 26
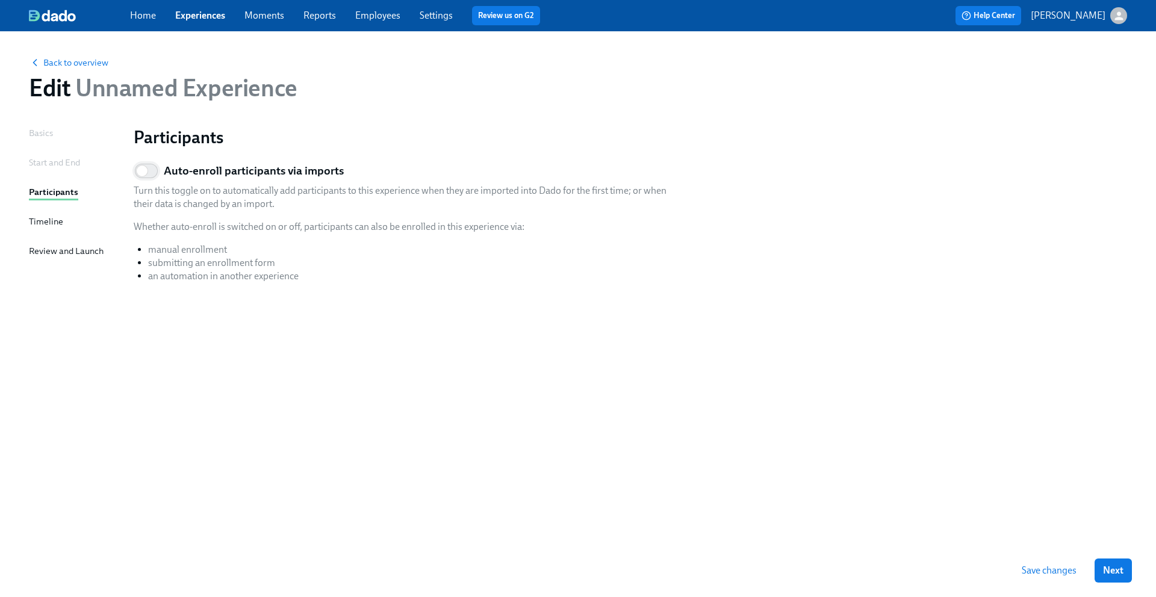
click at [151, 167] on input "Auto-enroll participants via imports" at bounding box center [141, 171] width 79 height 26
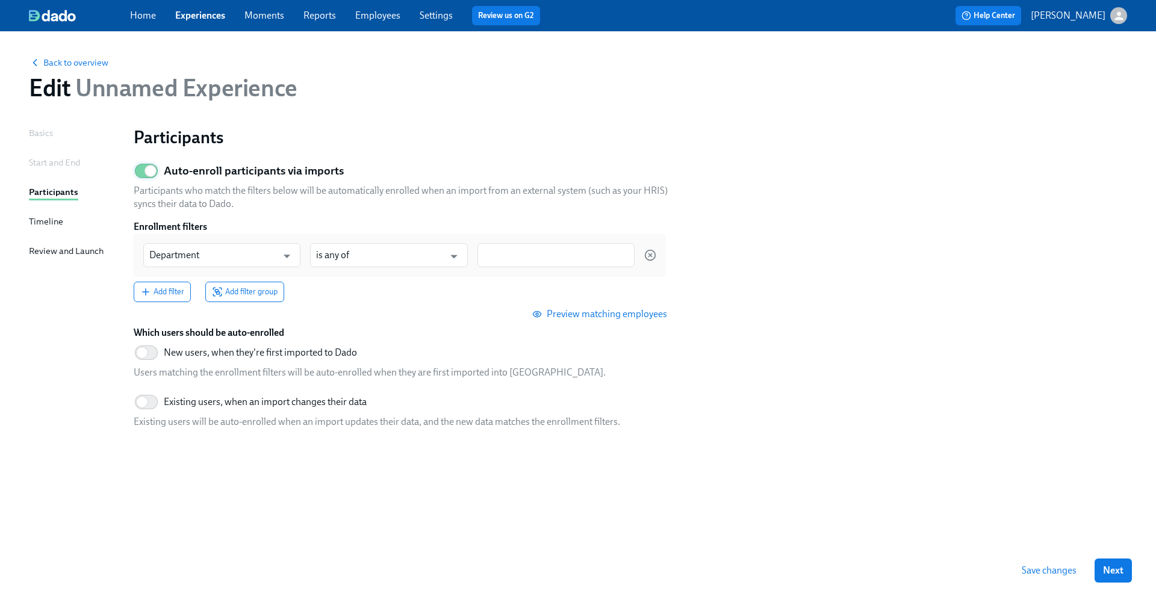
click at [151, 175] on input "Auto-enroll participants via imports" at bounding box center [150, 171] width 79 height 26
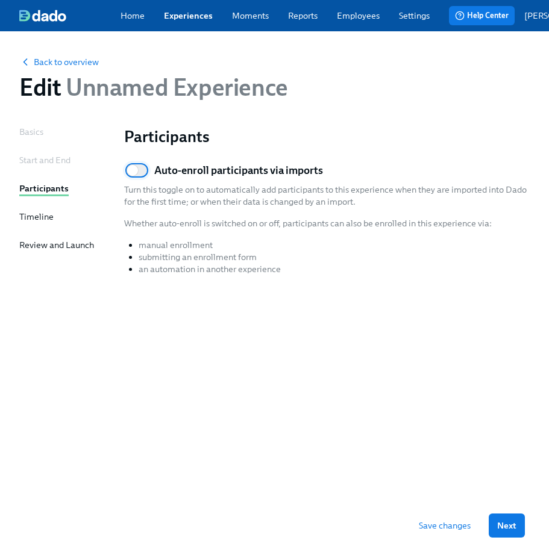
click at [192, 378] on div "Participants Auto-enroll participants via imports Turn this toggle on to automa…" at bounding box center [326, 298] width 405 height 344
click at [136, 174] on input "Auto-enroll participants via imports" at bounding box center [132, 170] width 79 height 26
checkbox input "true"
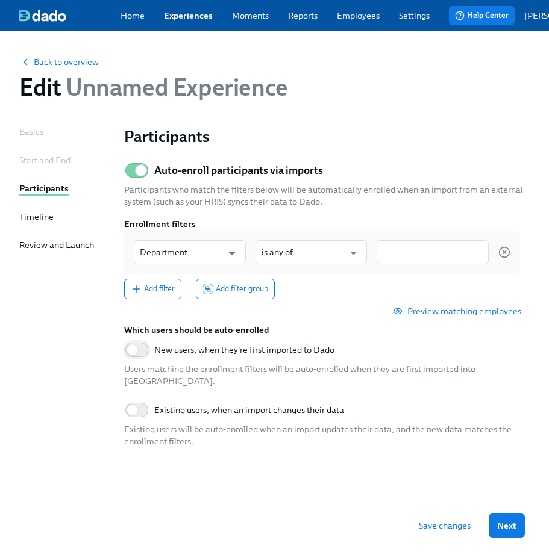
click at [144, 358] on input "New users, when they're first imported to Dado" at bounding box center [132, 350] width 79 height 26
checkbox input "true"
click at [136, 405] on input "Existing users, when an import changes their data" at bounding box center [132, 410] width 79 height 26
checkbox input "true"
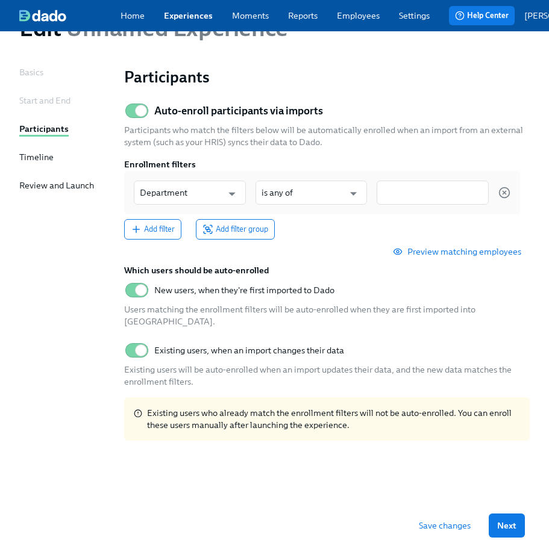
scroll to position [65, 0]
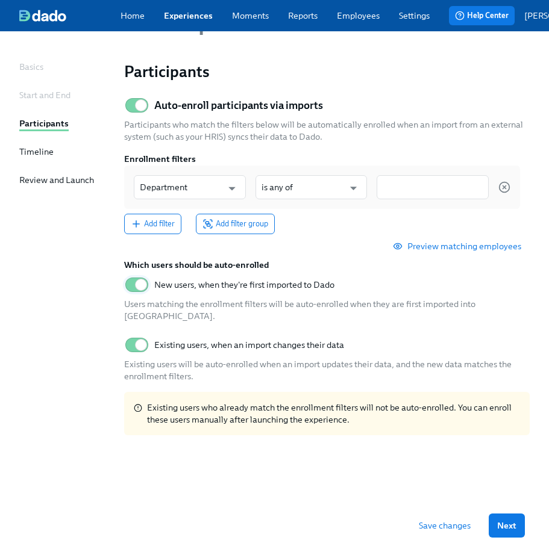
click at [137, 289] on input "New users, when they're first imported to Dado" at bounding box center [140, 285] width 79 height 26
checkbox input "false"
click at [150, 336] on input "Existing users, when an import changes their data" at bounding box center [140, 345] width 79 height 26
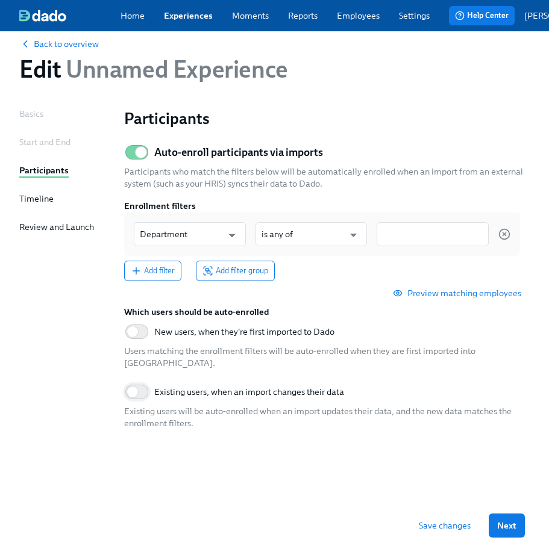
click at [148, 386] on input "Existing users, when an import changes their data" at bounding box center [132, 392] width 79 height 26
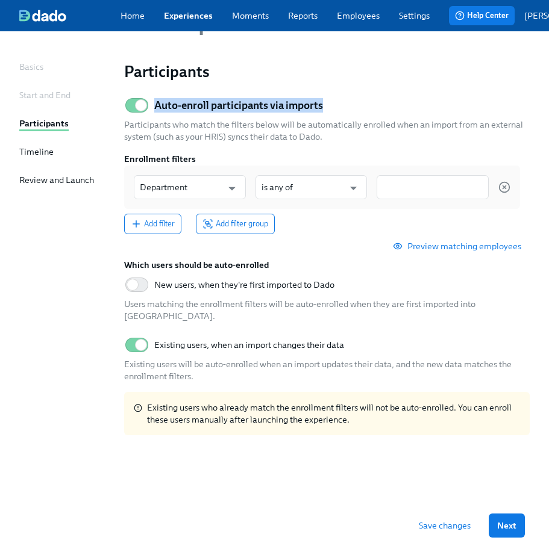
drag, startPoint x: 157, startPoint y: 110, endPoint x: 325, endPoint y: 106, distance: 168.1
click at [325, 106] on div "Auto-enroll participants via imports Participants who match the filters below w…" at bounding box center [326, 263] width 405 height 343
copy h5 "Auto-enroll participants via imports"
click at [441, 252] on span "Preview matching employees" at bounding box center [458, 246] width 126 height 12
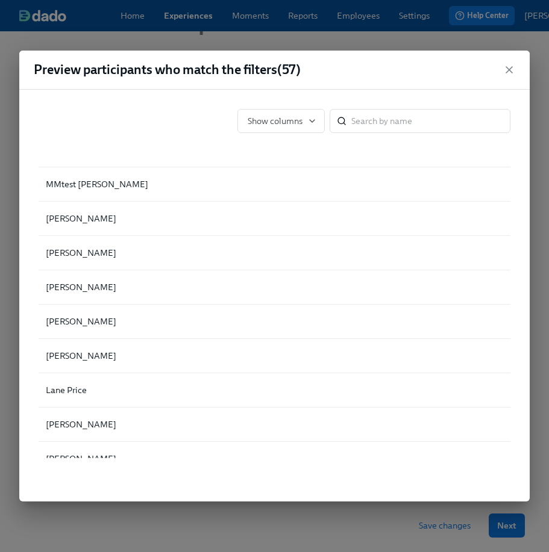
scroll to position [1693, 0]
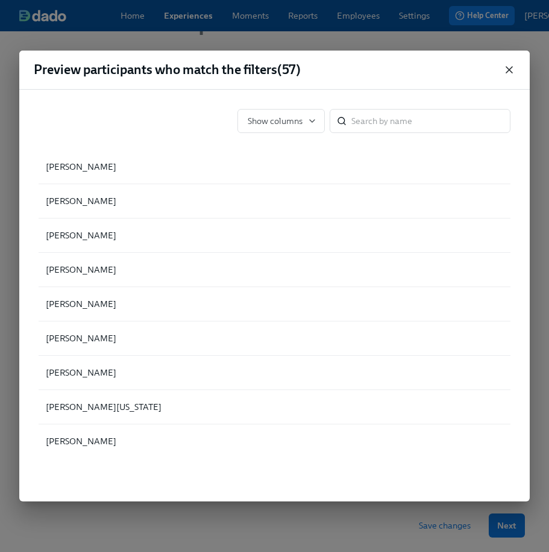
click at [509, 69] on icon "button" at bounding box center [509, 70] width 6 height 6
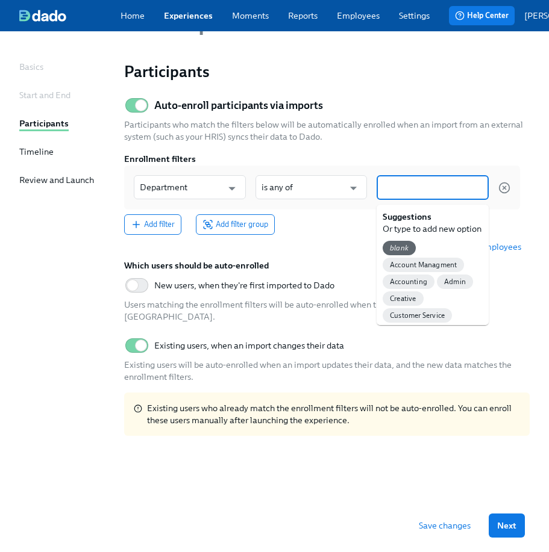
click at [441, 188] on input at bounding box center [432, 187] width 100 height 13
click at [419, 266] on span "Account Managment" at bounding box center [422, 265] width 81 height 9
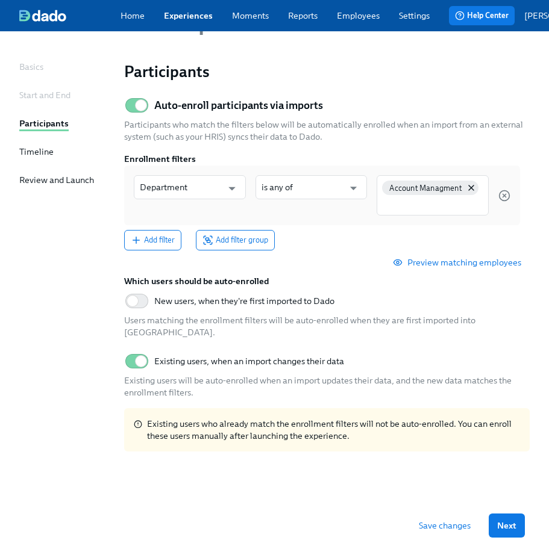
click at [454, 267] on span "Preview matching employees" at bounding box center [458, 263] width 126 height 12
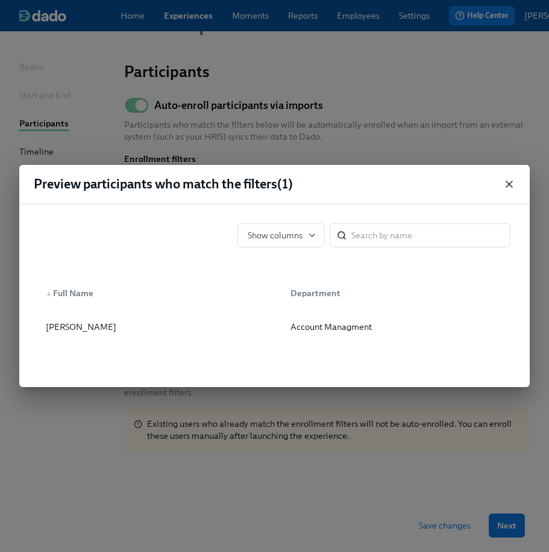
click at [508, 188] on icon "button" at bounding box center [509, 184] width 12 height 12
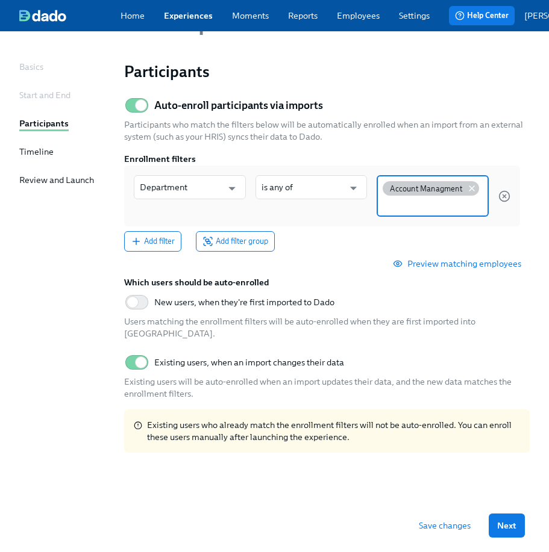
click at [467, 190] on icon at bounding box center [472, 189] width 10 height 10
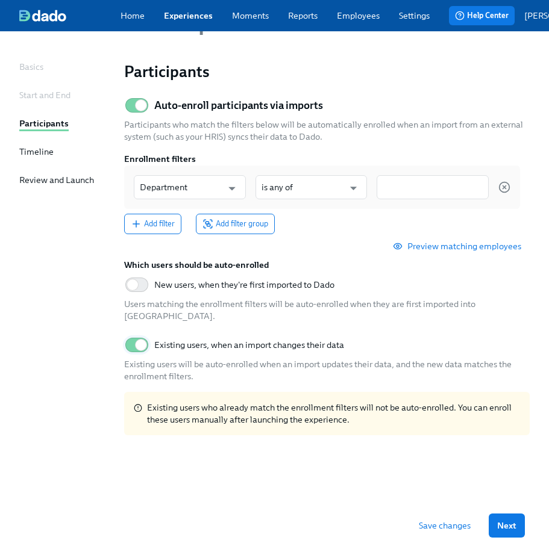
click at [139, 341] on input "Existing users, when an import changes their data" at bounding box center [140, 345] width 79 height 26
checkbox input "false"
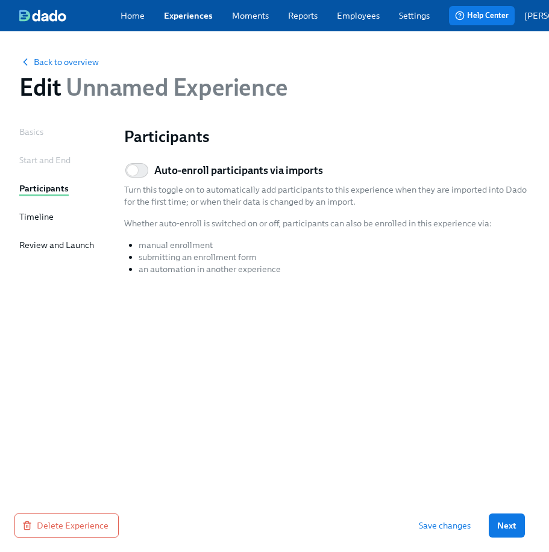
scroll to position [0, 0]
click at [134, 178] on input "Auto-enroll participants via imports" at bounding box center [132, 170] width 79 height 26
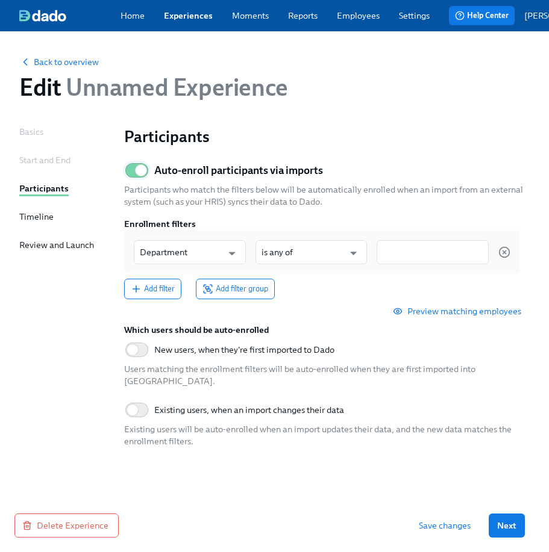
click at [134, 178] on input "Auto-enroll participants via imports" at bounding box center [140, 170] width 79 height 26
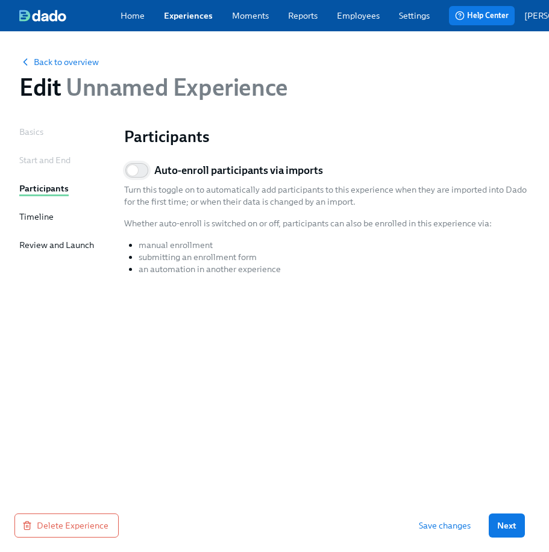
click at [143, 177] on input "Auto-enroll participants via imports" at bounding box center [132, 170] width 79 height 26
checkbox input "true"
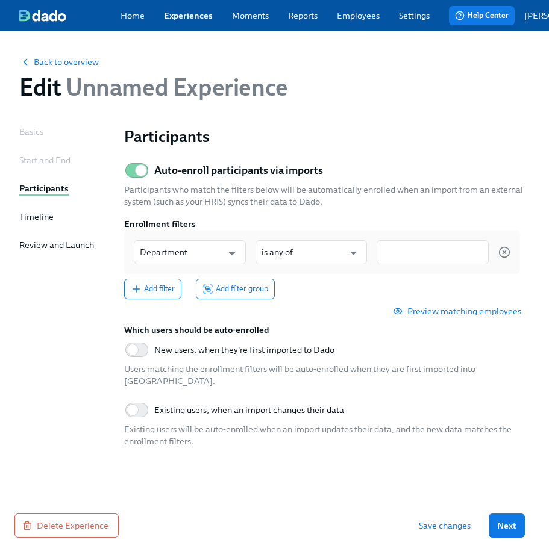
click at [358, 20] on link "Employees" at bounding box center [358, 16] width 43 height 12
click at [78, 63] on span "Back to overview" at bounding box center [58, 62] width 79 height 12
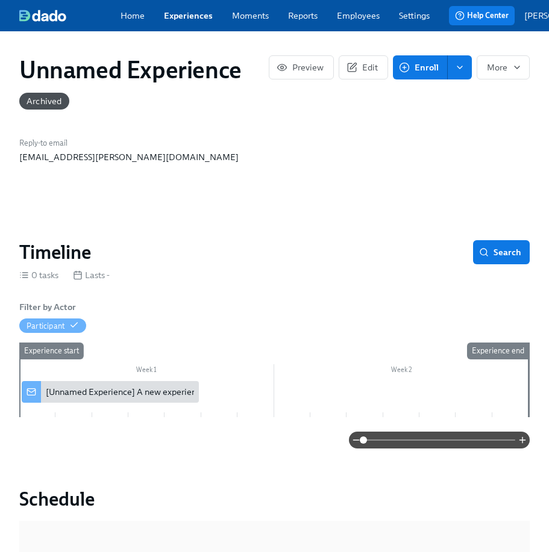
click at [188, 19] on link "Experiences" at bounding box center [188, 16] width 49 height 12
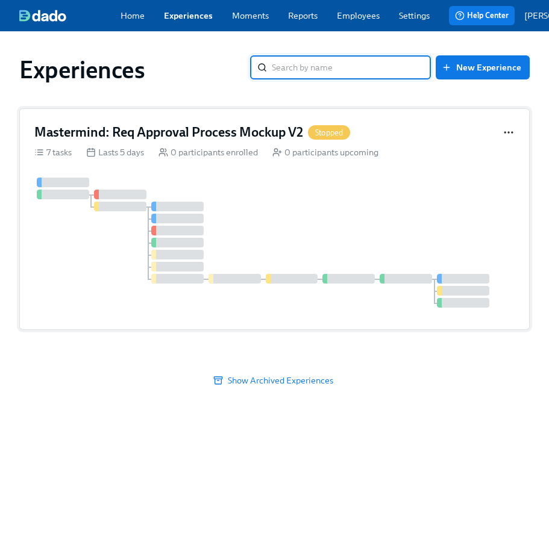
click at [505, 139] on icon "button" at bounding box center [508, 132] width 12 height 12
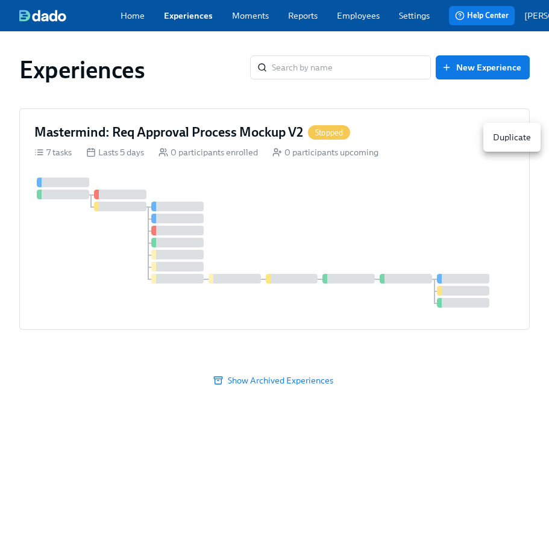
click at [507, 132] on div "Duplicate" at bounding box center [512, 137] width 38 height 12
click at [411, 381] on span "Show Archived Experiences" at bounding box center [274, 381] width 493 height 12
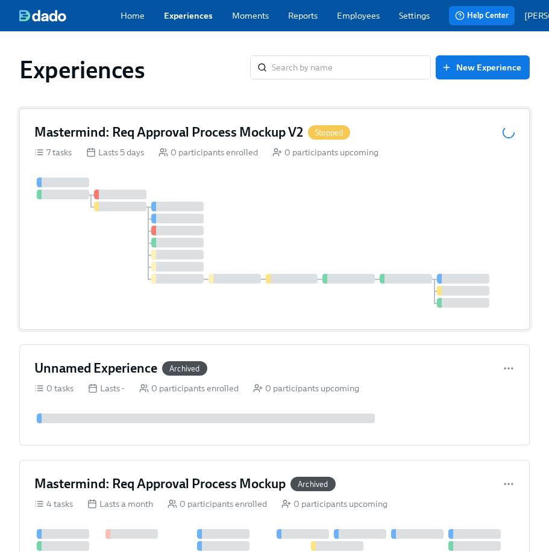
click at [382, 128] on div "Mastermind: Req Approval Process Mockup V2 Stopped" at bounding box center [274, 132] width 480 height 18
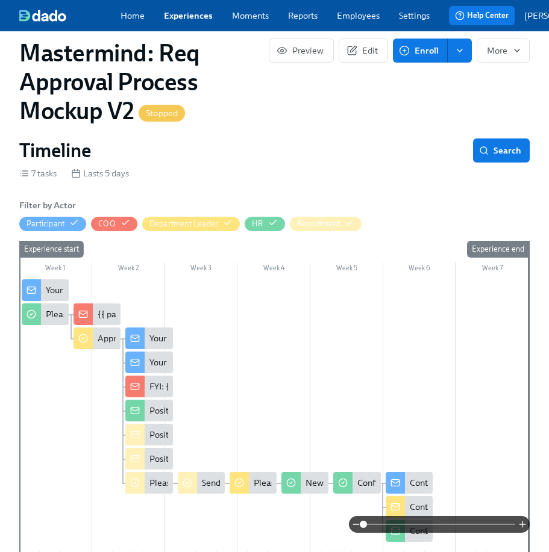
scroll to position [309, 0]
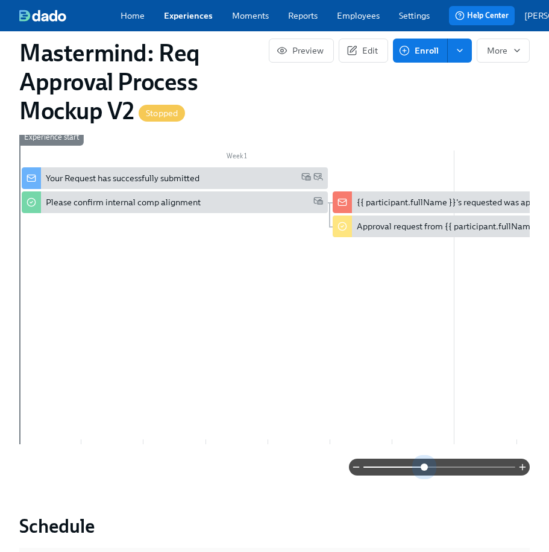
click at [425, 470] on span at bounding box center [439, 467] width 152 height 17
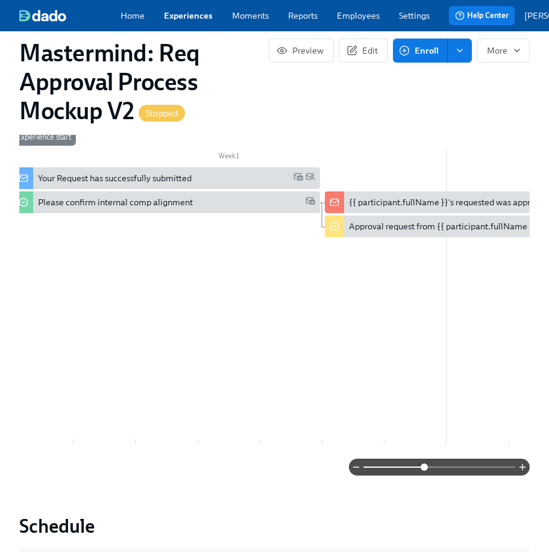
scroll to position [0, 0]
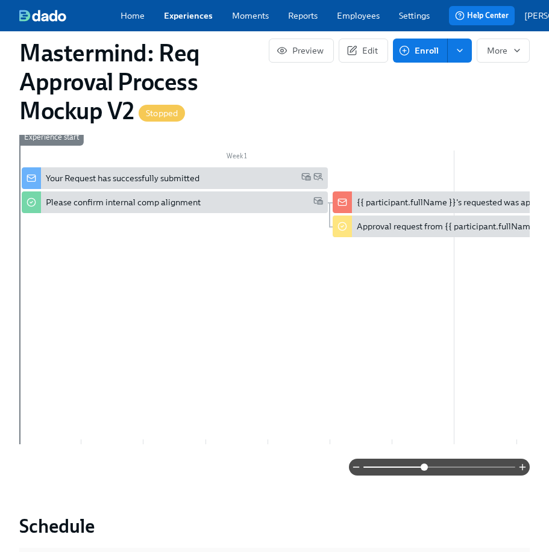
click at [355, 11] on link "Employees" at bounding box center [358, 16] width 43 height 12
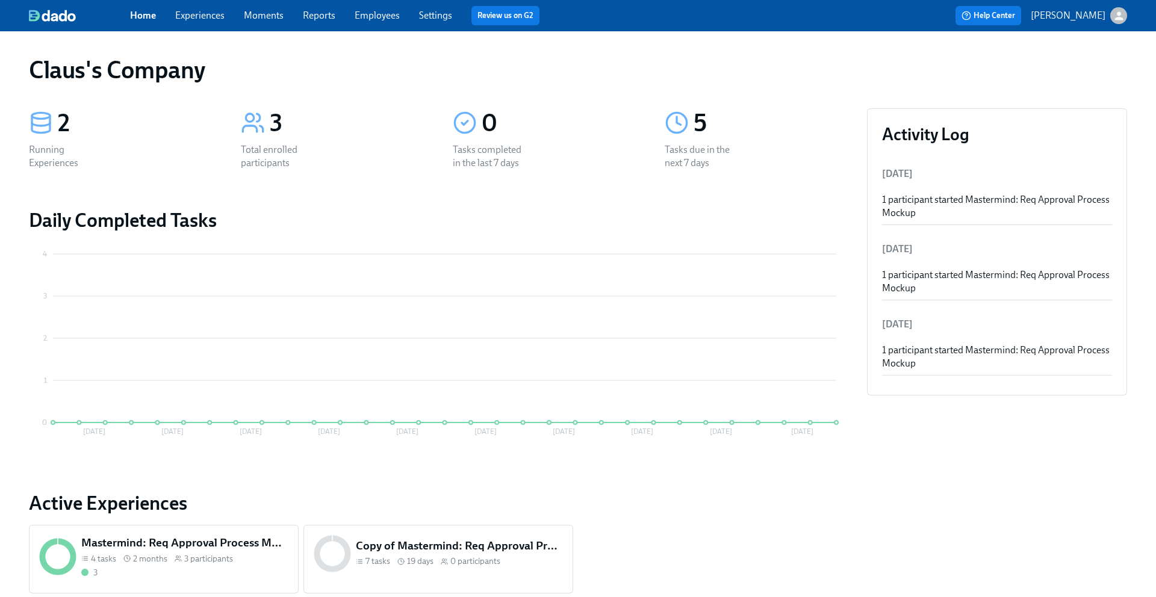
click at [201, 21] on span "Experiences" at bounding box center [199, 15] width 49 height 13
click at [201, 14] on link "Experiences" at bounding box center [199, 15] width 49 height 11
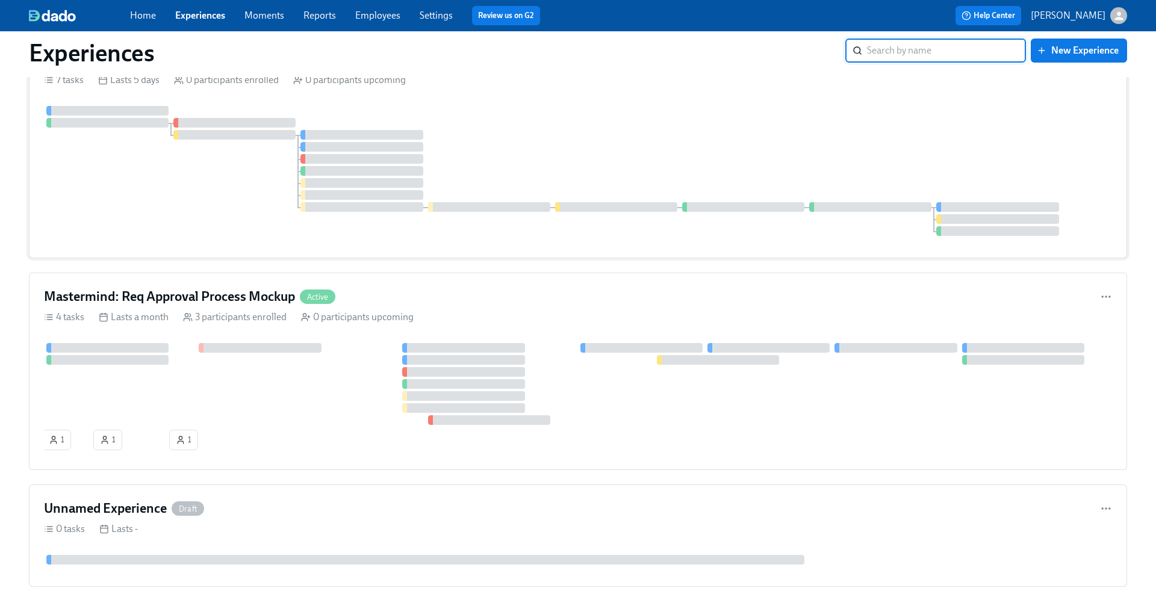
scroll to position [117, 0]
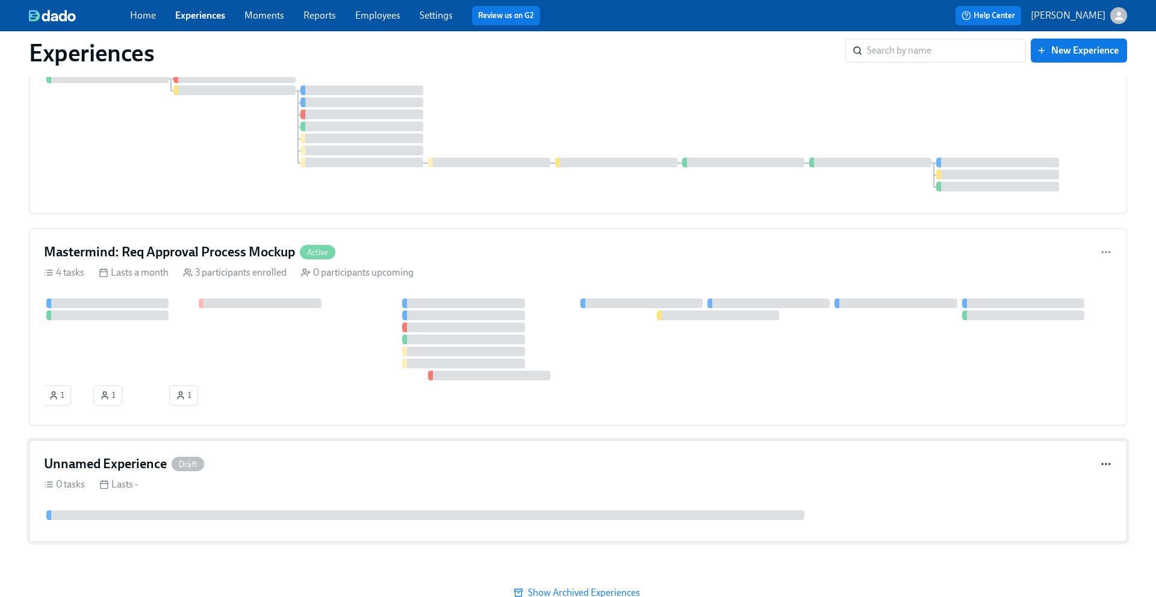
click at [548, 461] on icon "button" at bounding box center [1106, 464] width 12 height 12
drag, startPoint x: 1110, startPoint y: 470, endPoint x: 1074, endPoint y: 402, distance: 77.9
click at [548, 402] on div "Duplicate" at bounding box center [578, 298] width 1156 height 597
click at [548, 470] on div at bounding box center [578, 298] width 1156 height 597
click at [548, 455] on div "Unnamed Experience Draft" at bounding box center [578, 464] width 1068 height 18
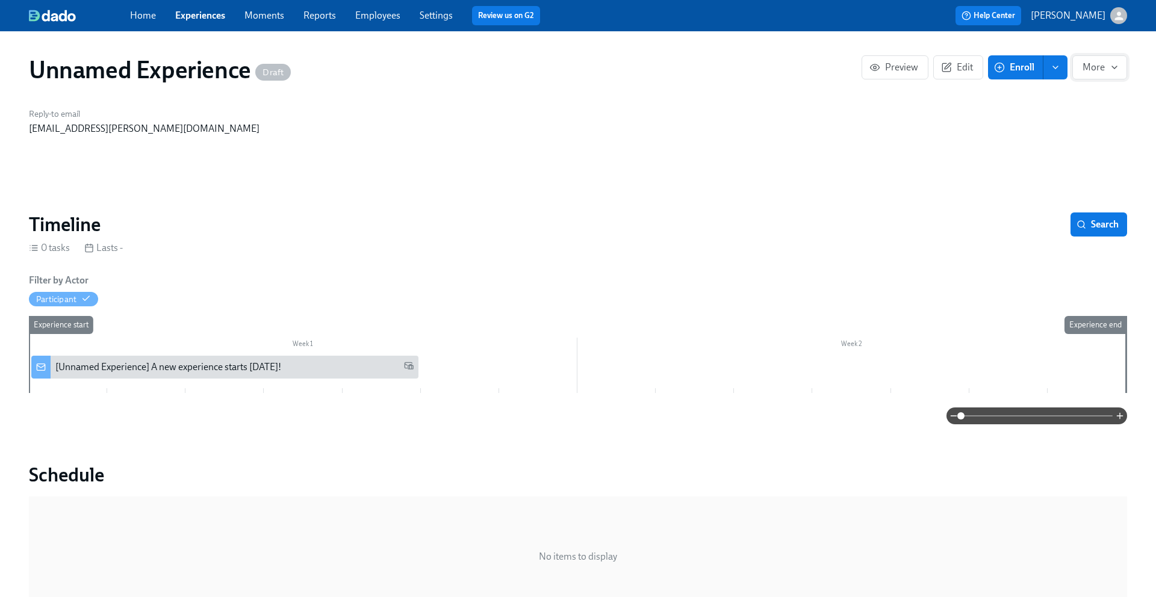
click at [548, 69] on icon "button" at bounding box center [1115, 68] width 10 height 10
click at [548, 158] on li "Archive" at bounding box center [1086, 147] width 82 height 25
click at [548, 199] on div at bounding box center [578, 298] width 1156 height 597
click at [206, 5] on div "Home Experiences Moments Reports Employees Settings Review us on G2 Help Center…" at bounding box center [578, 15] width 1156 height 31
click at [202, 17] on link "Experiences" at bounding box center [200, 15] width 50 height 11
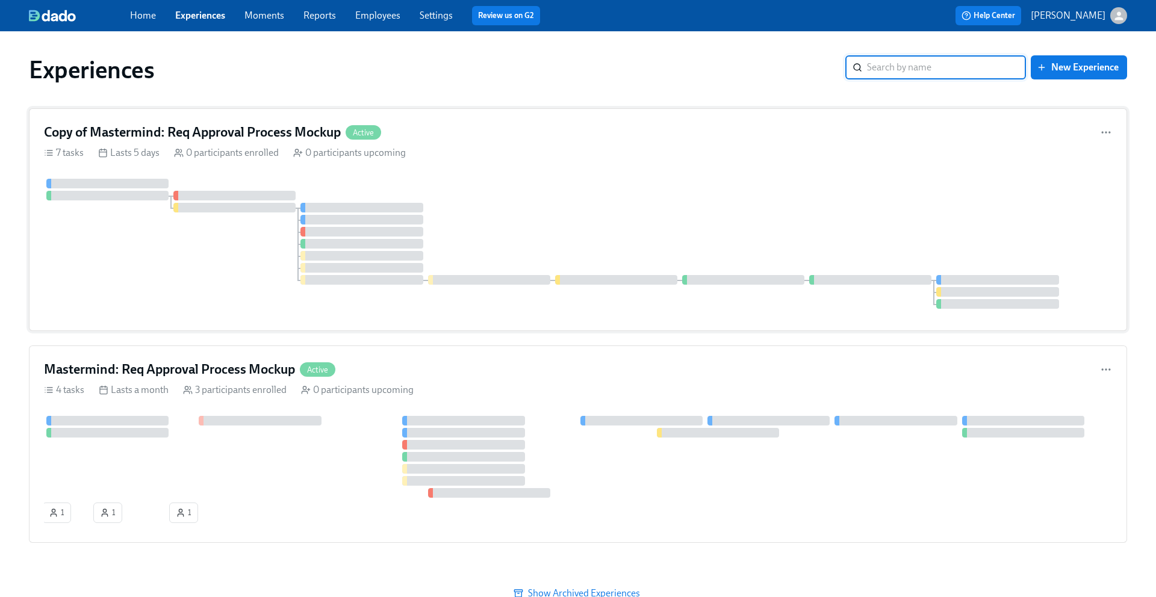
scroll to position [1, 0]
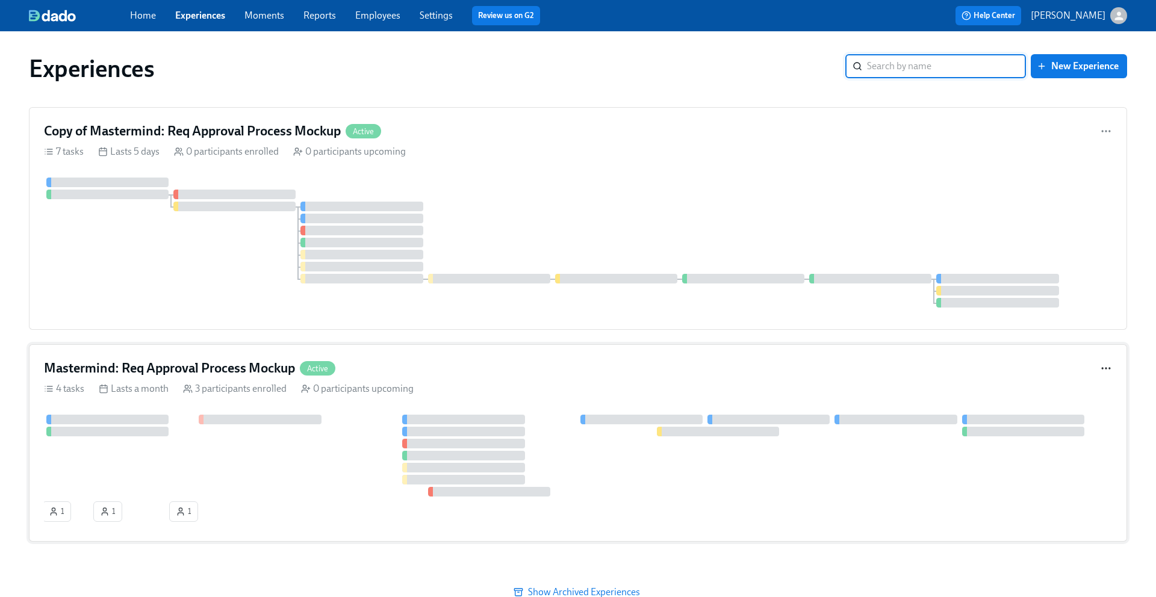
click at [548, 364] on icon "button" at bounding box center [1106, 369] width 12 height 12
click at [548, 374] on div at bounding box center [578, 298] width 1156 height 597
click at [548, 389] on div "4 tasks Lasts a month 3 participants enrolled 0 participants upcoming" at bounding box center [578, 388] width 1068 height 13
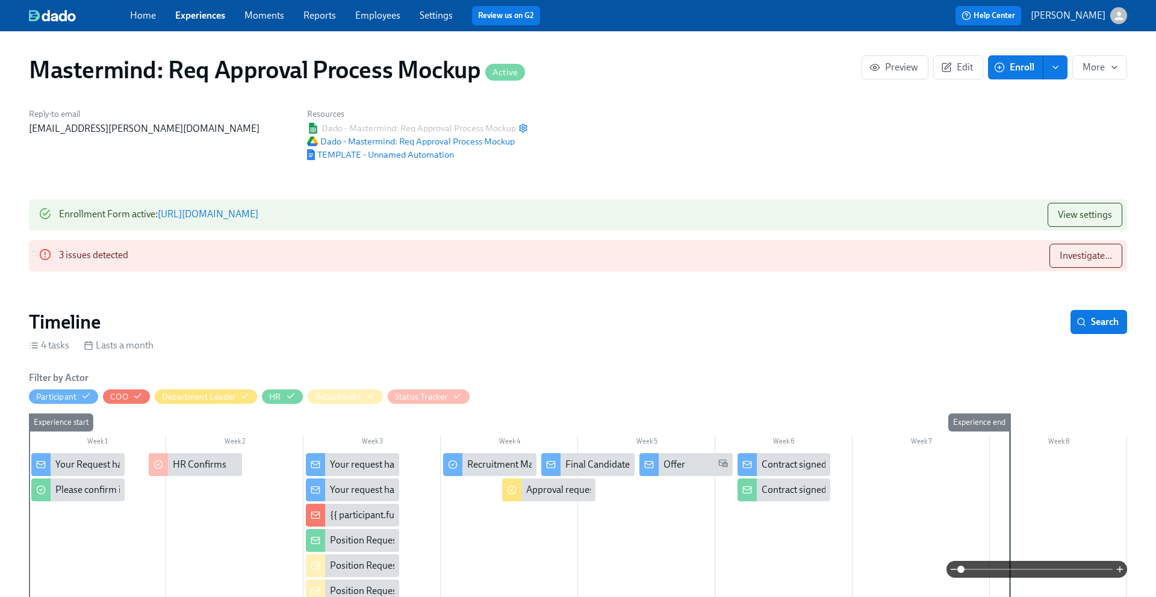
scroll to position [0, 566]
click at [548, 73] on span "More" at bounding box center [1100, 67] width 34 height 12
click at [548, 185] on div at bounding box center [578, 298] width 1156 height 597
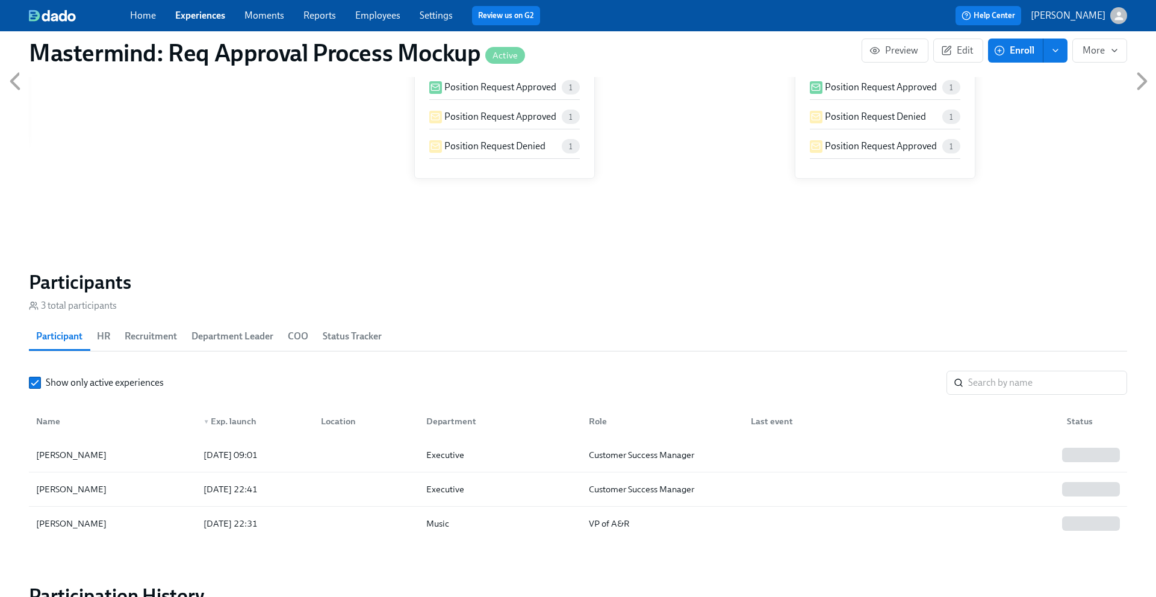
scroll to position [1079, 0]
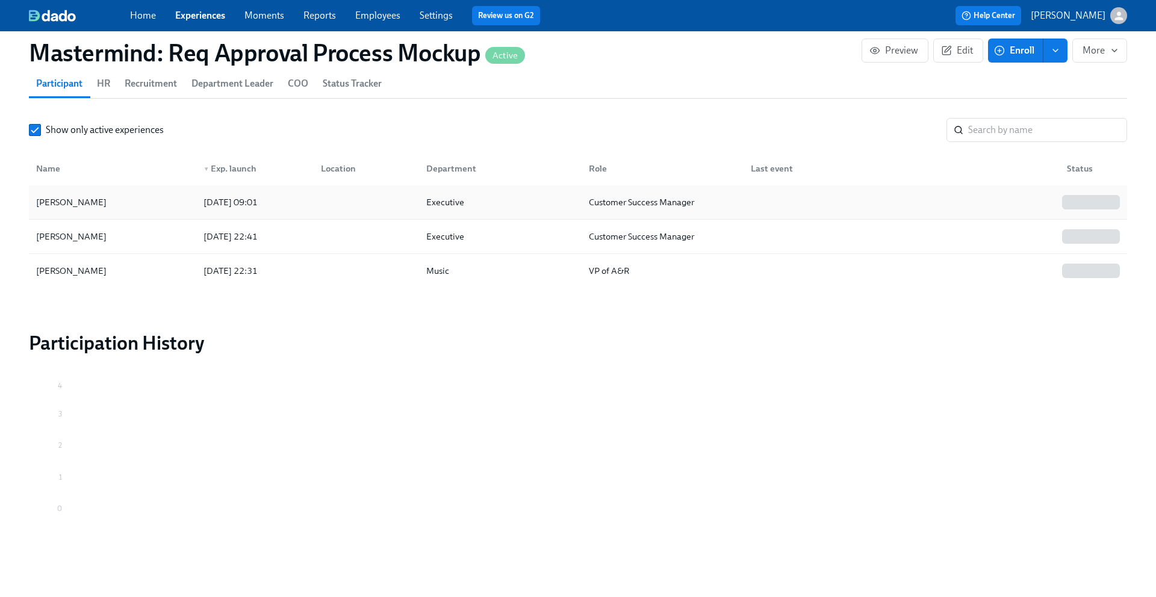
click at [117, 210] on div "[PERSON_NAME]" at bounding box center [112, 202] width 163 height 24
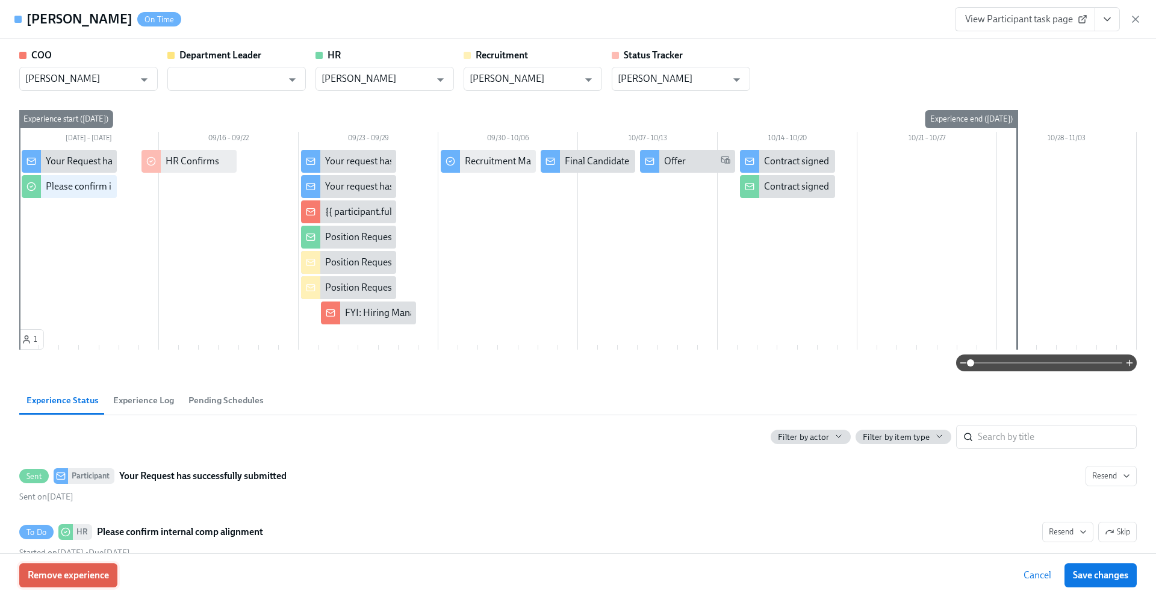
click at [81, 552] on span "Remove experience" at bounding box center [68, 576] width 81 height 12
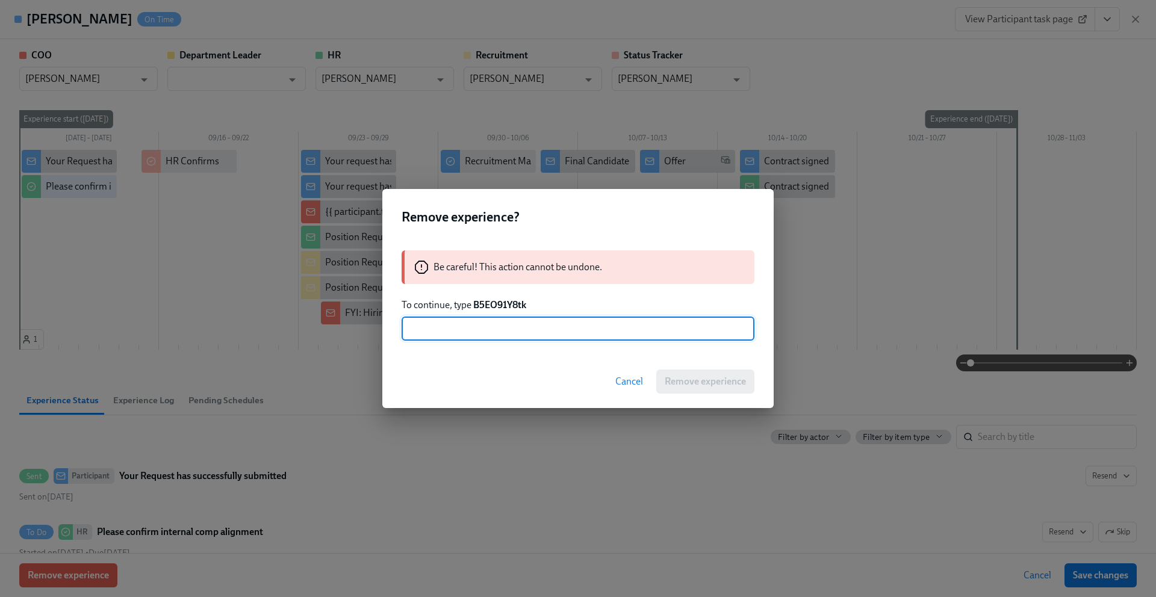
click at [495, 308] on strong "B5EO91Y8tk" at bounding box center [499, 304] width 53 height 11
copy strong "B5EO91Y8tk"
click at [476, 332] on input "text" at bounding box center [578, 329] width 353 height 24
paste input "B5EO91Y8tk"
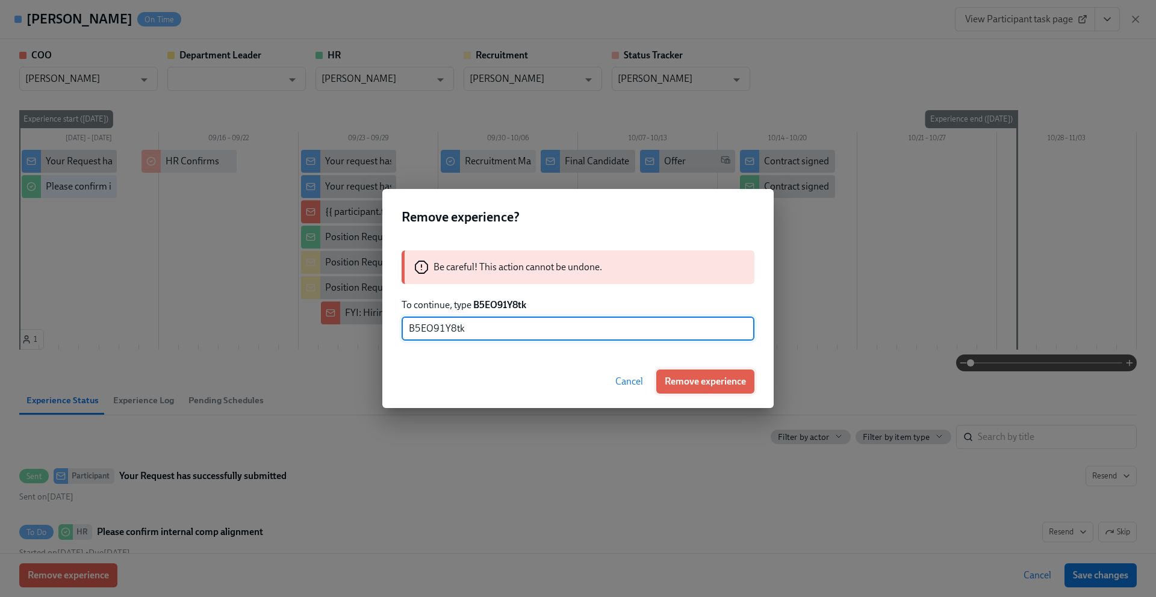
type input "B5EO91Y8tk"
click at [548, 385] on span "Remove experience" at bounding box center [705, 382] width 81 height 12
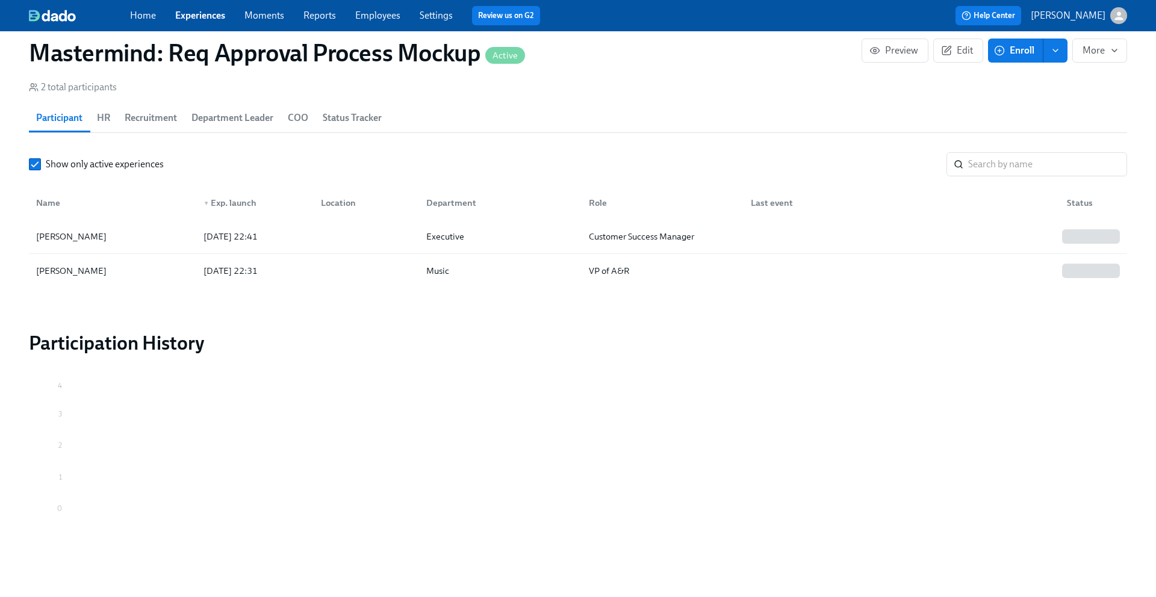
scroll to position [0, 1132]
click at [146, 240] on div "[PERSON_NAME]" at bounding box center [112, 237] width 163 height 24
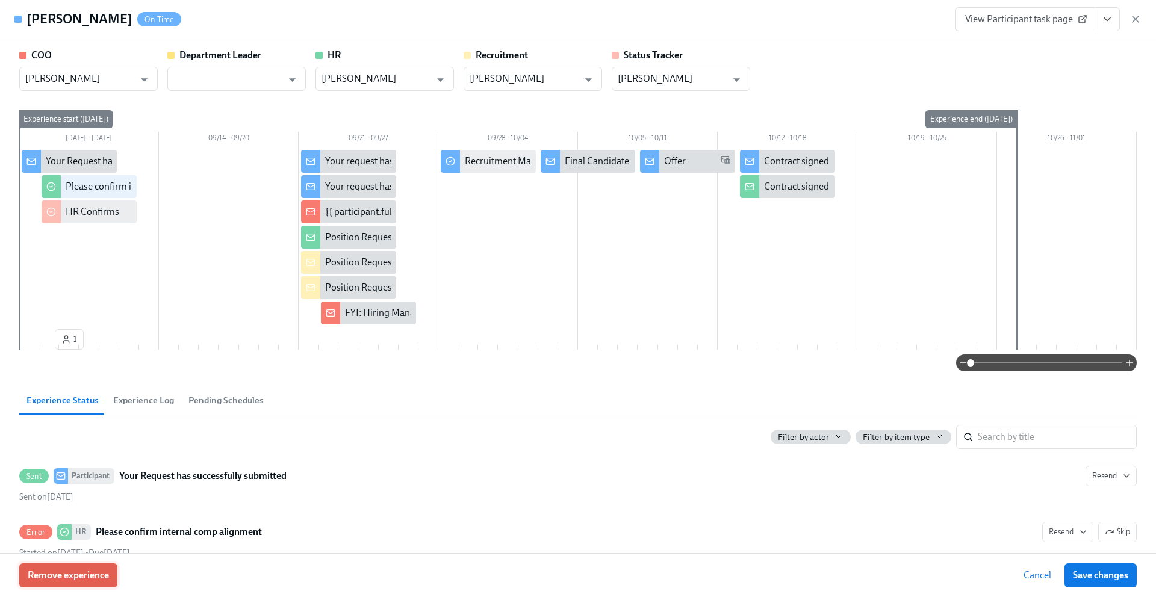
click at [104, 552] on span "Remove experience" at bounding box center [68, 576] width 81 height 12
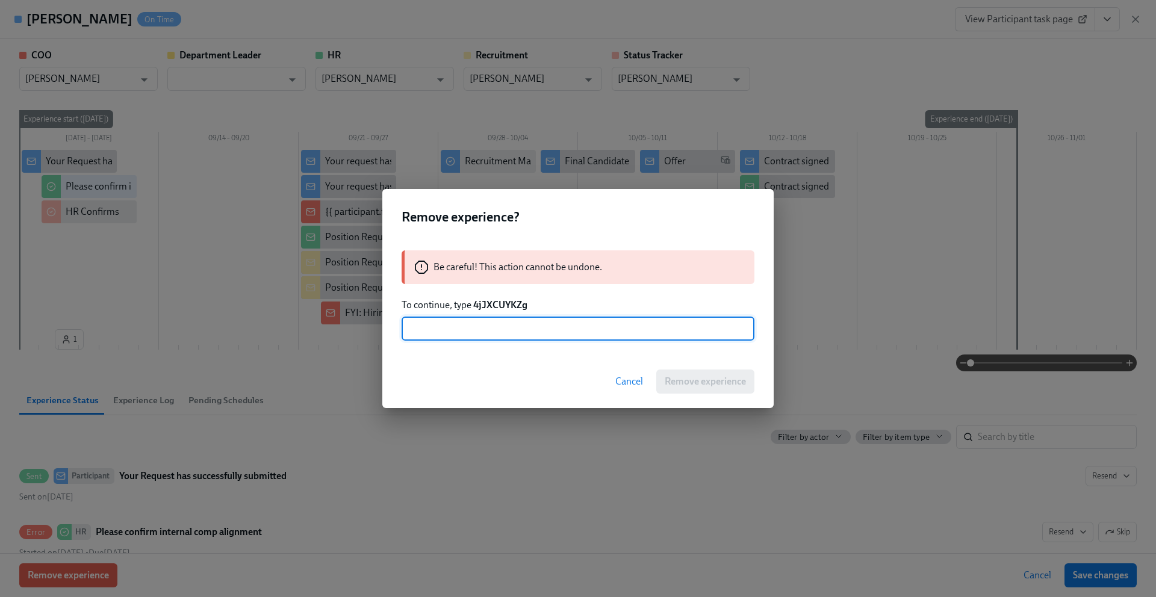
click at [511, 310] on strong "4jJXCUYKZg" at bounding box center [500, 304] width 54 height 11
copy strong "4jJXCUYKZg"
click at [502, 326] on input "text" at bounding box center [578, 329] width 353 height 24
paste input "4jJXCUYKZg"
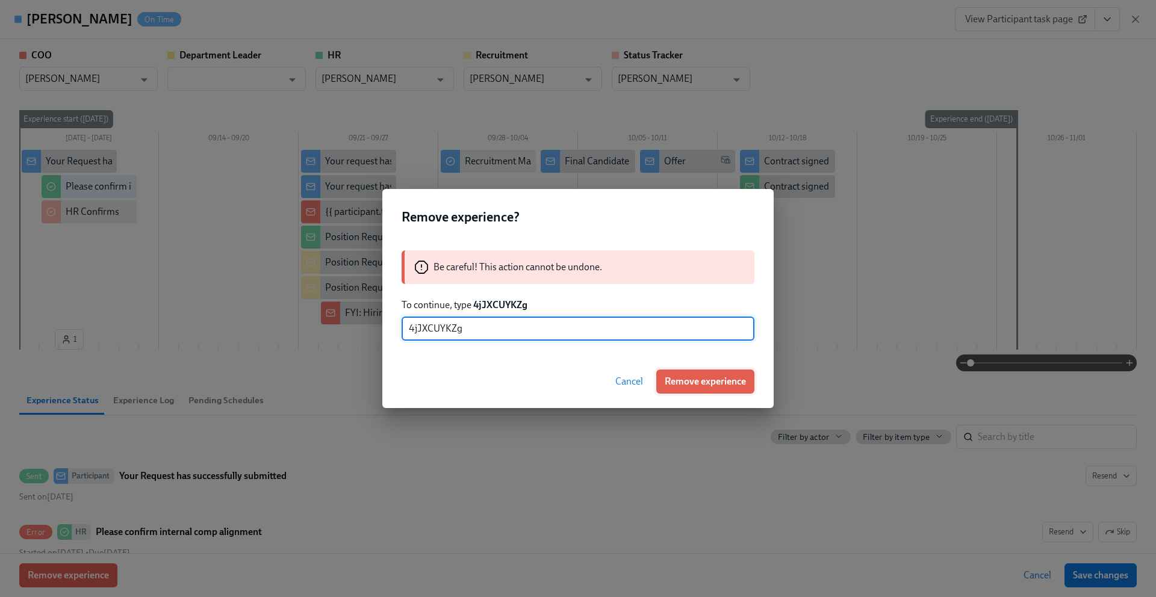
type input "4jJXCUYKZg"
click at [548, 384] on span "Remove experience" at bounding box center [705, 382] width 81 height 12
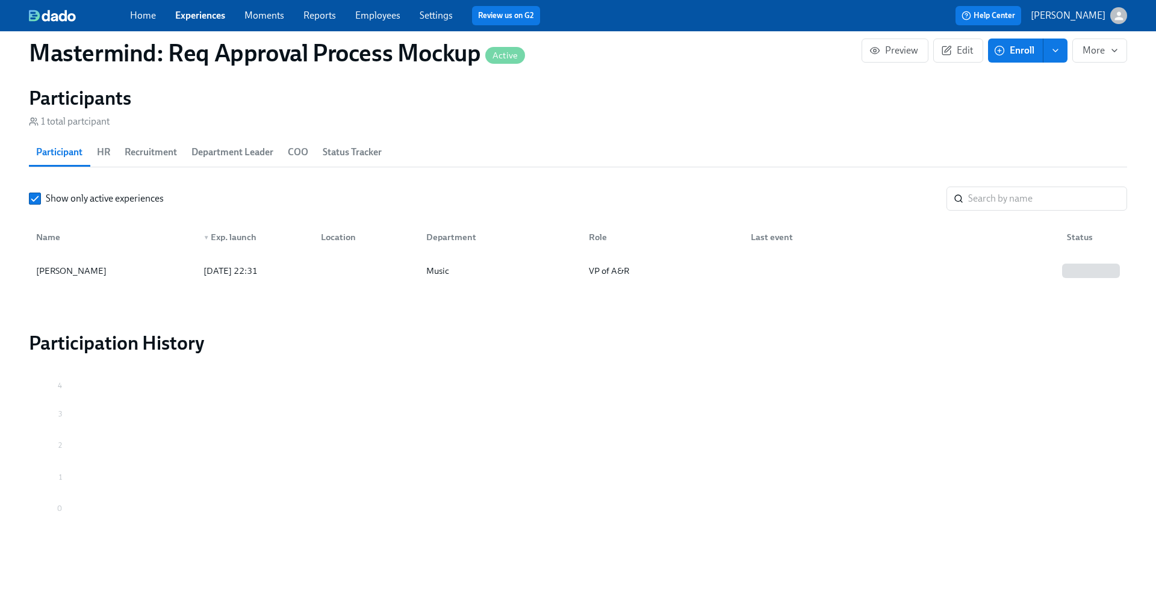
scroll to position [0, 605]
click at [125, 275] on div "Hakeem Lyon" at bounding box center [112, 271] width 163 height 24
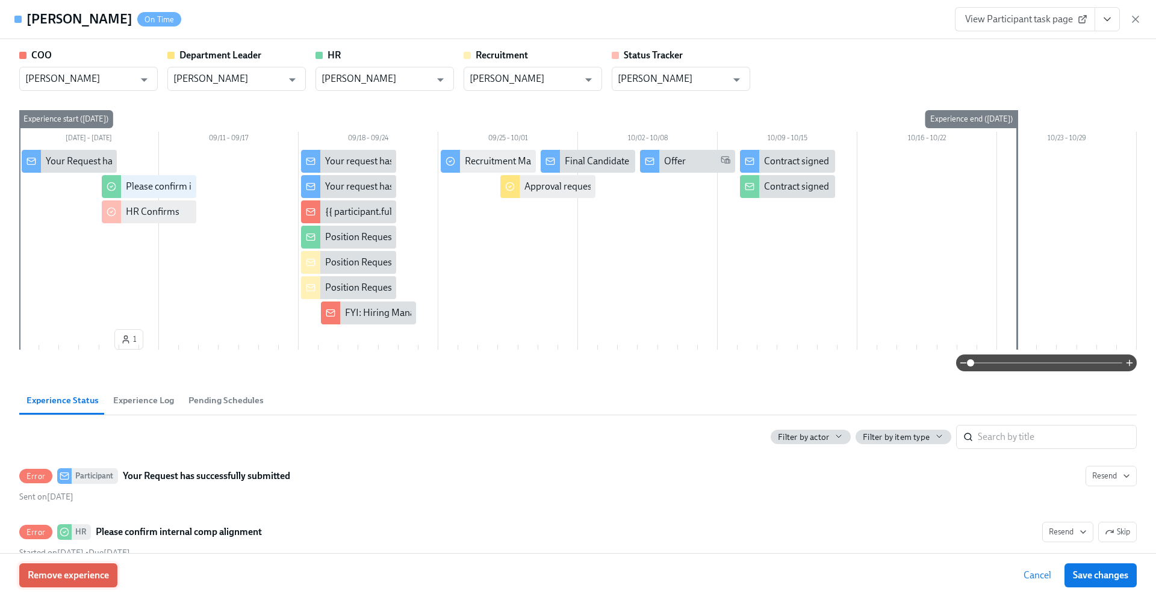
click at [80, 552] on button "Remove experience" at bounding box center [68, 576] width 98 height 24
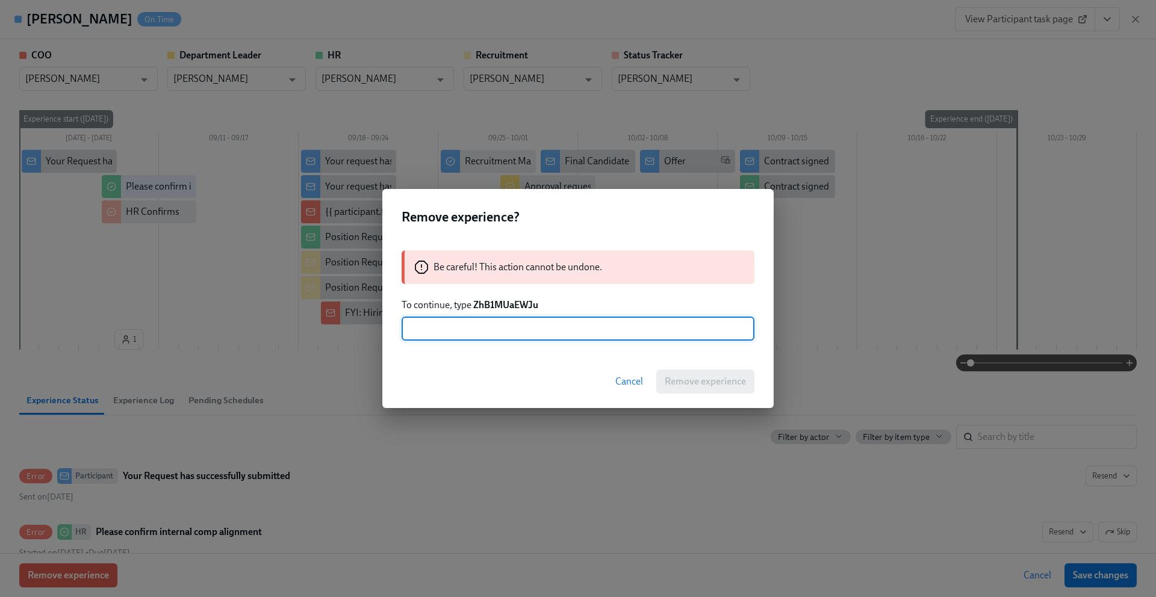
click at [480, 297] on div "Be careful! This action cannot be undone. To continue, type ZhB1MUaEWJu ​" at bounding box center [577, 295] width 391 height 119
click at [494, 299] on strong "ZhB1MUaEWJu" at bounding box center [505, 304] width 65 height 11
copy strong "ZhB1MUaEWJu"
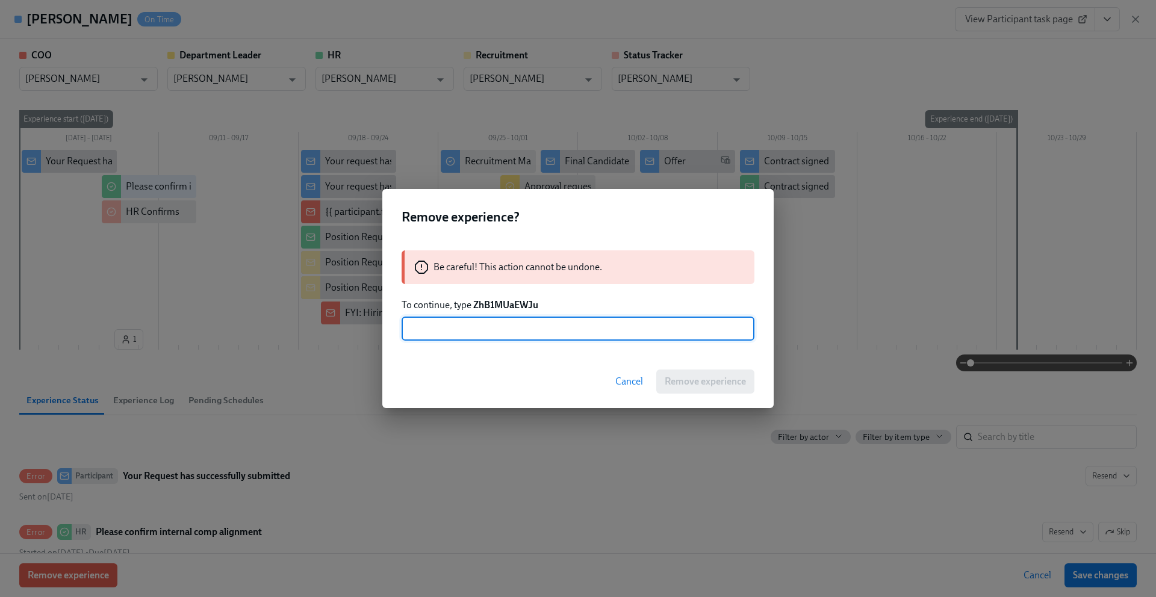
click at [475, 326] on input "text" at bounding box center [578, 329] width 353 height 24
paste input "ZhB1MUaEWJu"
type input "ZhB1MUaEWJu"
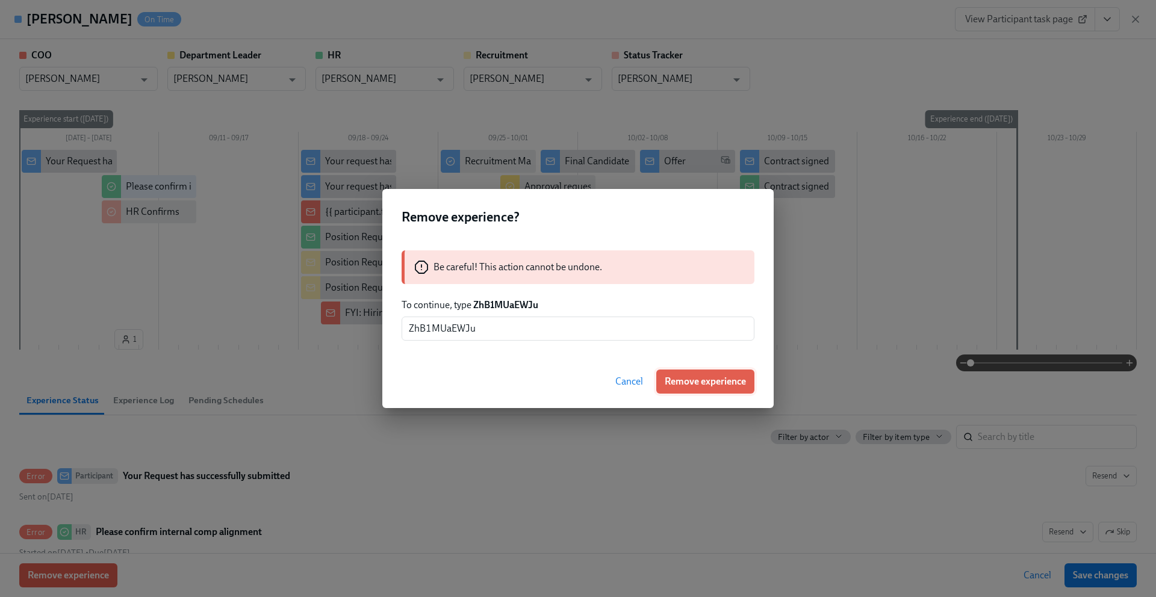
click at [548, 390] on button "Remove experience" at bounding box center [705, 382] width 98 height 24
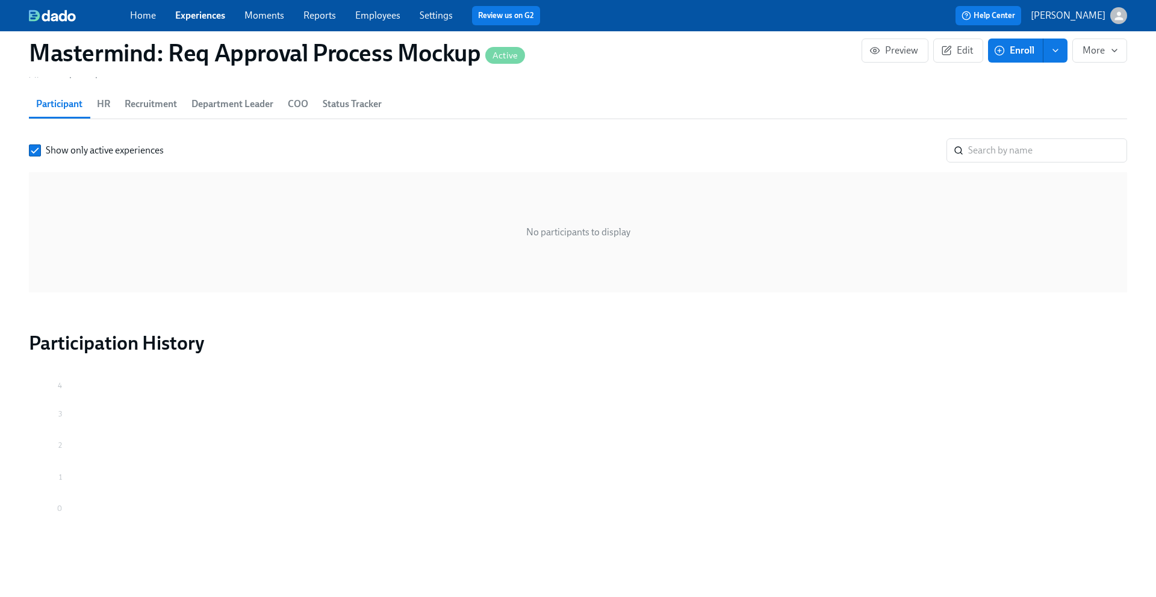
click at [210, 23] on div "Home Experiences Moments Reports Employees Settings Review us on G2" at bounding box center [379, 15] width 499 height 19
click at [208, 16] on link "Experiences" at bounding box center [200, 15] width 50 height 11
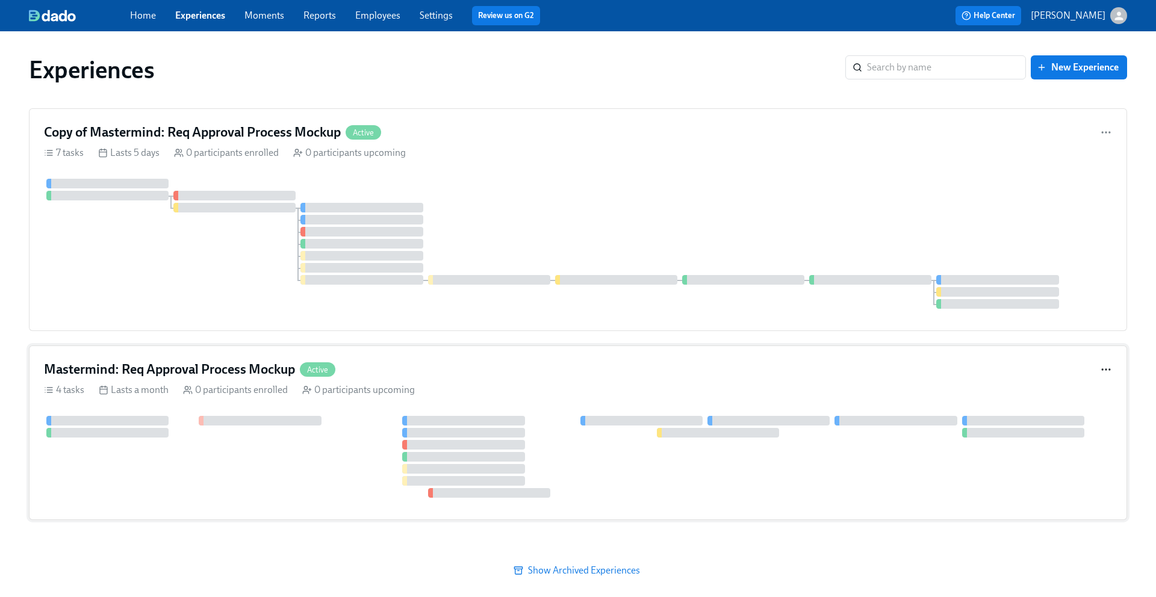
click at [548, 368] on icon "button" at bounding box center [1106, 370] width 12 height 12
click at [548, 377] on div at bounding box center [578, 298] width 1156 height 597
click at [548, 377] on div "Mastermind: Req Approval Process Mockup Active" at bounding box center [578, 370] width 1068 height 18
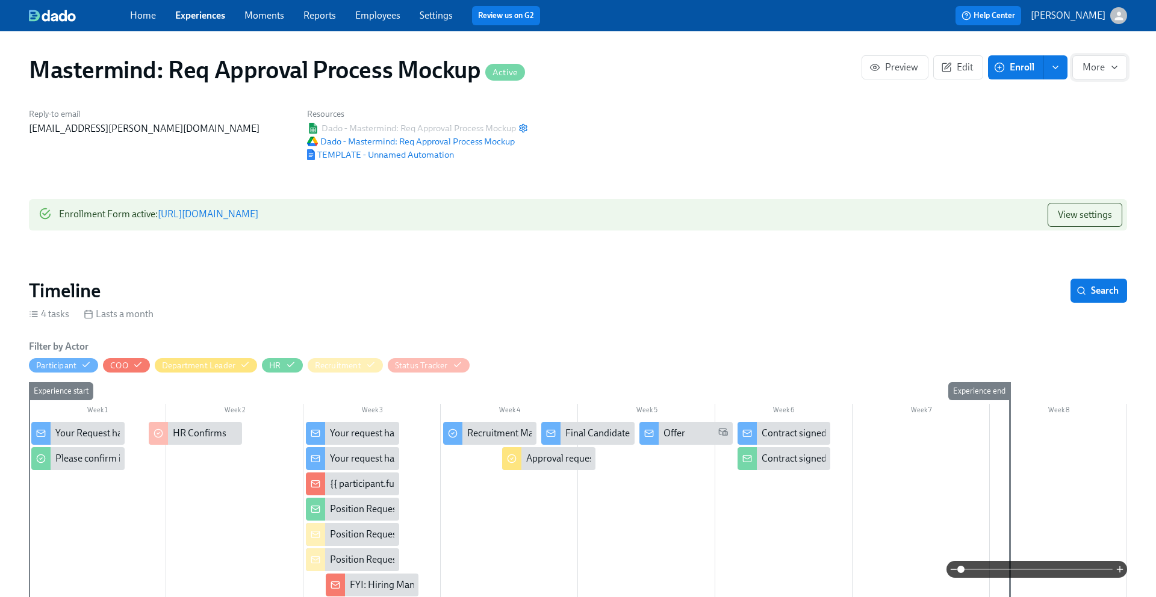
click at [548, 72] on span "More" at bounding box center [1100, 67] width 34 height 12
click at [548, 103] on span "Stop" at bounding box center [1094, 96] width 47 height 13
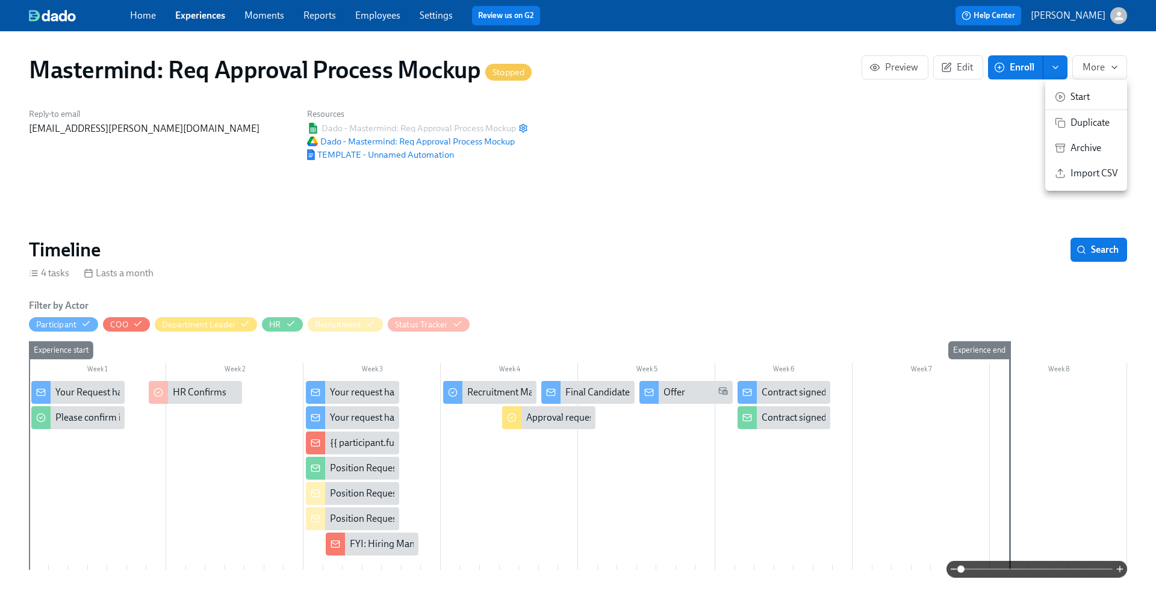
click at [548, 146] on span "Archive" at bounding box center [1094, 148] width 47 height 13
click at [195, 14] on div at bounding box center [578, 298] width 1156 height 597
click at [195, 16] on link "Experiences" at bounding box center [200, 15] width 50 height 11
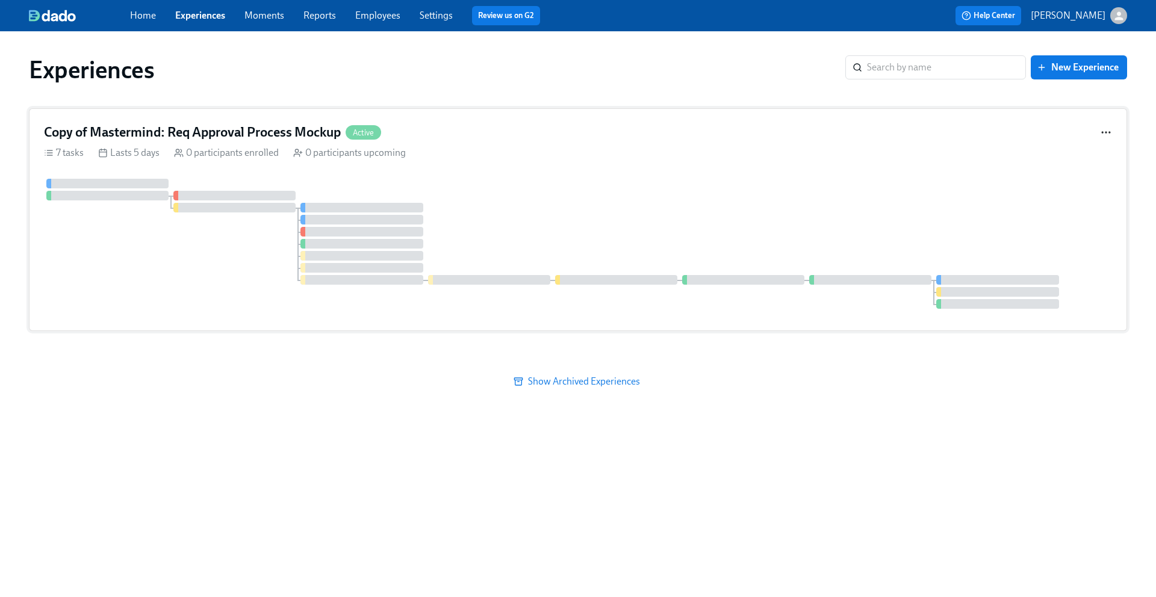
click at [548, 128] on icon "button" at bounding box center [1106, 132] width 12 height 12
click at [548, 176] on div at bounding box center [578, 298] width 1156 height 597
click at [548, 154] on div "7 tasks Lasts 5 days 0 participants enrolled 0 participants upcoming" at bounding box center [578, 152] width 1068 height 13
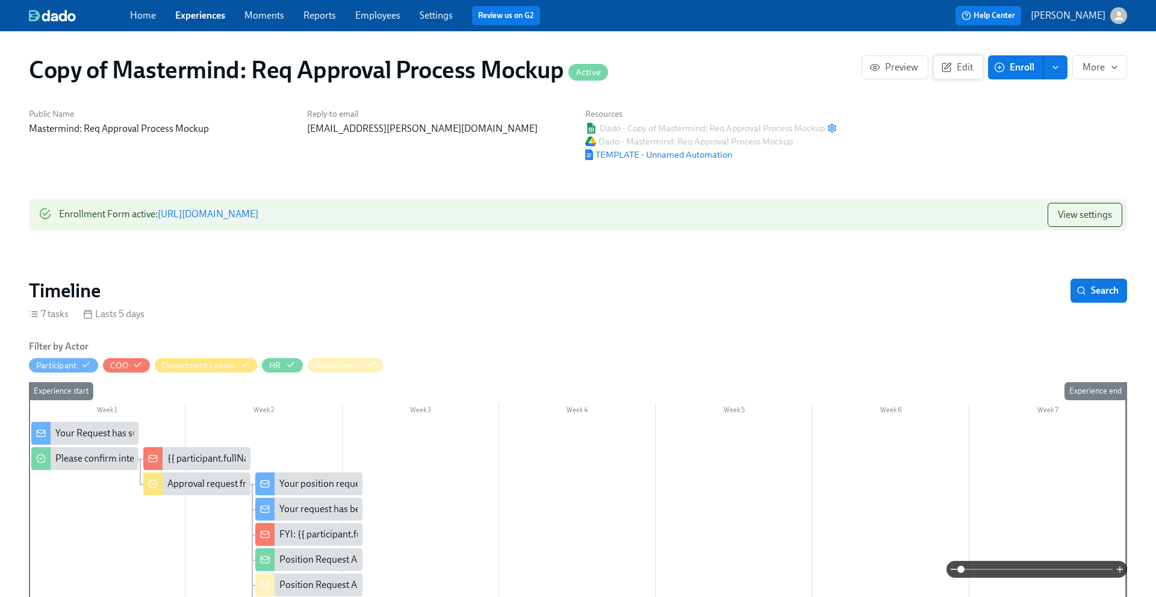
click at [548, 75] on button "Edit" at bounding box center [958, 67] width 50 height 24
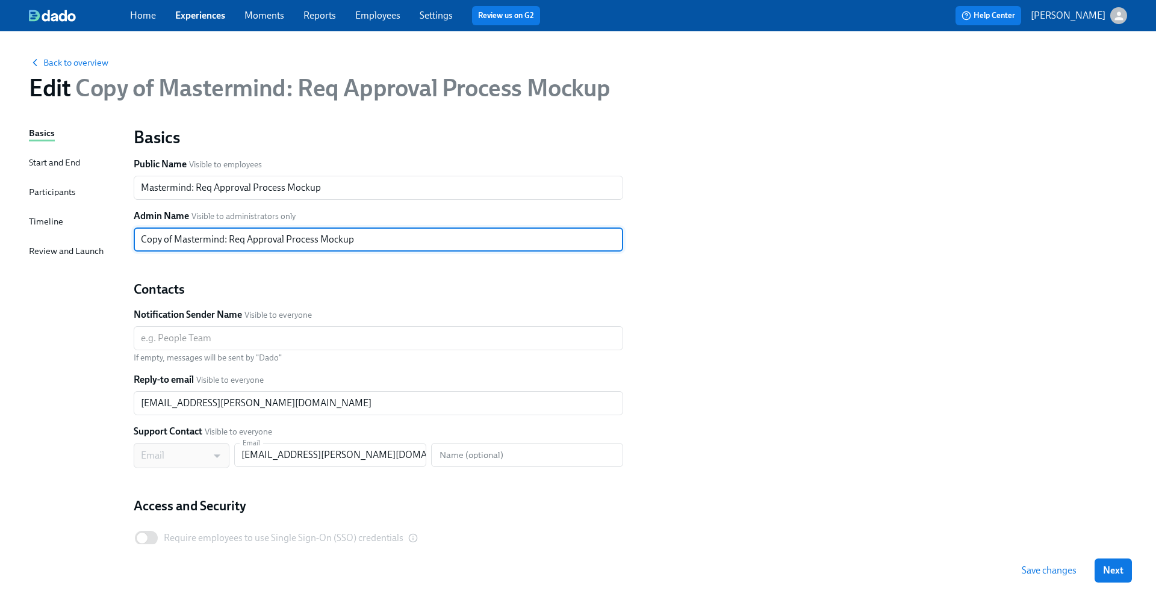
click at [222, 234] on input "Copy of Mastermind: Req Approval Process Mockup" at bounding box center [379, 240] width 490 height 24
drag, startPoint x: 176, startPoint y: 237, endPoint x: 82, endPoint y: 237, distance: 93.9
click at [82, 237] on div "Basics Start and End Participants Timeline Review and Launch Basics Public Name…" at bounding box center [578, 367] width 1098 height 483
type input "Mastermind: Req Approval Process Mockup V2"
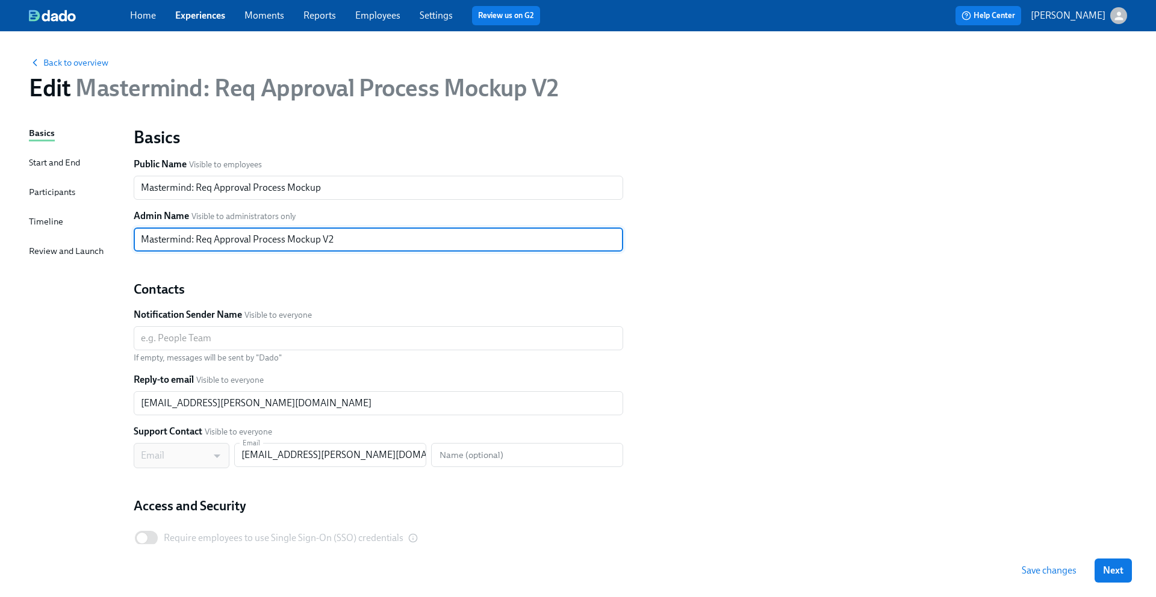
click at [548, 307] on div "Basics Public Name Visible to employees Mastermind: Req Approval Process Mockup…" at bounding box center [630, 353] width 1008 height 469
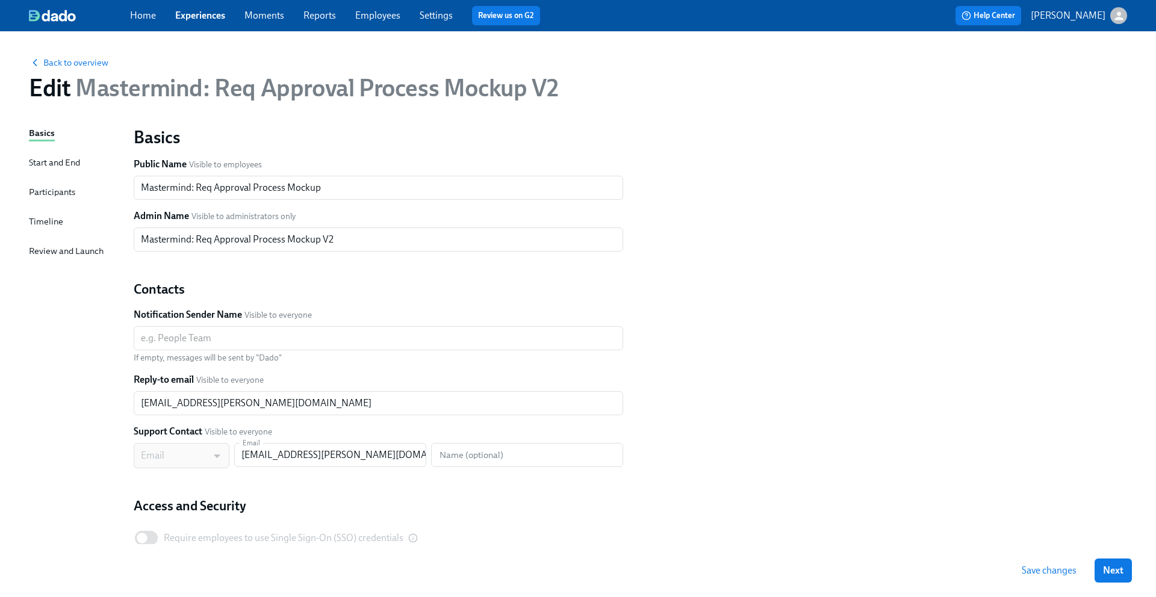
click at [548, 552] on span "Save changes" at bounding box center [1049, 571] width 55 height 12
click at [190, 17] on link "Experiences" at bounding box center [200, 15] width 50 height 11
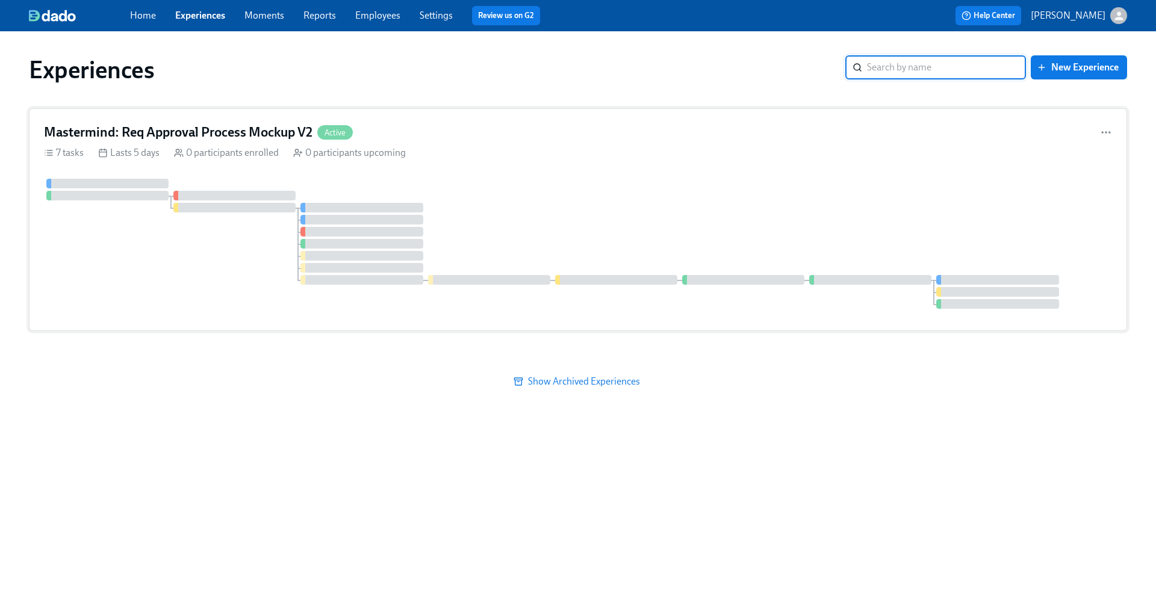
click at [548, 202] on div at bounding box center [578, 244] width 1068 height 130
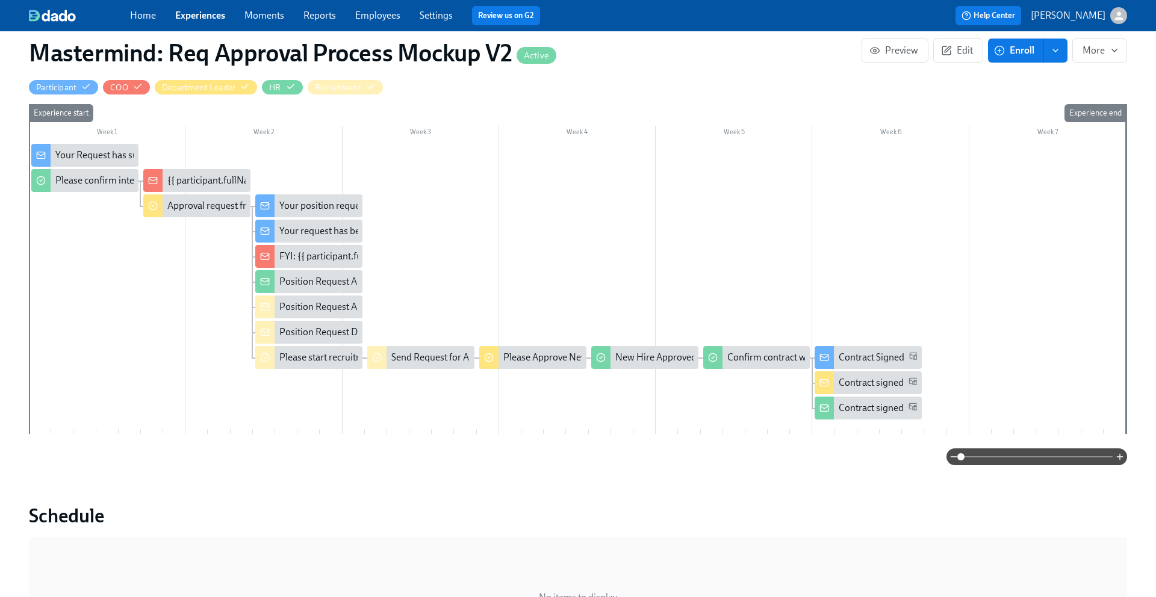
scroll to position [318, 0]
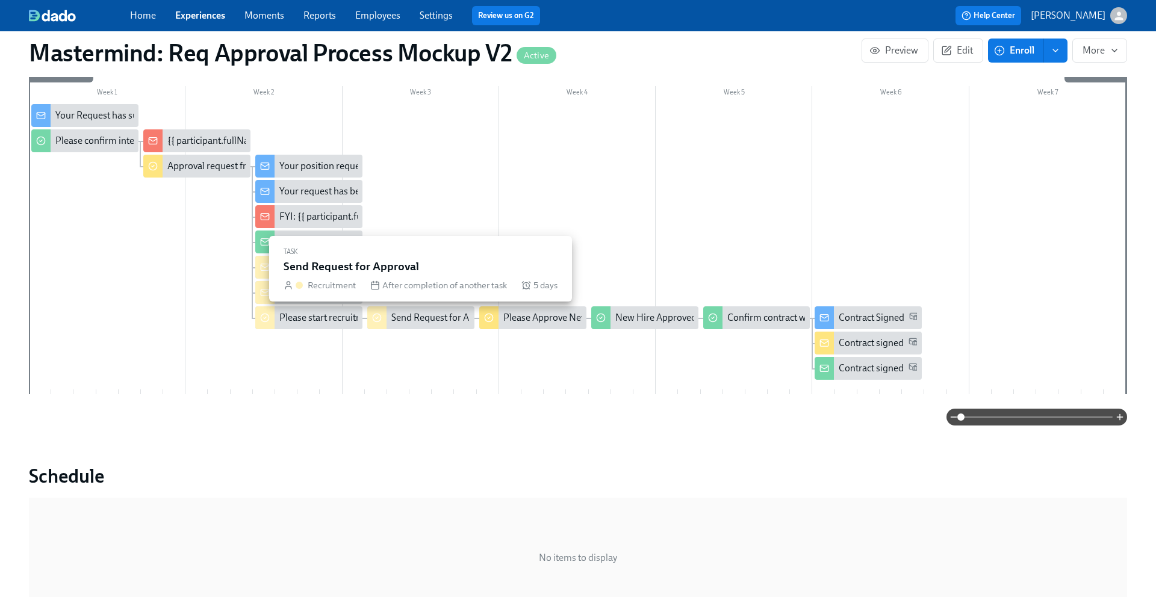
click at [417, 325] on div "Send Request for Approval" at bounding box center [420, 318] width 107 height 23
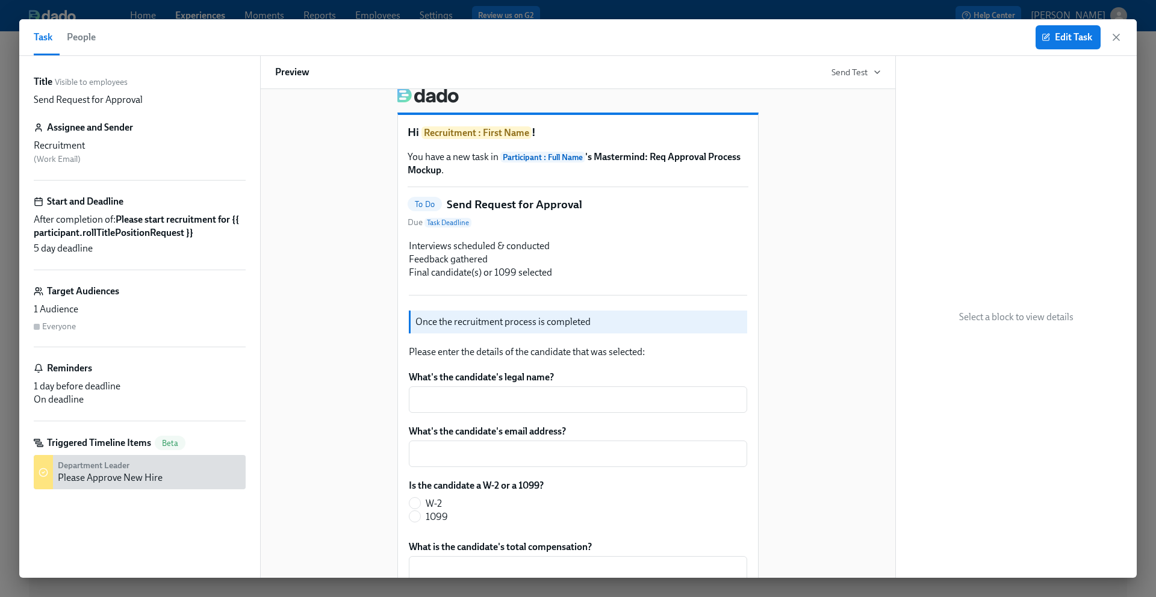
scroll to position [17, 0]
click at [548, 38] on icon "button" at bounding box center [1116, 37] width 12 height 12
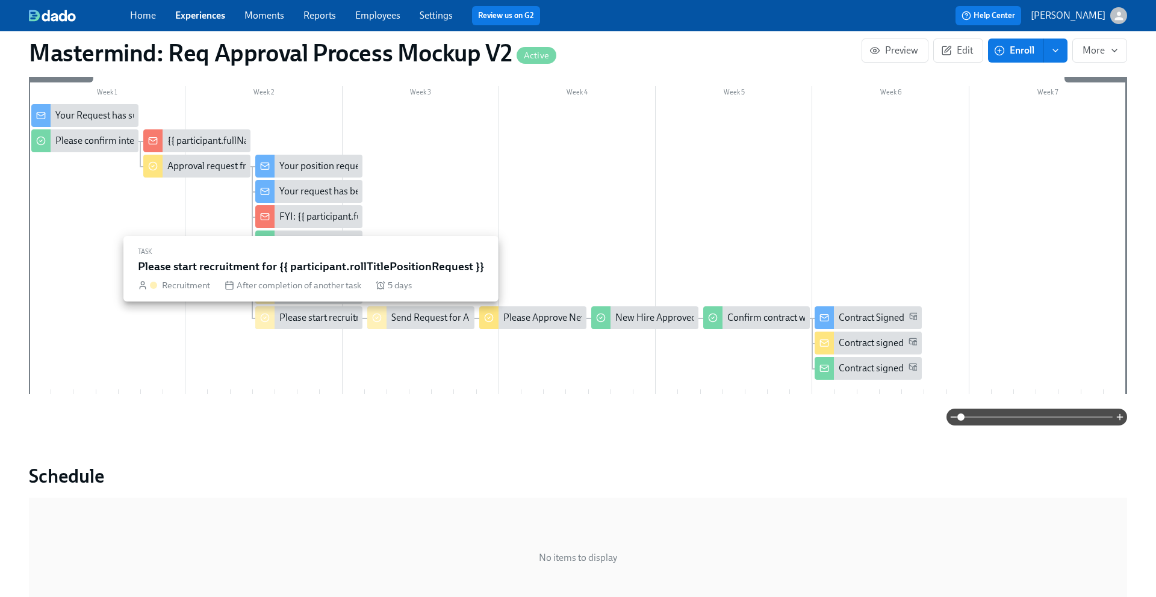
click at [319, 323] on div "Please start recruitment for {{ participant.rollTitlePositionRequest }}" at bounding box center [418, 317] width 279 height 13
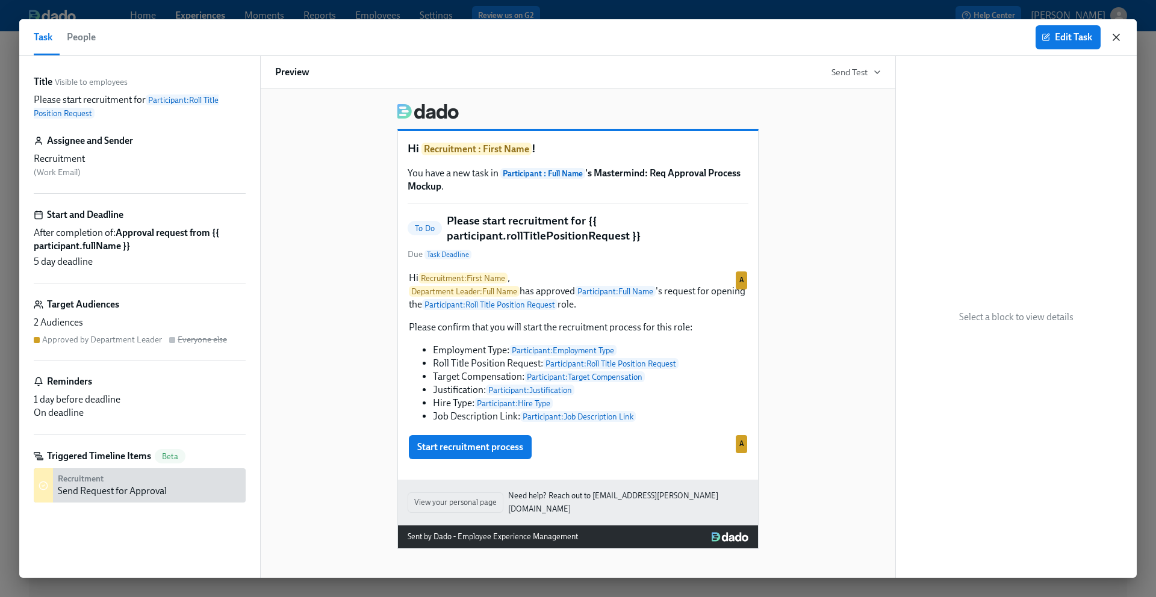
click at [548, 39] on icon "button" at bounding box center [1116, 37] width 12 height 12
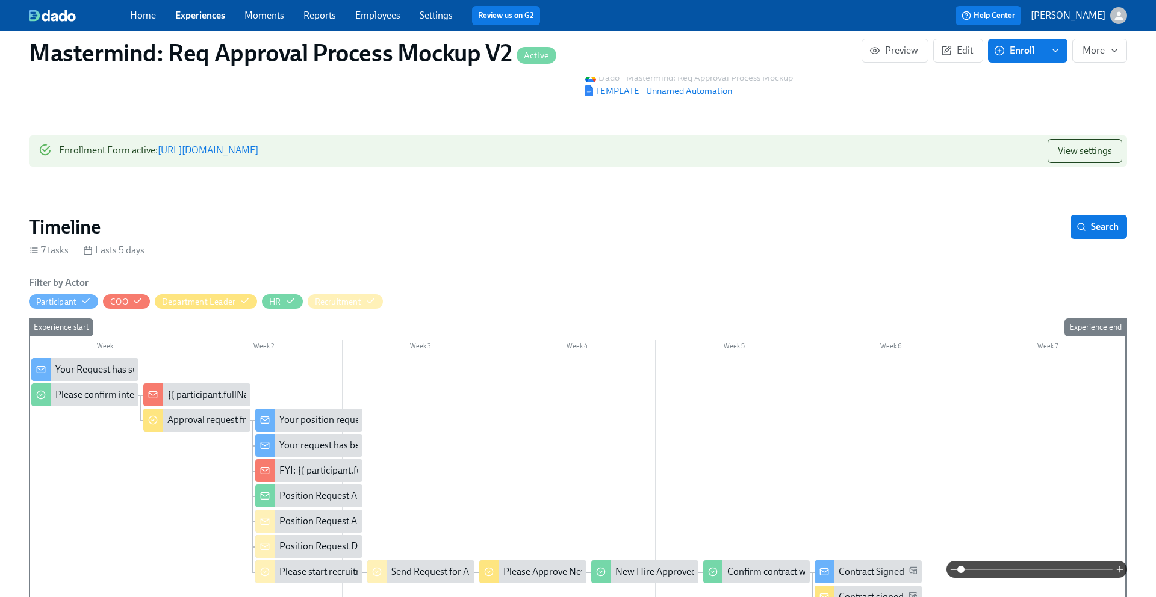
scroll to position [41, 0]
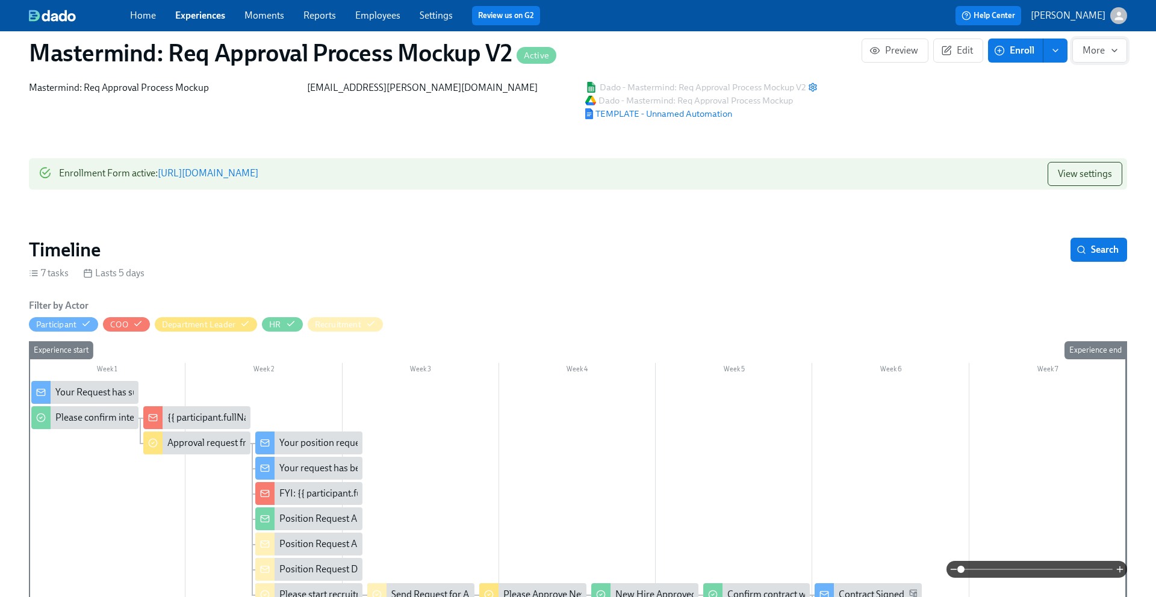
click at [548, 48] on span "More" at bounding box center [1100, 51] width 34 height 12
click at [548, 104] on span "Duplicate" at bounding box center [1094, 105] width 47 height 13
click at [548, 122] on div at bounding box center [578, 298] width 1156 height 597
click at [213, 15] on link "Experiences" at bounding box center [200, 15] width 50 height 11
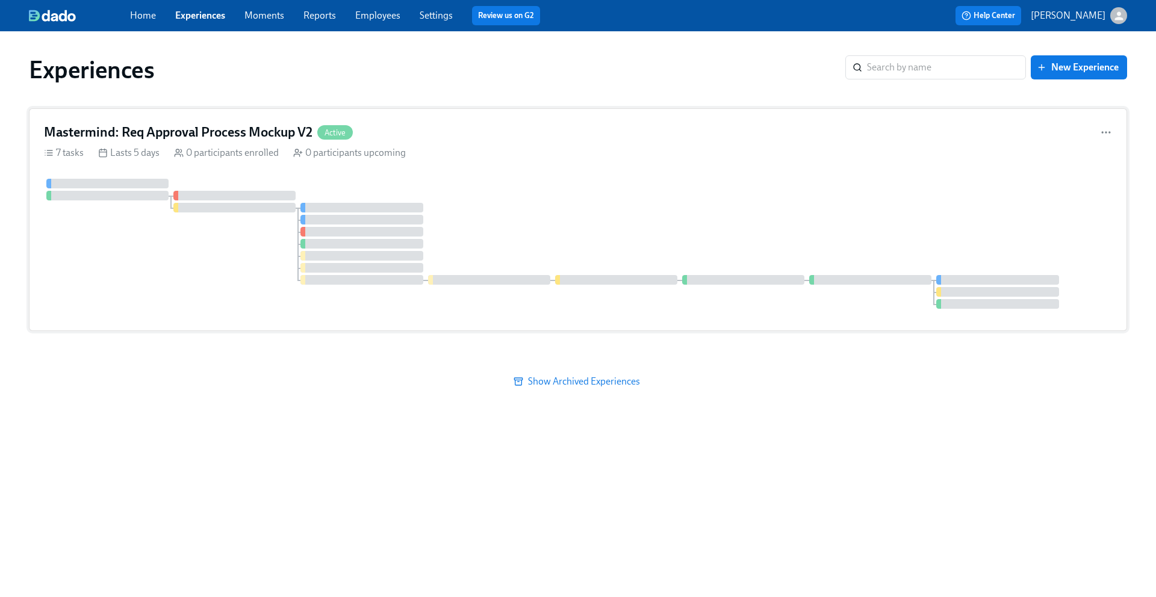
click at [548, 142] on div "Mastermind: Req Approval Process Mockup V2 Active 7 tasks Lasts 5 days 0 partic…" at bounding box center [578, 219] width 1098 height 223
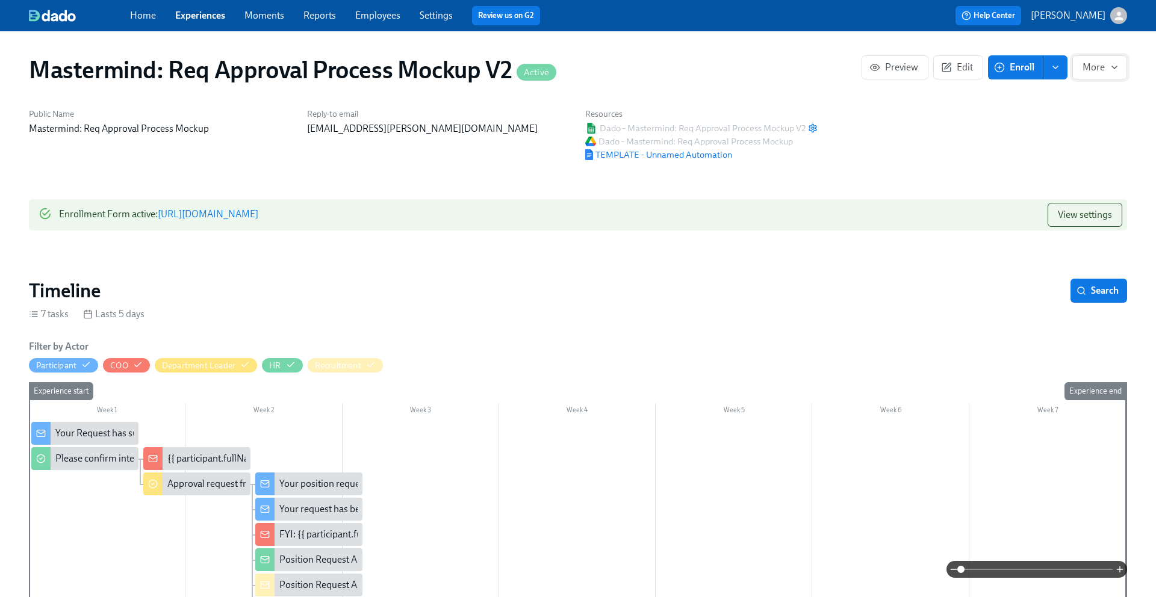
click at [548, 66] on span "More" at bounding box center [1100, 67] width 34 height 12
click at [548, 87] on li "Stop" at bounding box center [1086, 96] width 82 height 25
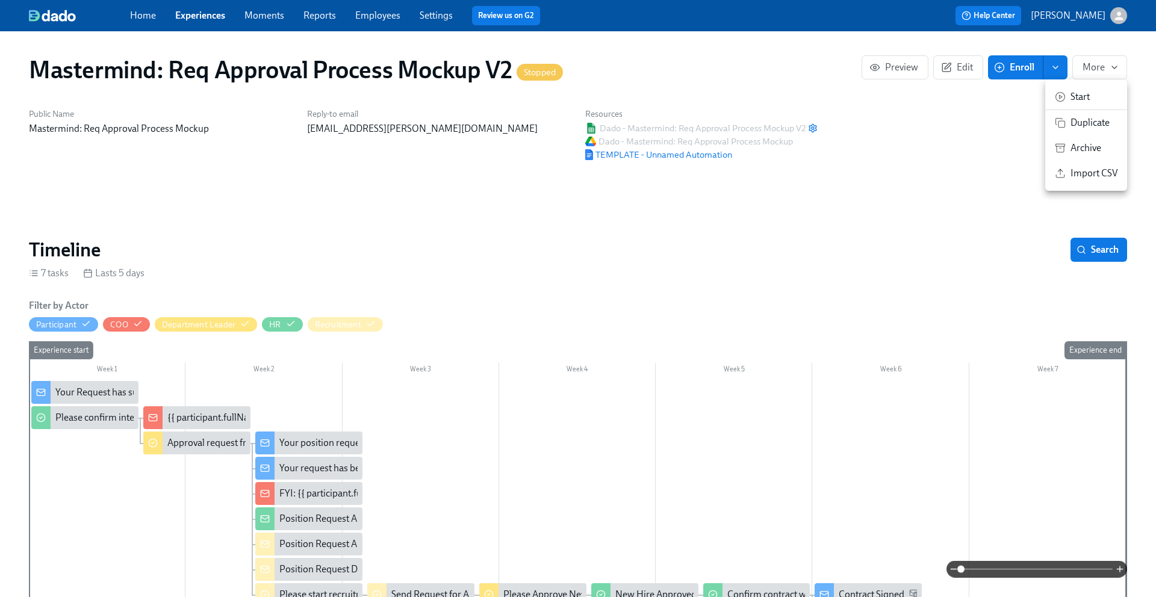
click at [548, 123] on span "Duplicate" at bounding box center [1094, 122] width 47 height 13
click at [548, 139] on div at bounding box center [578, 298] width 1156 height 597
click at [1094, 61] on span "More" at bounding box center [1100, 67] width 34 height 12
click at [1079, 127] on span "Duplicate" at bounding box center [1094, 122] width 47 height 13
click at [862, 188] on div at bounding box center [578, 298] width 1156 height 597
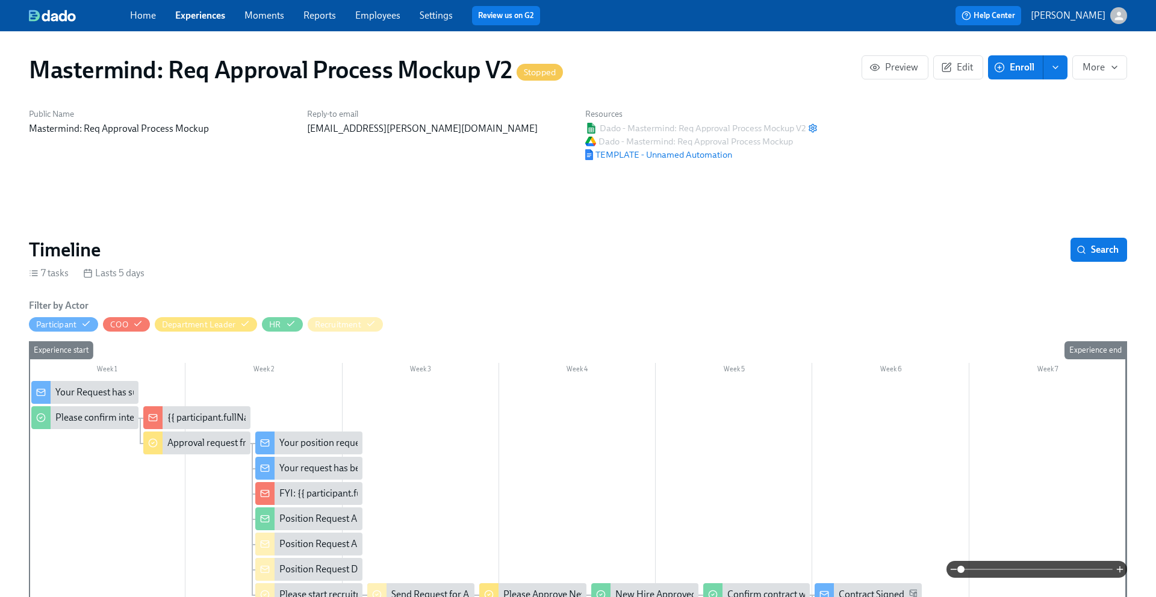
click at [185, 13] on link "Experiences" at bounding box center [200, 15] width 50 height 11
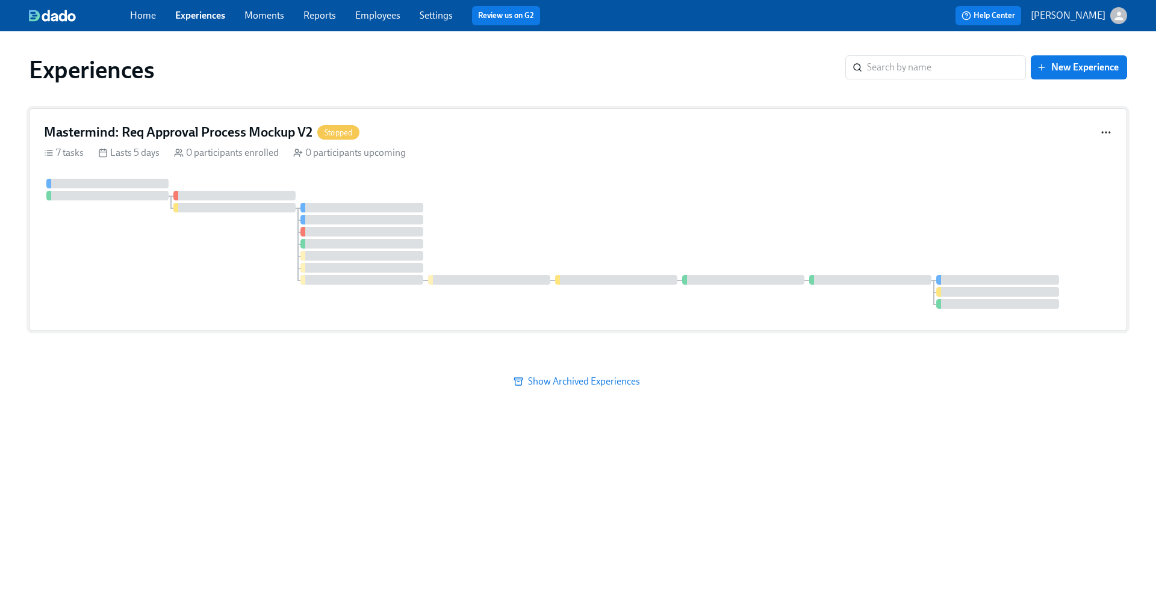
click at [1110, 134] on icon "button" at bounding box center [1106, 132] width 12 height 12
click at [1110, 134] on div "Duplicate" at bounding box center [1117, 132] width 39 height 13
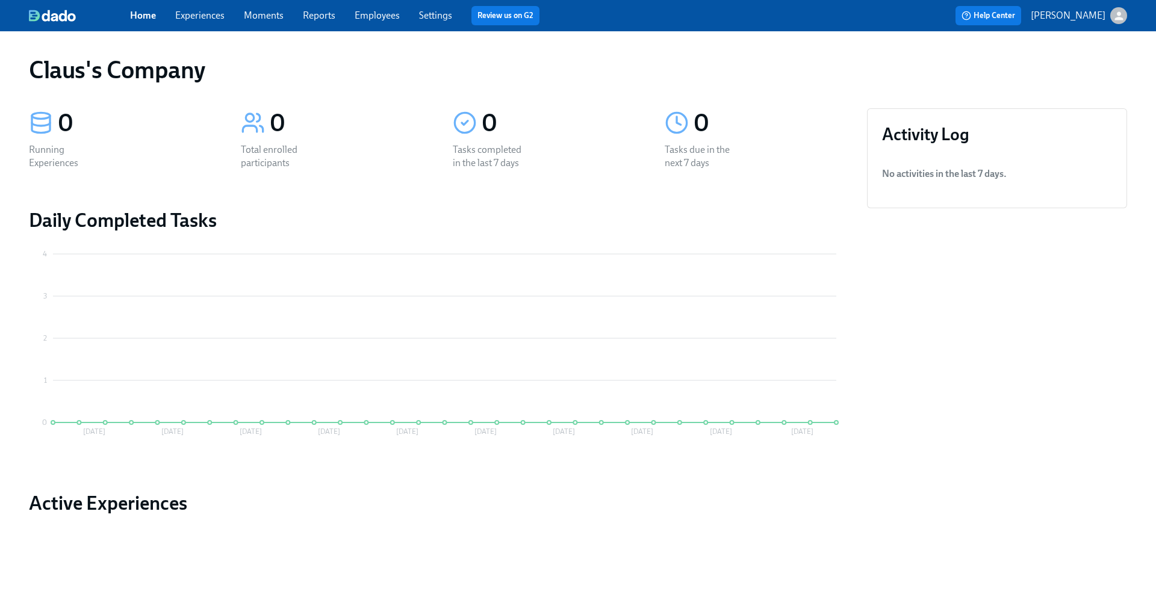
click at [205, 22] on div "Home Experiences Moments Reports Employees Settings Review us on G2" at bounding box center [379, 15] width 499 height 19
click at [203, 12] on link "Experiences" at bounding box center [199, 15] width 49 height 11
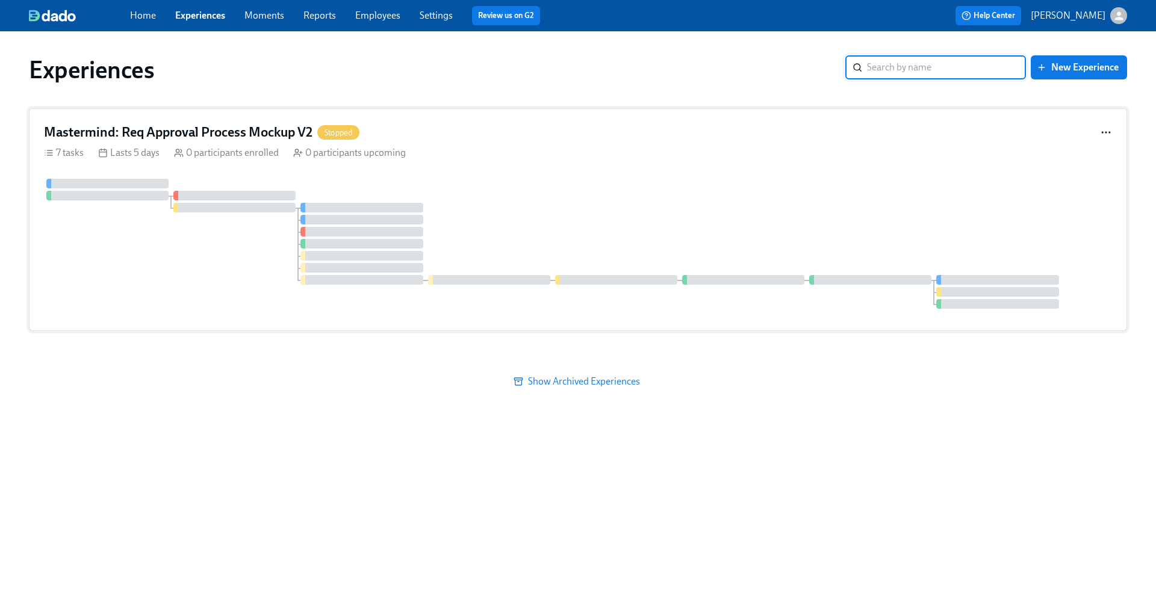
click at [1104, 133] on icon "button" at bounding box center [1106, 132] width 12 height 12
click at [1104, 133] on div "Duplicate" at bounding box center [1117, 132] width 39 height 13
click at [854, 486] on div "Experiences ​ New Experience Mastermind: Req Approval Process Mockup V2 Stopped…" at bounding box center [578, 307] width 1098 height 523
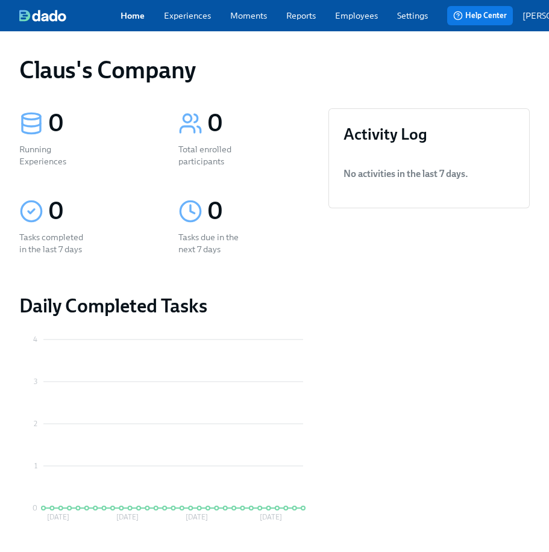
click at [188, 16] on link "Experiences" at bounding box center [187, 16] width 47 height 12
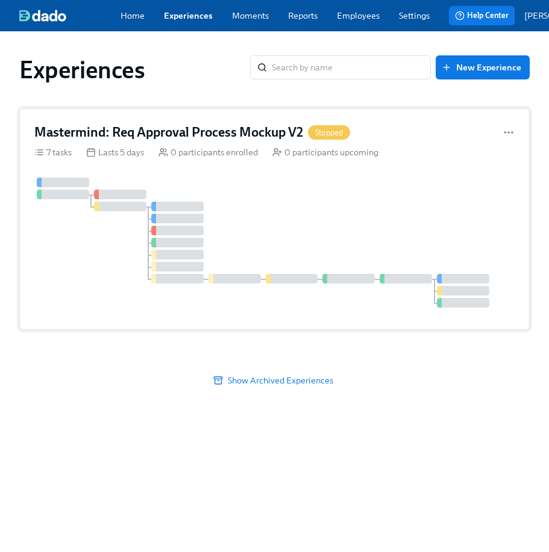
click at [284, 193] on div at bounding box center [274, 243] width 480 height 130
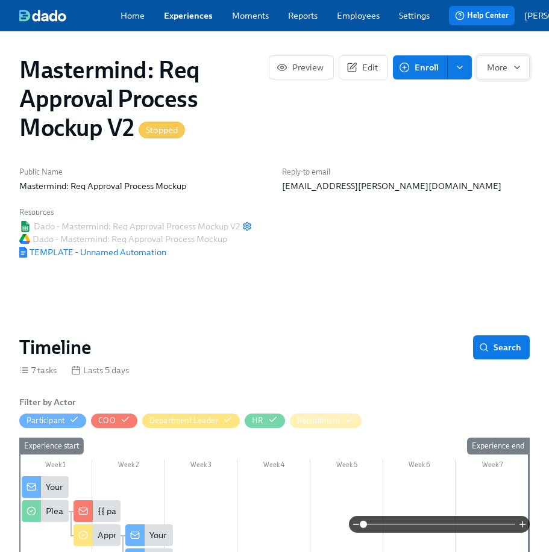
click at [498, 73] on span "More" at bounding box center [503, 67] width 33 height 12
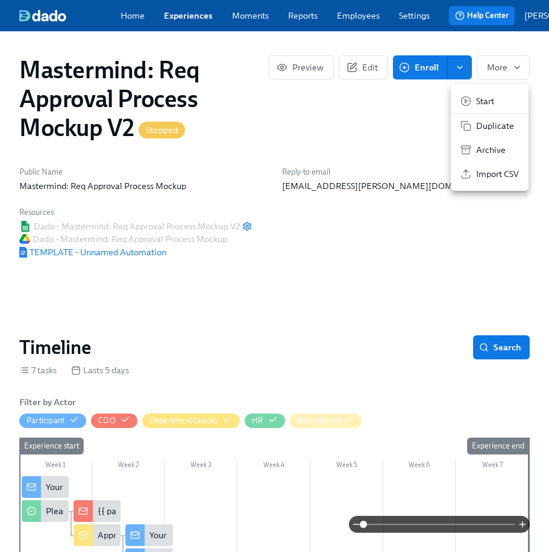
click at [495, 129] on span "Duplicate" at bounding box center [497, 126] width 43 height 12
click at [321, 134] on div at bounding box center [274, 276] width 549 height 552
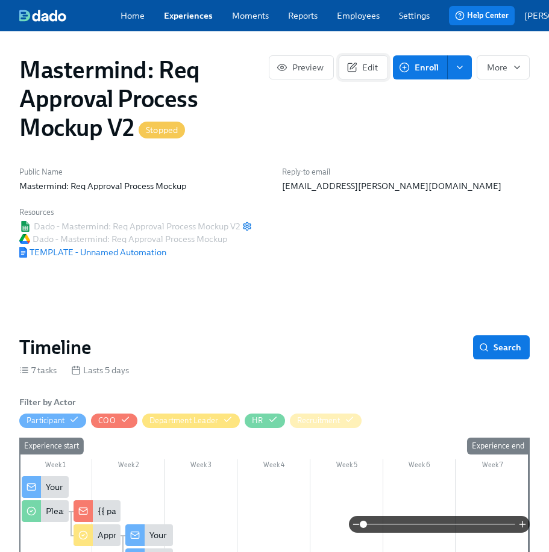
click at [363, 69] on span "Edit" at bounding box center [363, 67] width 29 height 12
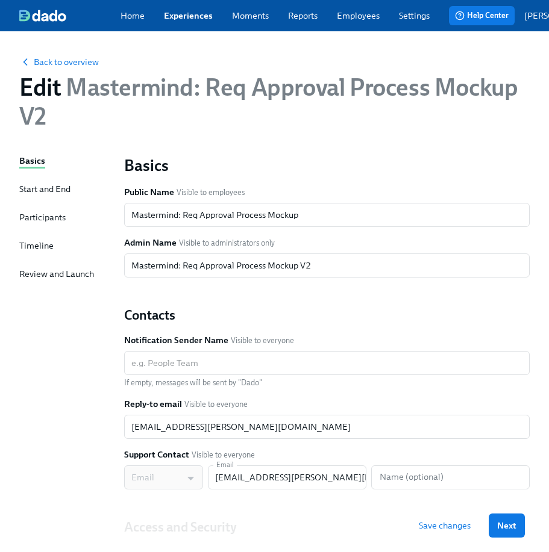
click at [53, 223] on div "Participants" at bounding box center [42, 217] width 46 height 12
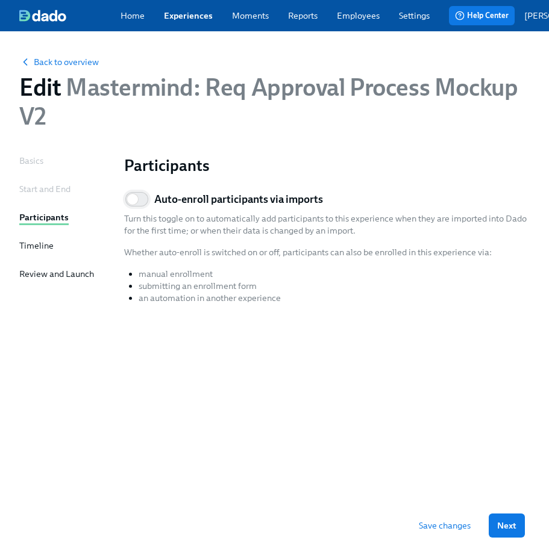
click at [132, 205] on input "Auto-enroll participants via imports" at bounding box center [132, 199] width 79 height 26
checkbox input "true"
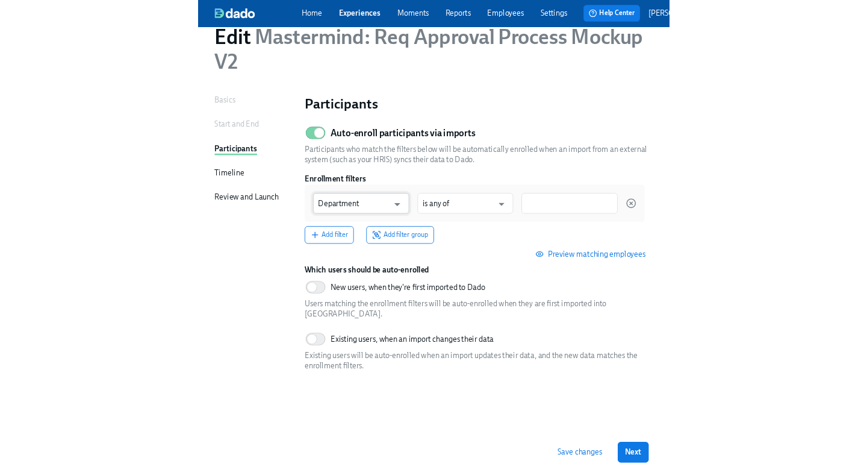
scroll to position [47, 0]
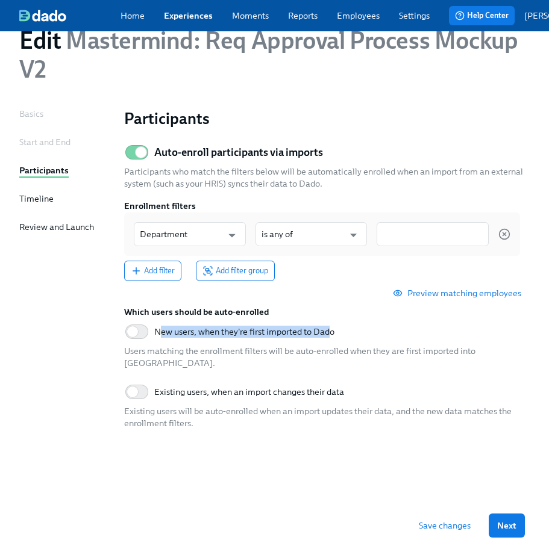
drag, startPoint x: 158, startPoint y: 335, endPoint x: 331, endPoint y: 342, distance: 172.4
click at [331, 338] on span "New users, when they're first imported to Dado" at bounding box center [244, 332] width 180 height 12
drag, startPoint x: 335, startPoint y: 337, endPoint x: 158, endPoint y: 332, distance: 177.1
click at [157, 332] on span "New users, when they're first imported to Dado" at bounding box center [244, 332] width 180 height 12
copy span "New users, when they're first imported to Dado"
